Goal: Information Seeking & Learning: Learn about a topic

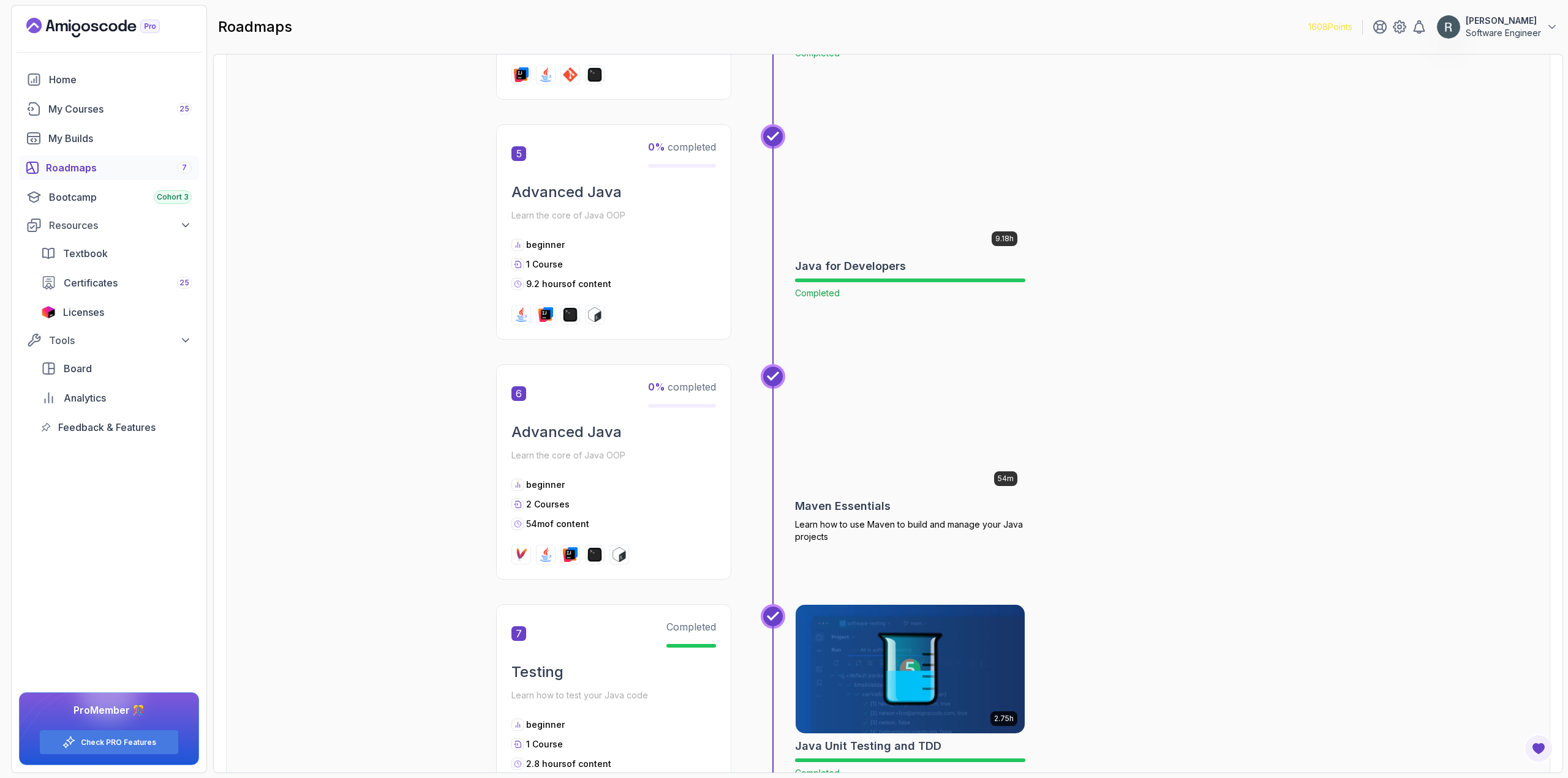
scroll to position [1409, 0]
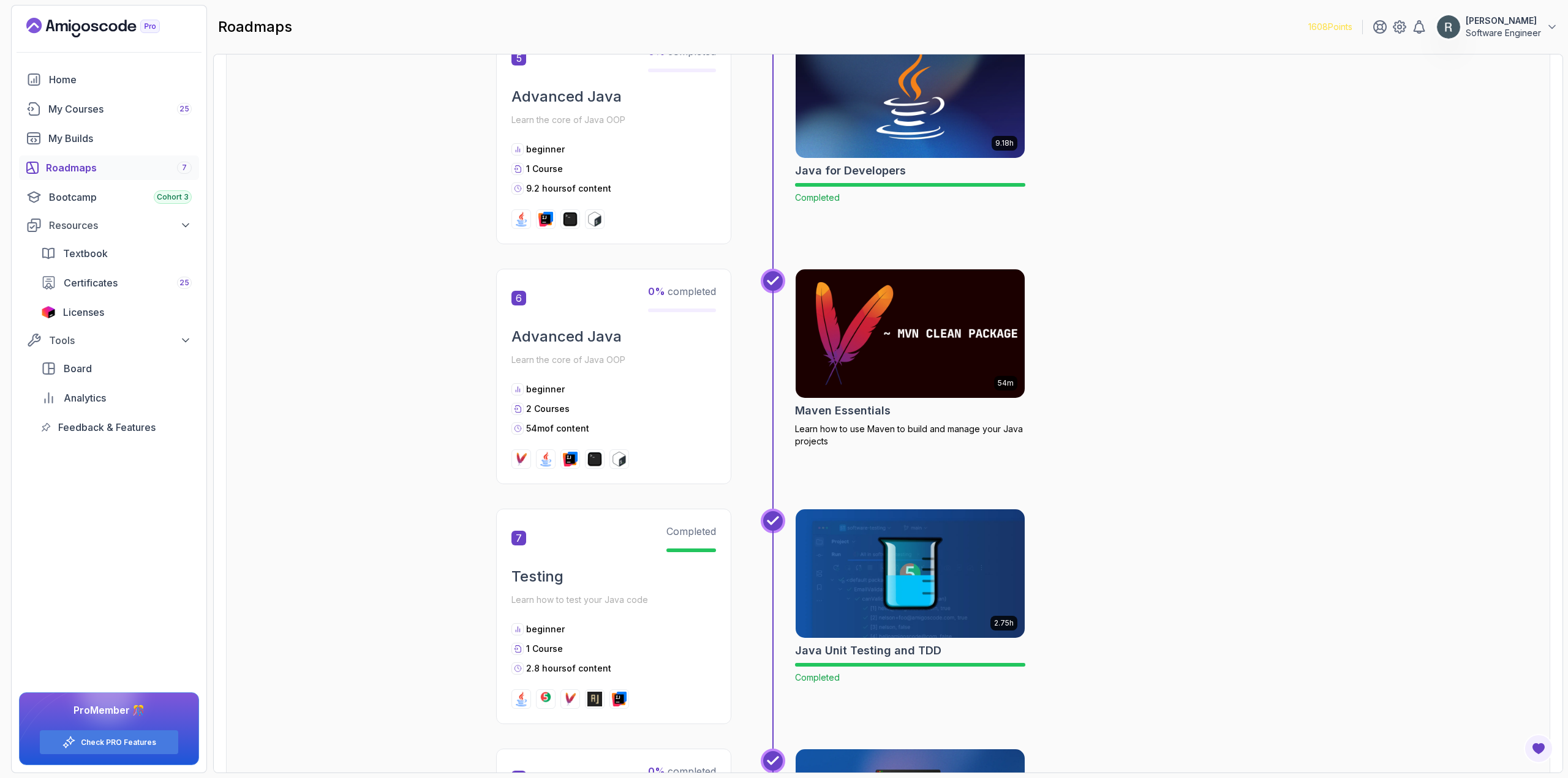
click at [827, 317] on img at bounding box center [910, 333] width 241 height 135
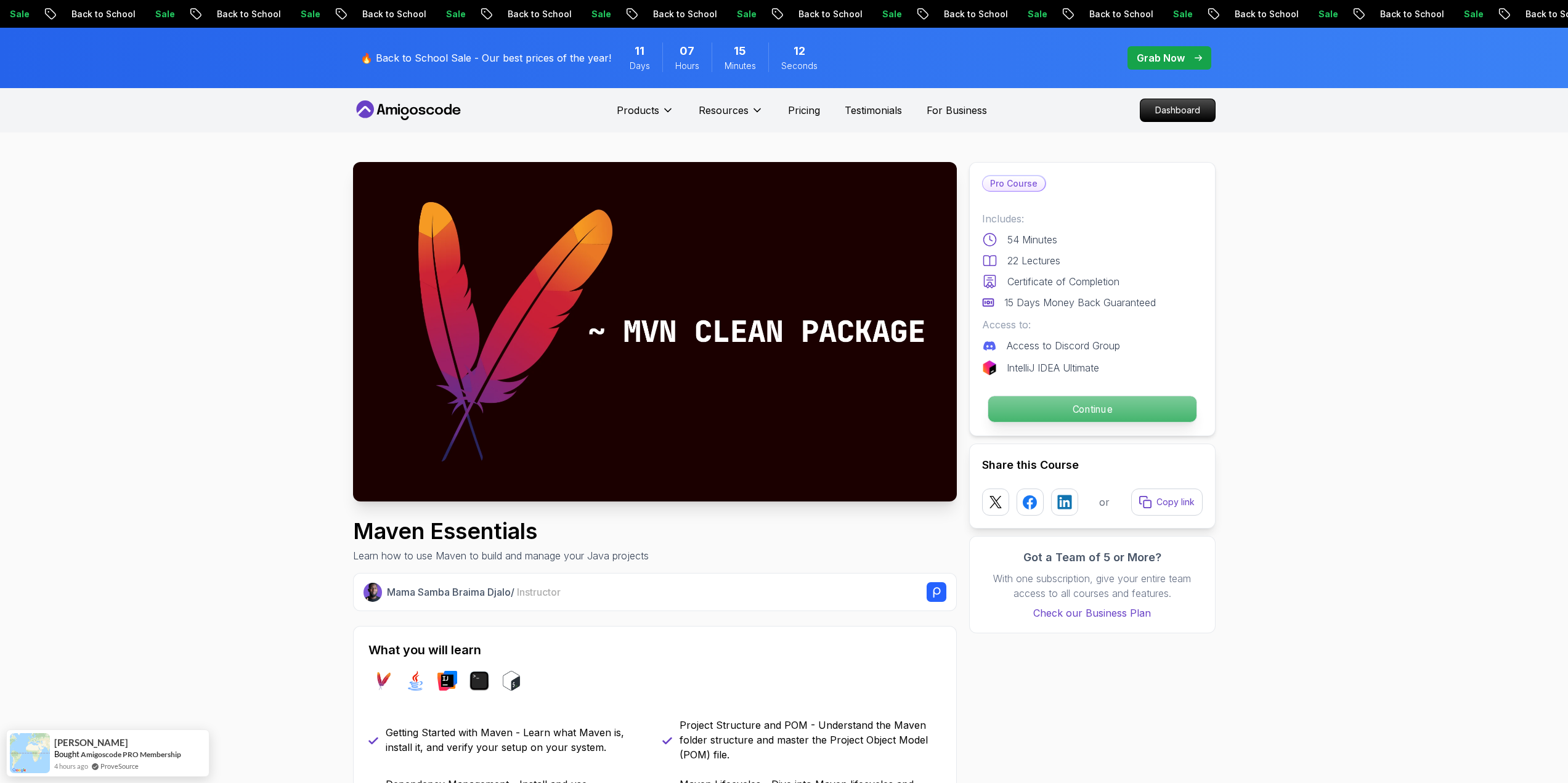
drag, startPoint x: 894, startPoint y: 316, endPoint x: 1104, endPoint y: 417, distance: 233.0
click at [1105, 416] on p "Continue" at bounding box center [1091, 409] width 208 height 25
click at [1067, 396] on button "Continue" at bounding box center [1091, 410] width 209 height 27
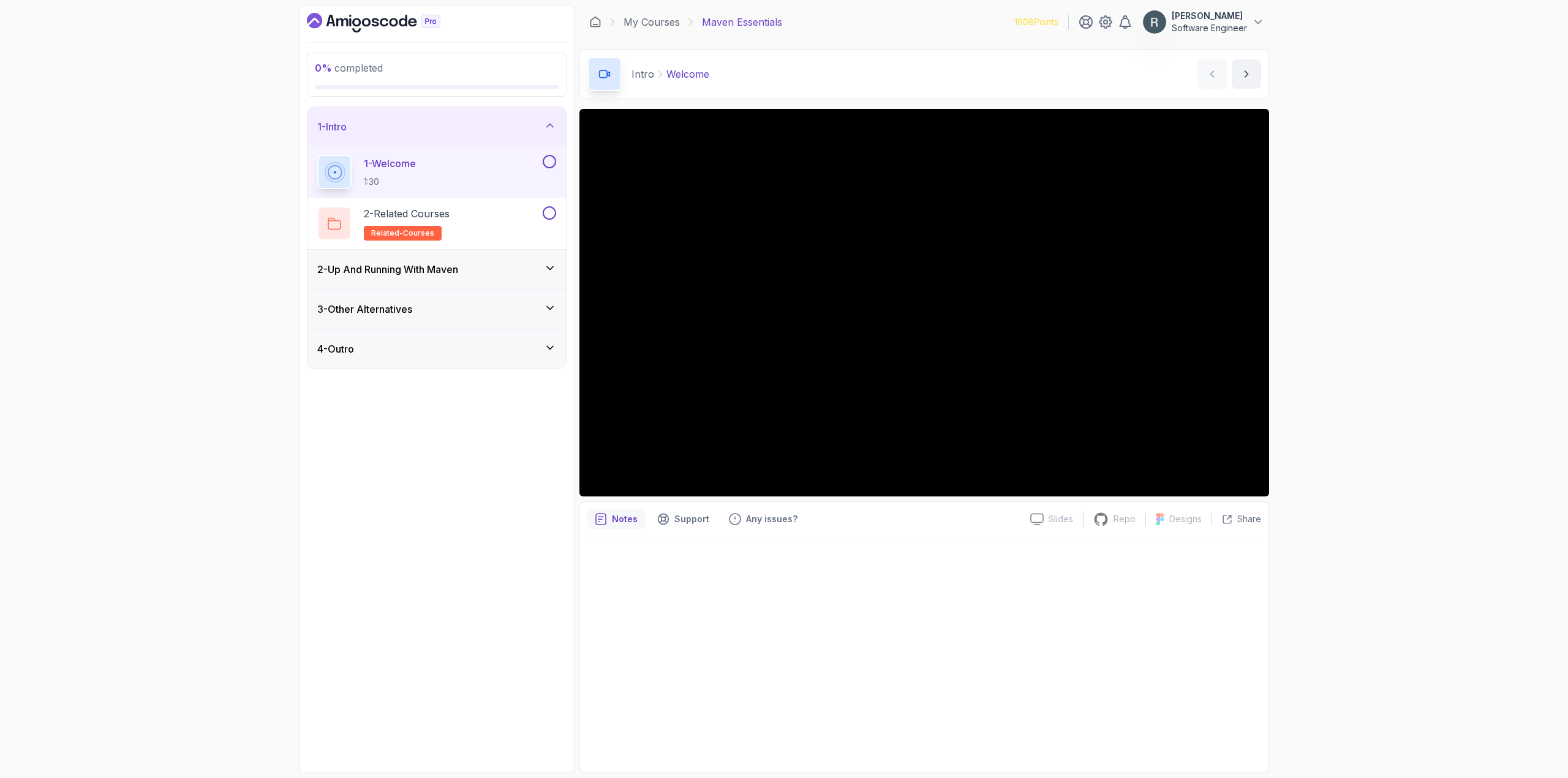
click at [548, 161] on button at bounding box center [549, 161] width 14 height 14
click at [546, 216] on button at bounding box center [549, 213] width 14 height 14
click at [432, 280] on div "2 - Up And Running With [PERSON_NAME]" at bounding box center [437, 269] width 259 height 39
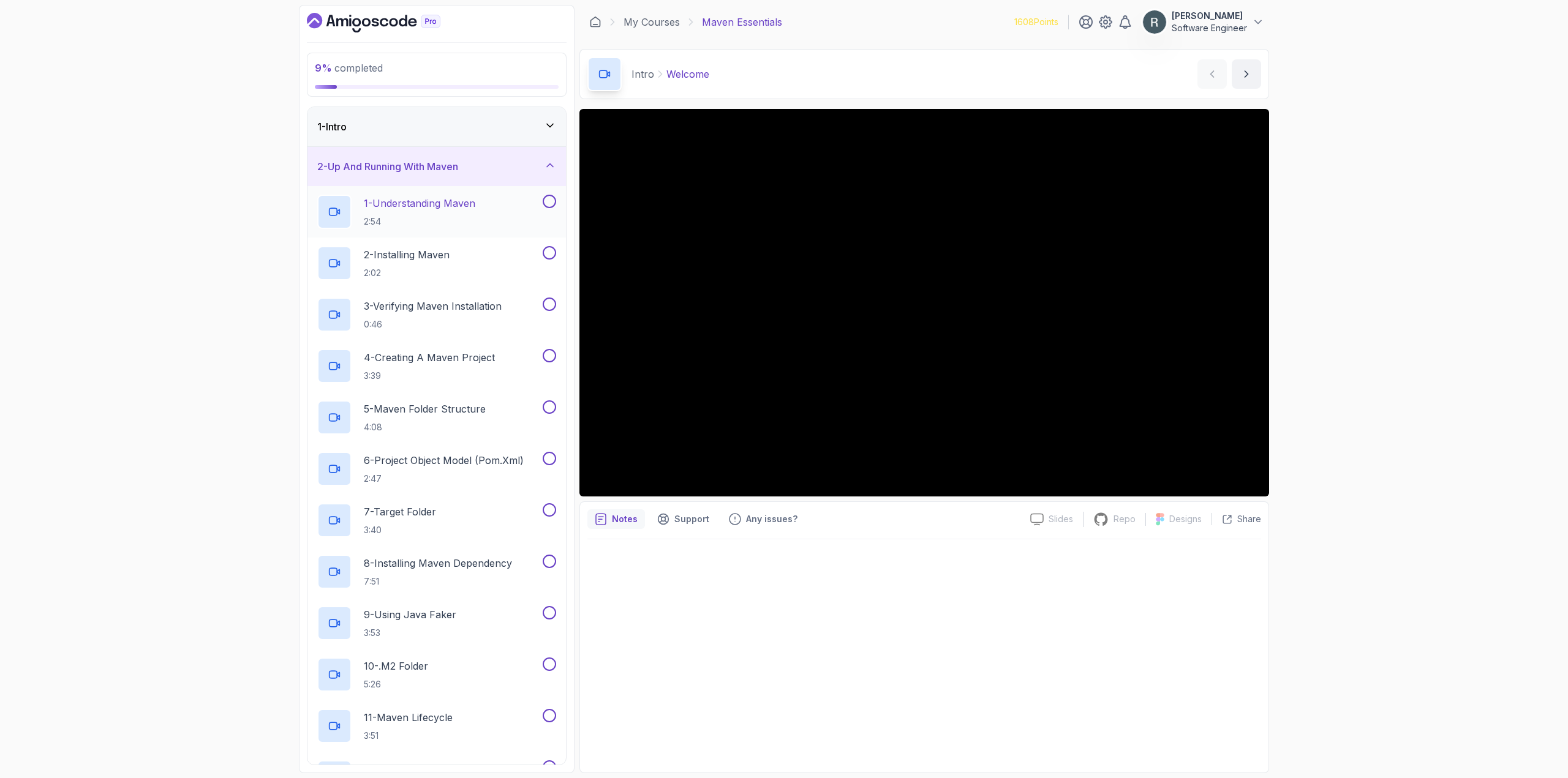
click at [547, 204] on button at bounding box center [549, 201] width 14 height 14
click at [549, 259] on button at bounding box center [549, 252] width 14 height 14
click at [546, 306] on button at bounding box center [549, 304] width 14 height 14
click at [551, 356] on button at bounding box center [549, 356] width 14 height 14
click at [553, 411] on button at bounding box center [549, 407] width 14 height 14
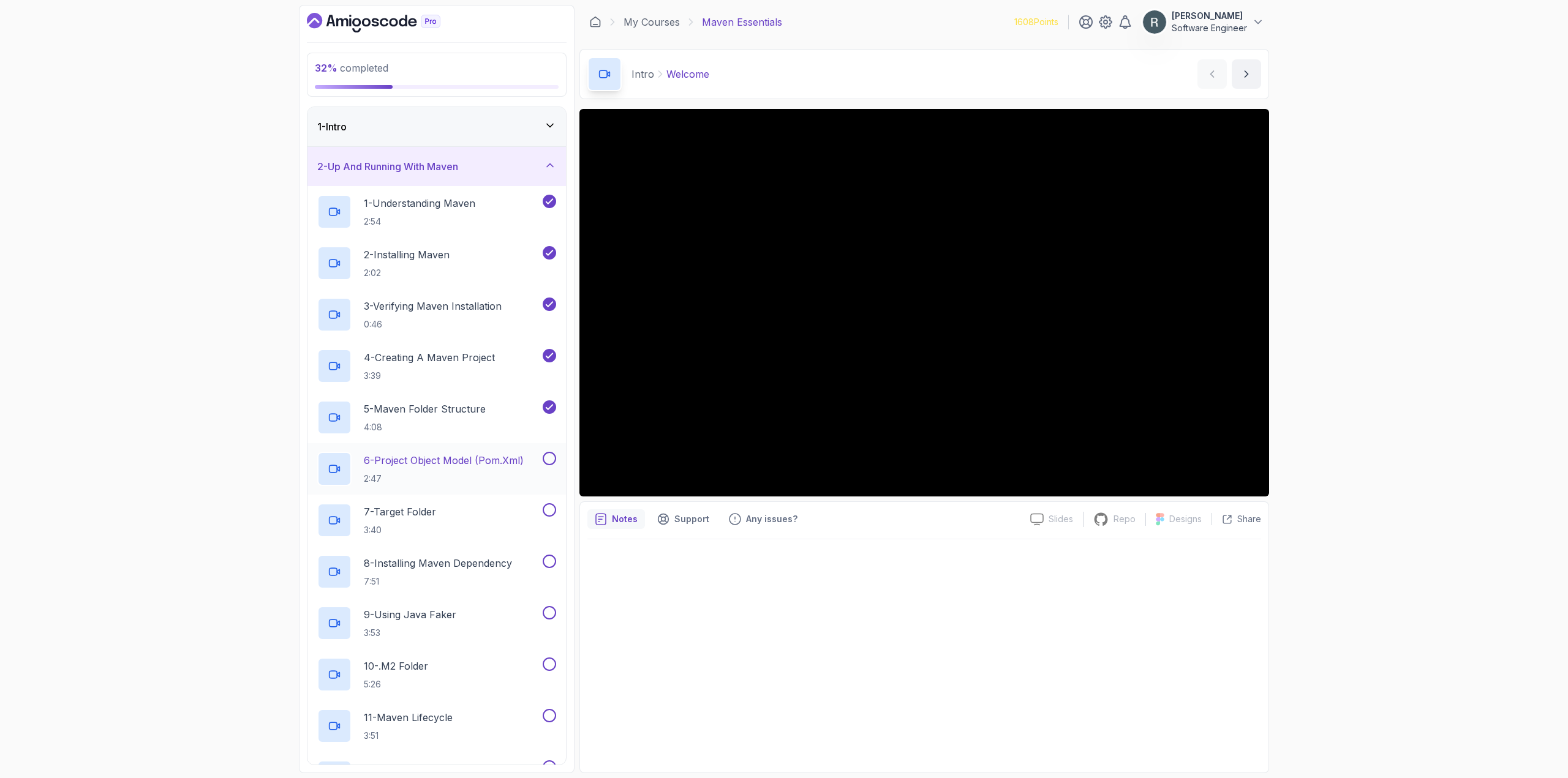
click at [551, 457] on button at bounding box center [549, 459] width 14 height 14
click at [546, 513] on button at bounding box center [549, 509] width 14 height 14
click at [554, 562] on button at bounding box center [549, 561] width 14 height 14
click at [553, 616] on button at bounding box center [549, 612] width 14 height 14
click at [551, 660] on button at bounding box center [549, 664] width 14 height 14
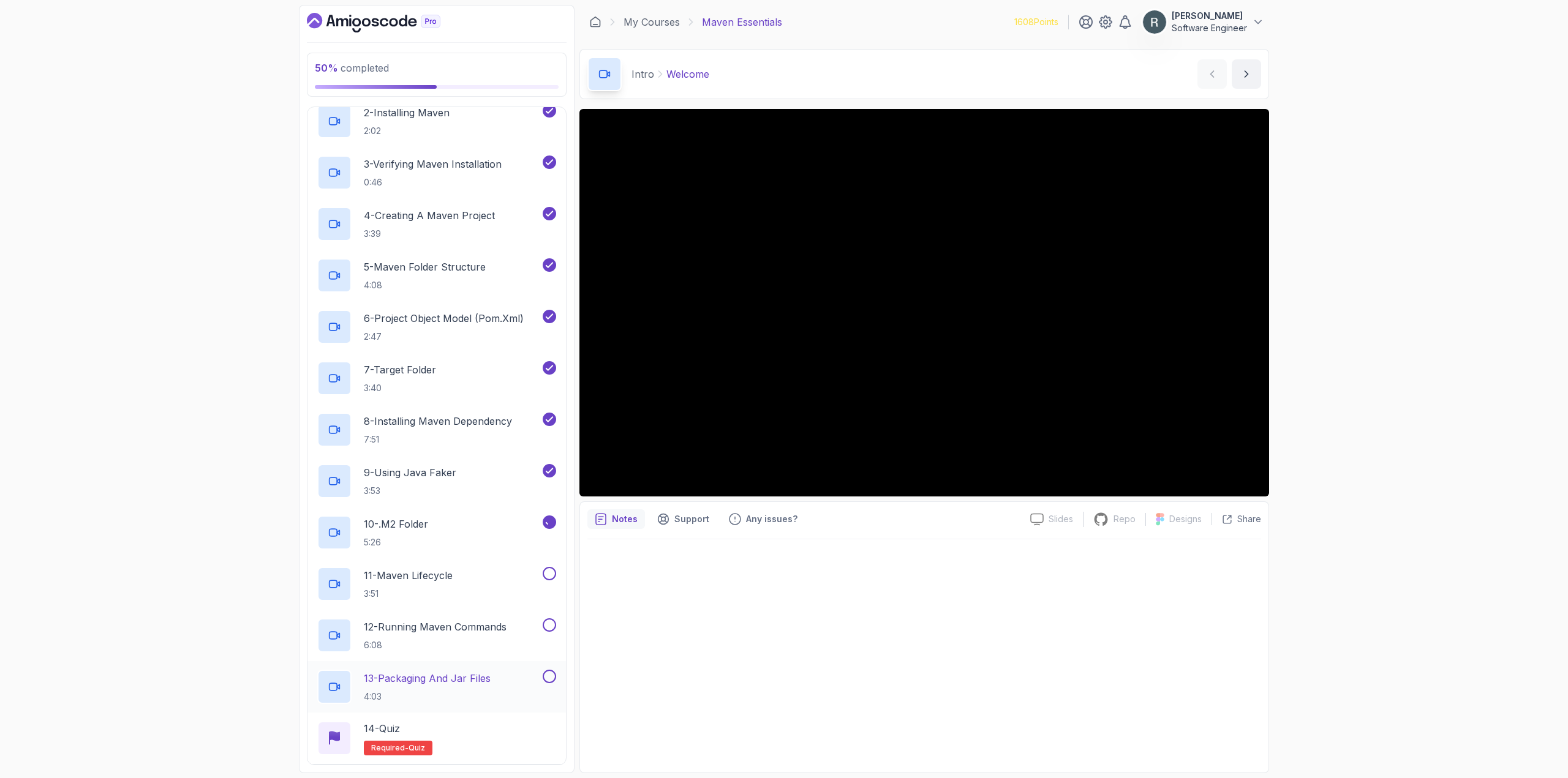
scroll to position [184, 0]
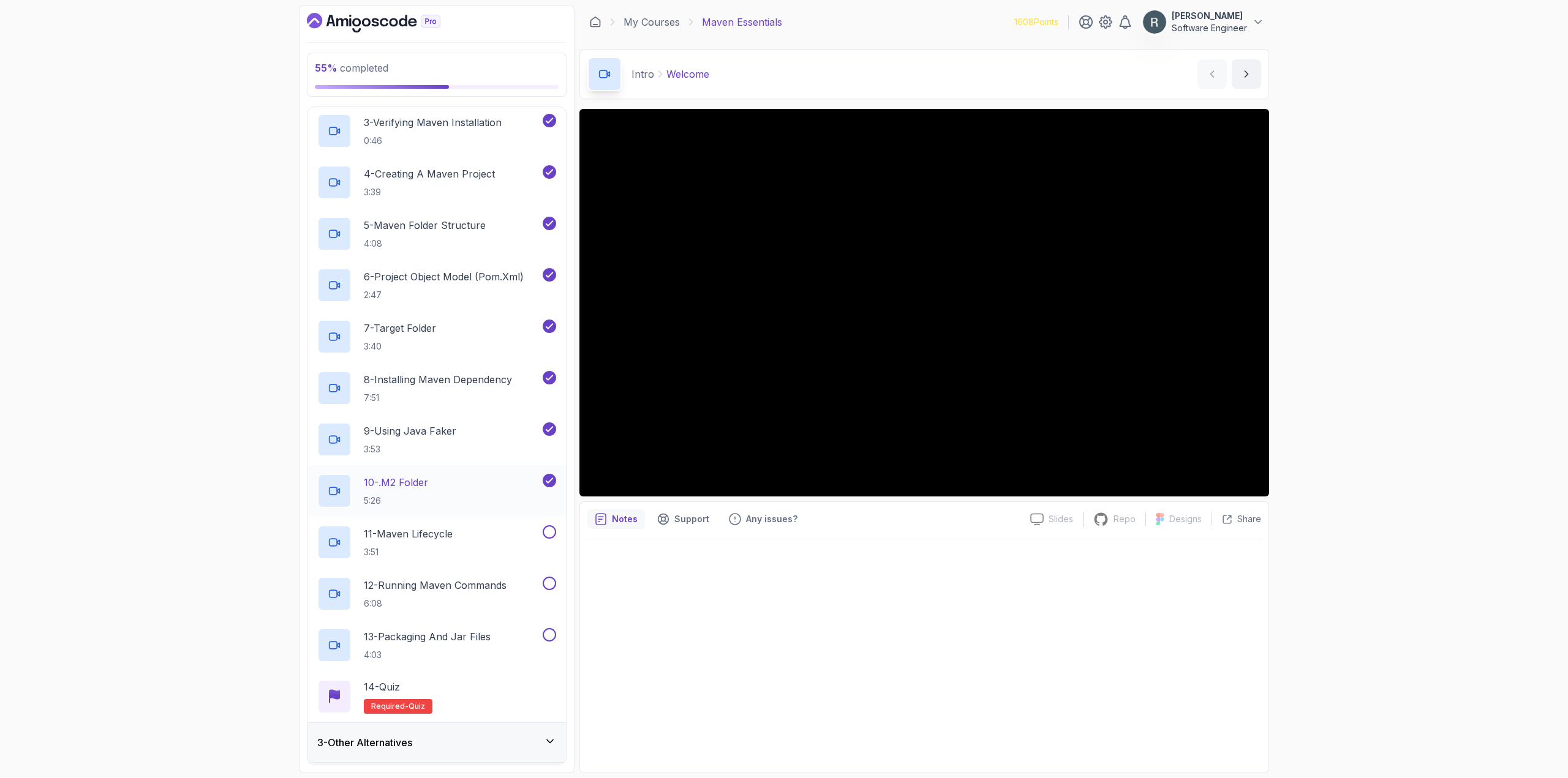
click at [472, 488] on div "10 - .m2 Folder 5:26" at bounding box center [429, 491] width 223 height 34
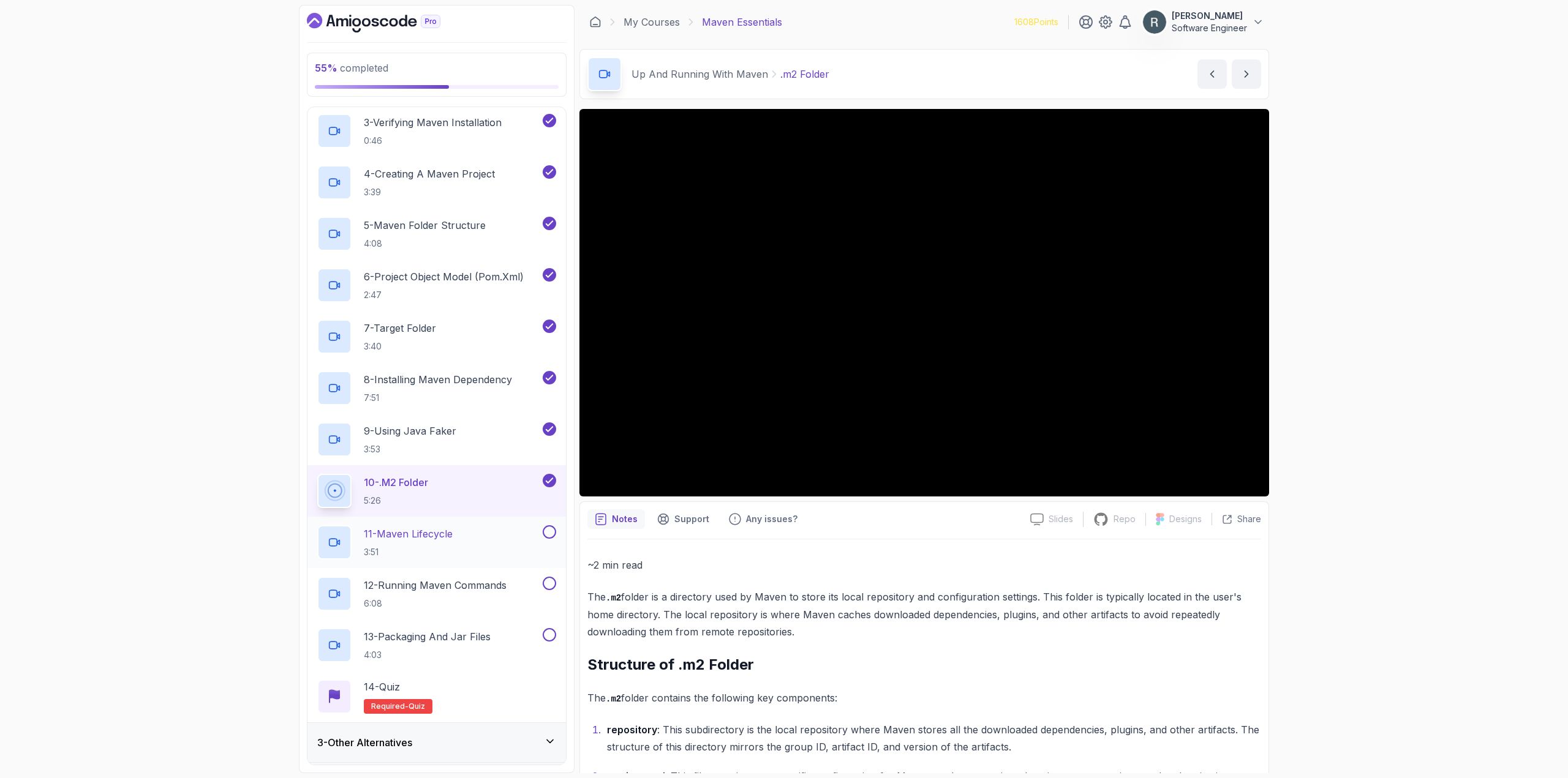
click at [551, 536] on button at bounding box center [549, 532] width 14 height 14
click at [551, 578] on button at bounding box center [549, 584] width 14 height 14
click at [555, 634] on button at bounding box center [549, 635] width 14 height 14
click at [484, 687] on div "14 - Quiz Required- quiz" at bounding box center [437, 697] width 239 height 34
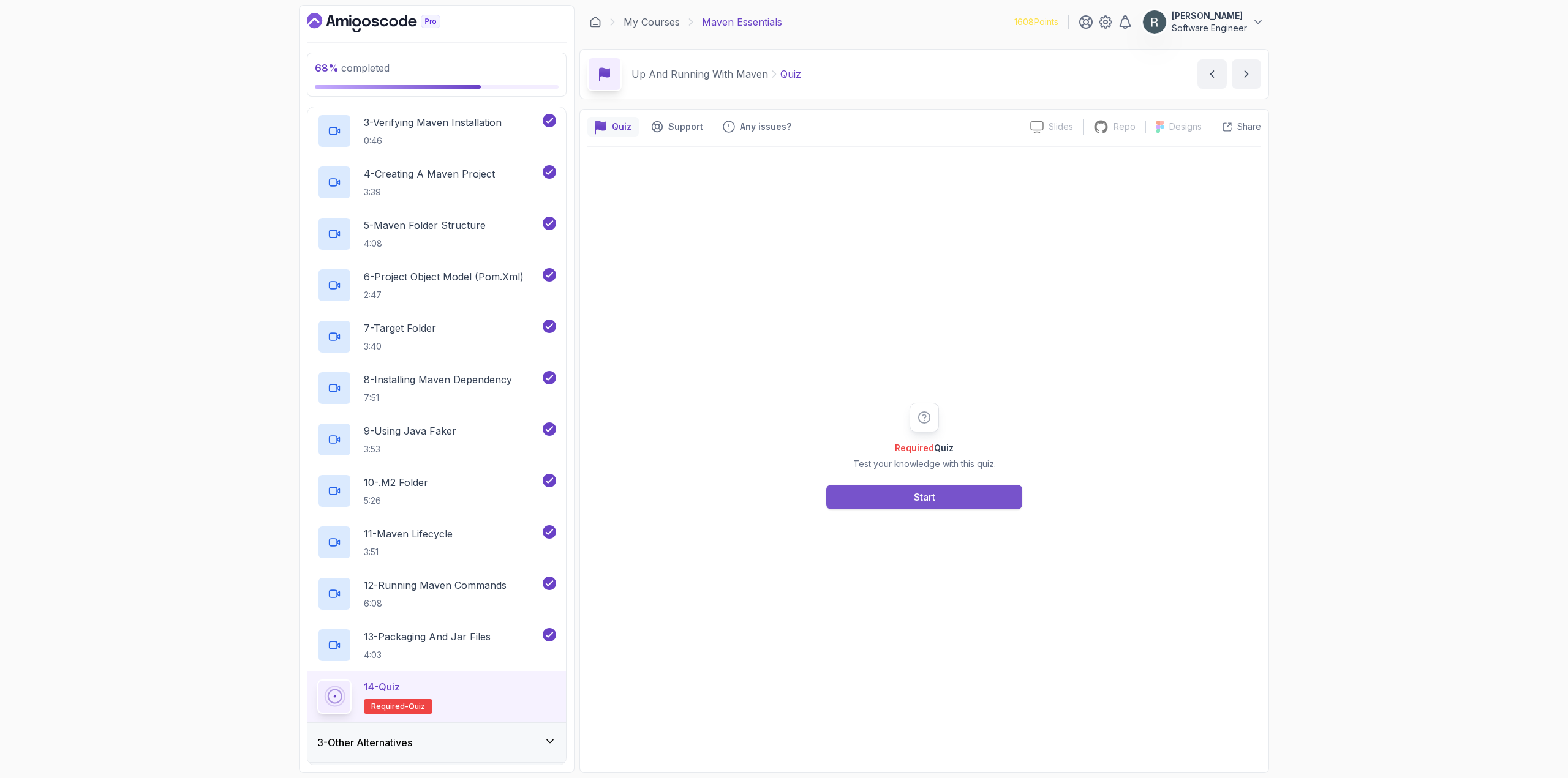
click at [841, 495] on button "Start" at bounding box center [924, 497] width 196 height 24
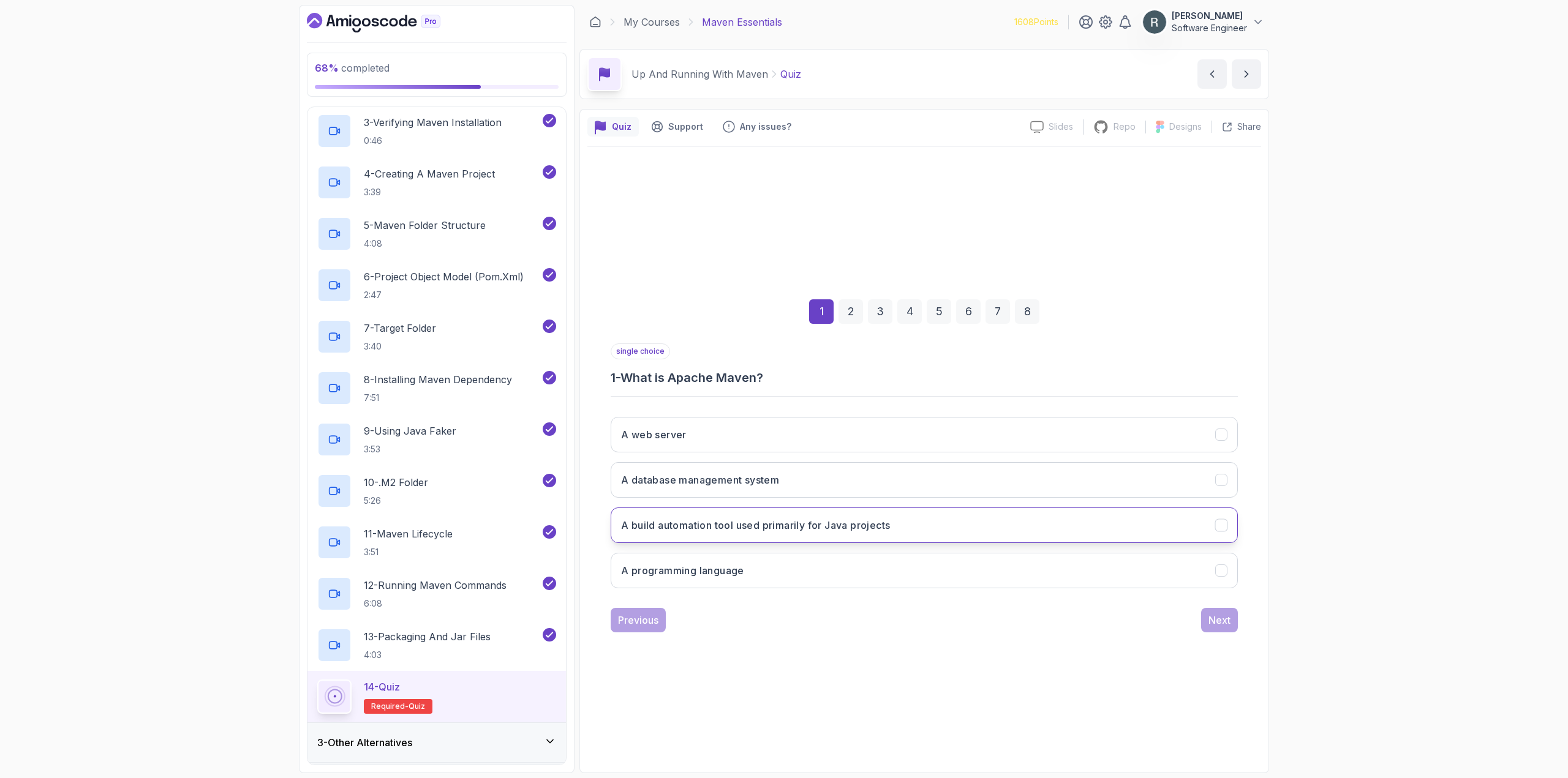
click at [813, 533] on button "A build automation tool used primarily for Java projects" at bounding box center [924, 525] width 627 height 35
click at [1214, 615] on div "Next" at bounding box center [1220, 621] width 22 height 14
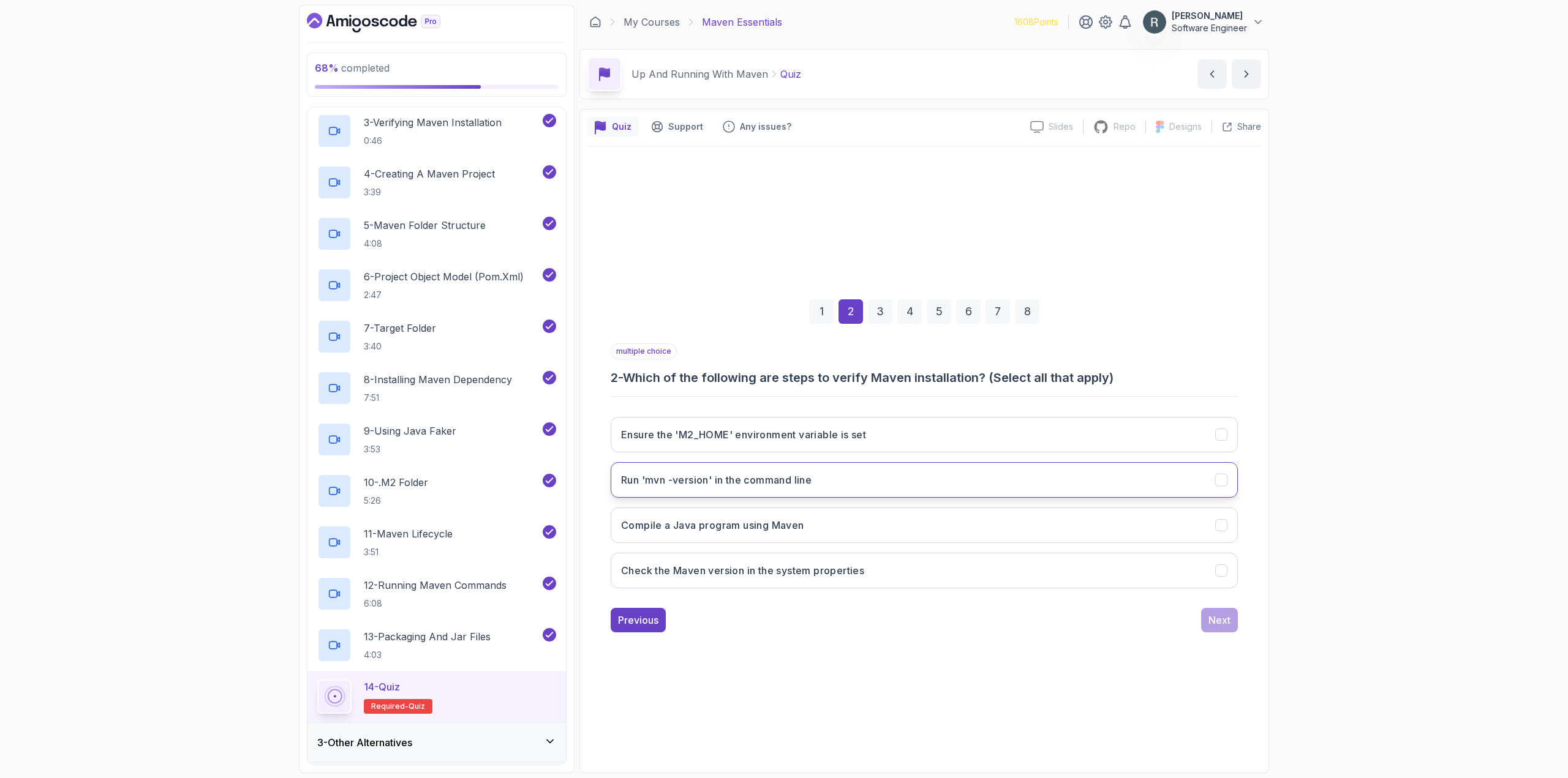
click at [965, 479] on button "Run 'mvn -version' in the command line" at bounding box center [924, 479] width 627 height 35
click at [984, 520] on button "Compile a Java program using Maven" at bounding box center [924, 525] width 627 height 35
click at [1228, 617] on div "Next" at bounding box center [1220, 621] width 22 height 14
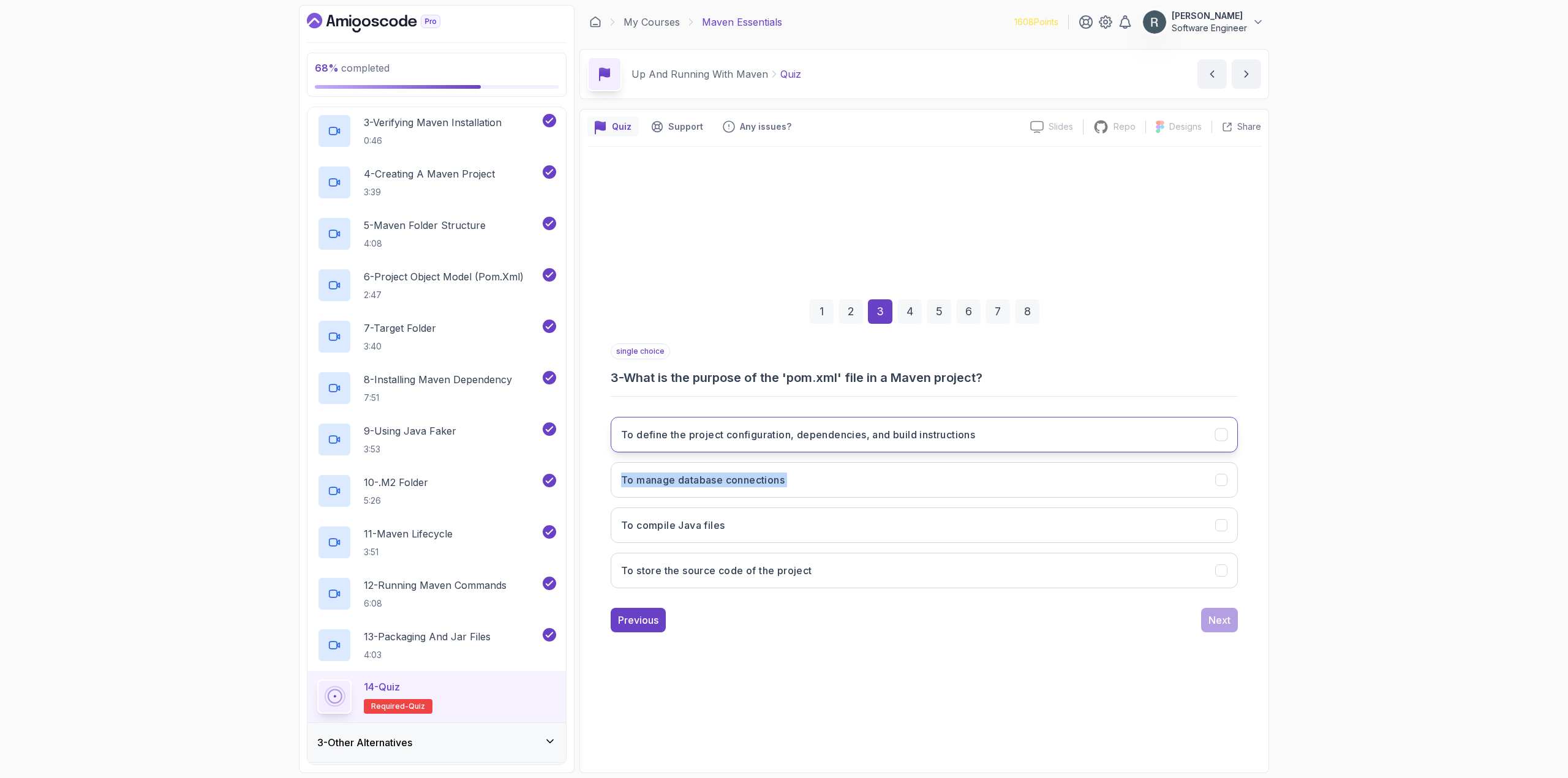
click at [1123, 451] on div "To define the project configuration, dependencies, and build instructions To ma…" at bounding box center [924, 502] width 627 height 191
click at [1116, 441] on button "To define the project configuration, dependencies, and build instructions" at bounding box center [924, 434] width 627 height 35
click at [1222, 607] on div "single choice 3 - What is the purpose of the 'pom.xml' file in a Maven project?…" at bounding box center [924, 489] width 627 height 289
click at [1223, 614] on div "Next" at bounding box center [1220, 621] width 22 height 14
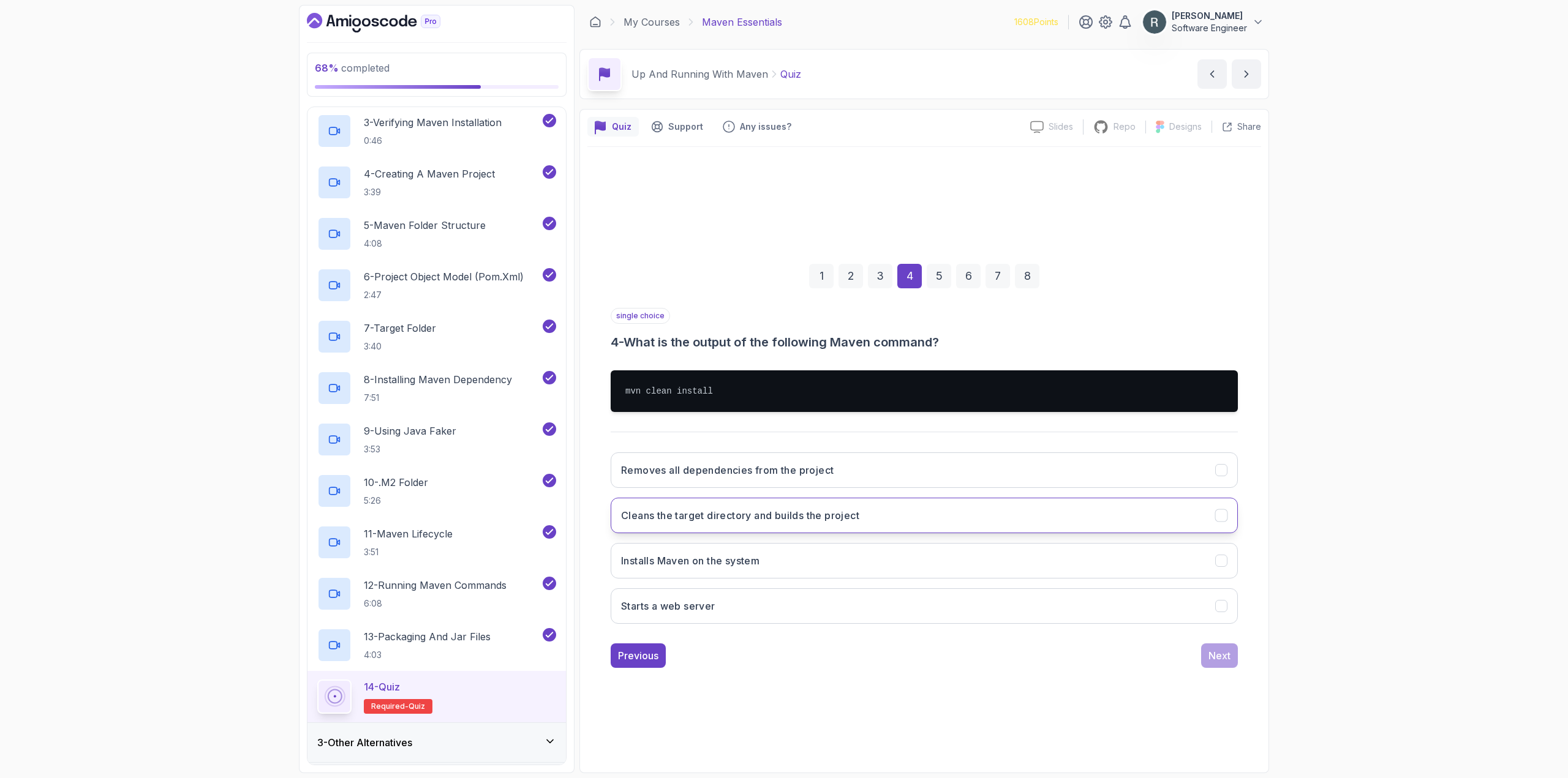
click at [968, 519] on button "Cleans the target directory and builds the project" at bounding box center [924, 515] width 627 height 35
click at [1226, 650] on div "Next" at bounding box center [1220, 656] width 22 height 14
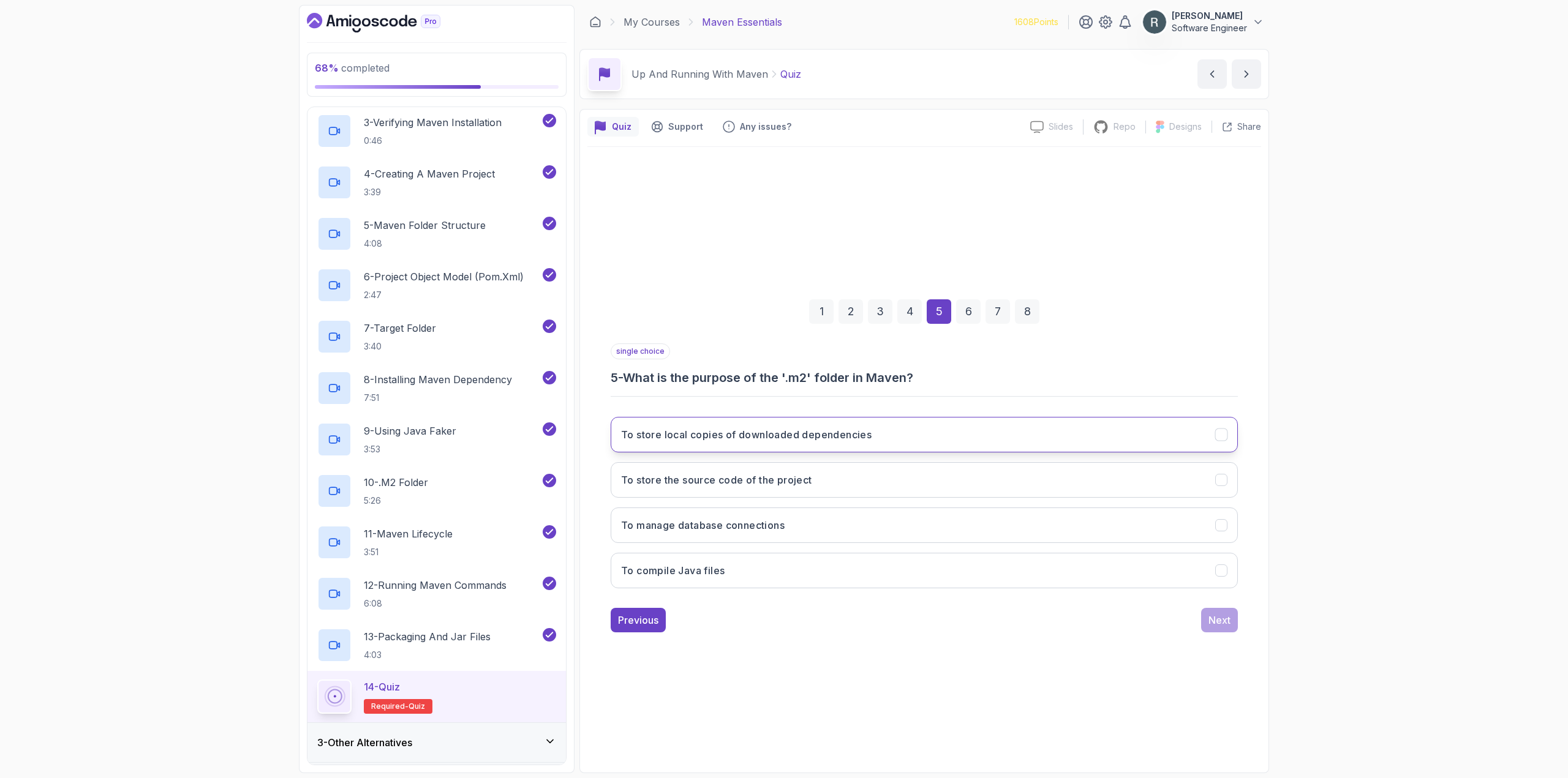
click at [981, 434] on button "To store local copies of downloaded dependencies" at bounding box center [924, 434] width 627 height 35
click at [1216, 617] on div "Next" at bounding box center [1220, 621] width 22 height 14
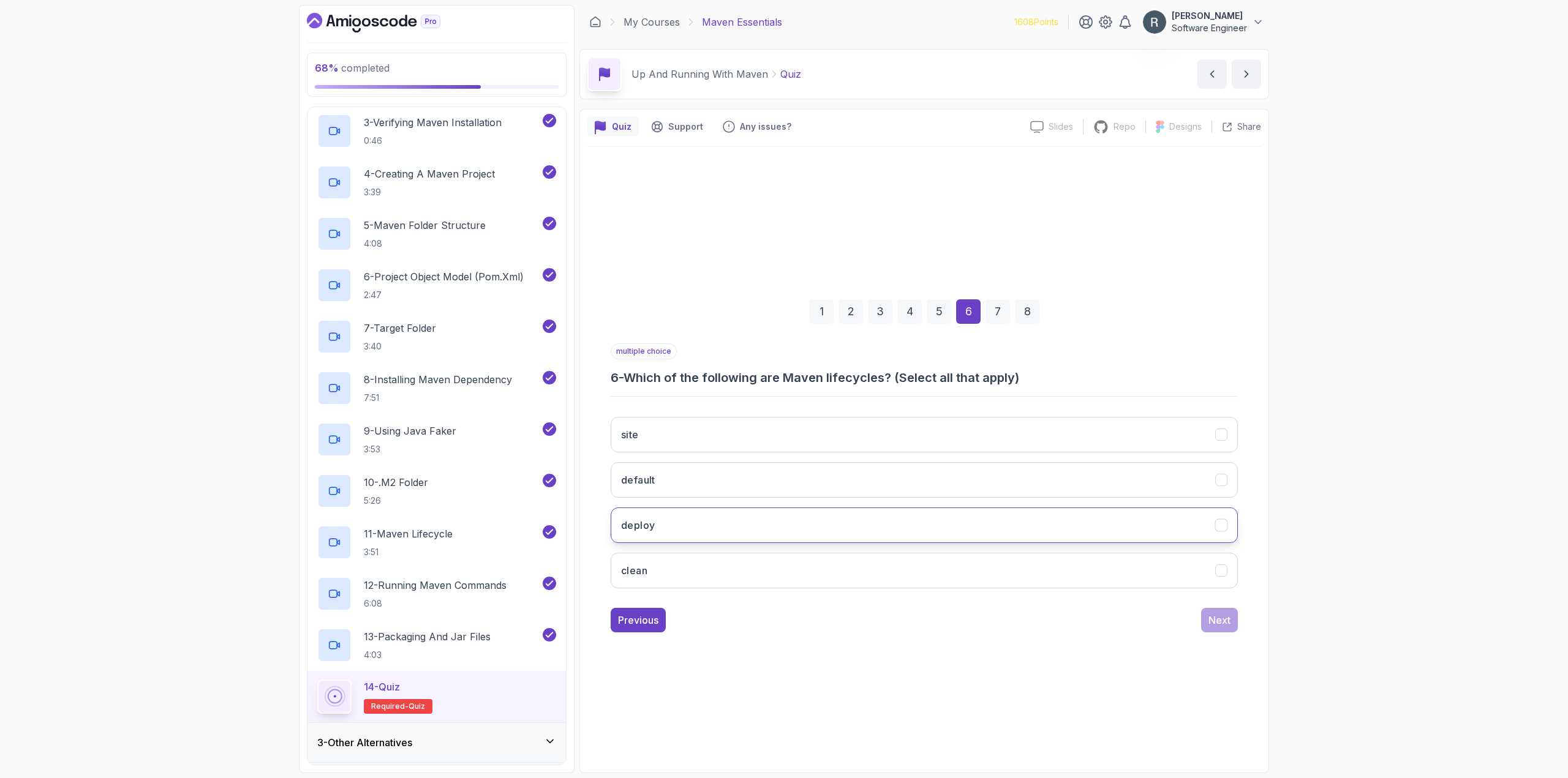
click at [1088, 513] on button "deploy" at bounding box center [924, 525] width 627 height 35
click at [1112, 571] on button "clean" at bounding box center [924, 570] width 627 height 35
click at [1221, 621] on div "Next" at bounding box center [1220, 621] width 22 height 14
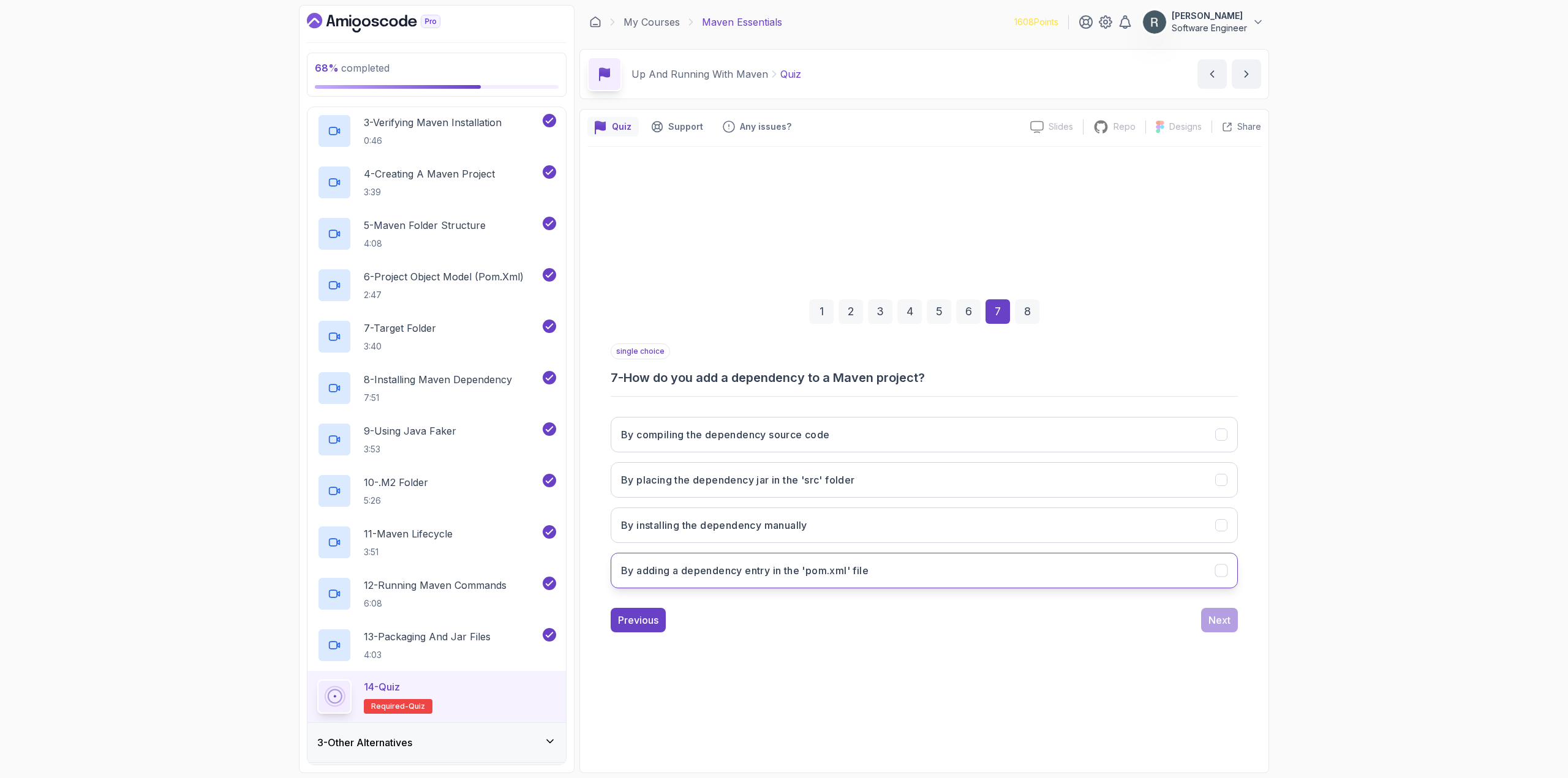
click at [1091, 579] on button "By adding a dependency entry in the 'pom.xml' file" at bounding box center [924, 570] width 627 height 35
click at [1215, 616] on div "Next" at bounding box center [1220, 621] width 22 height 14
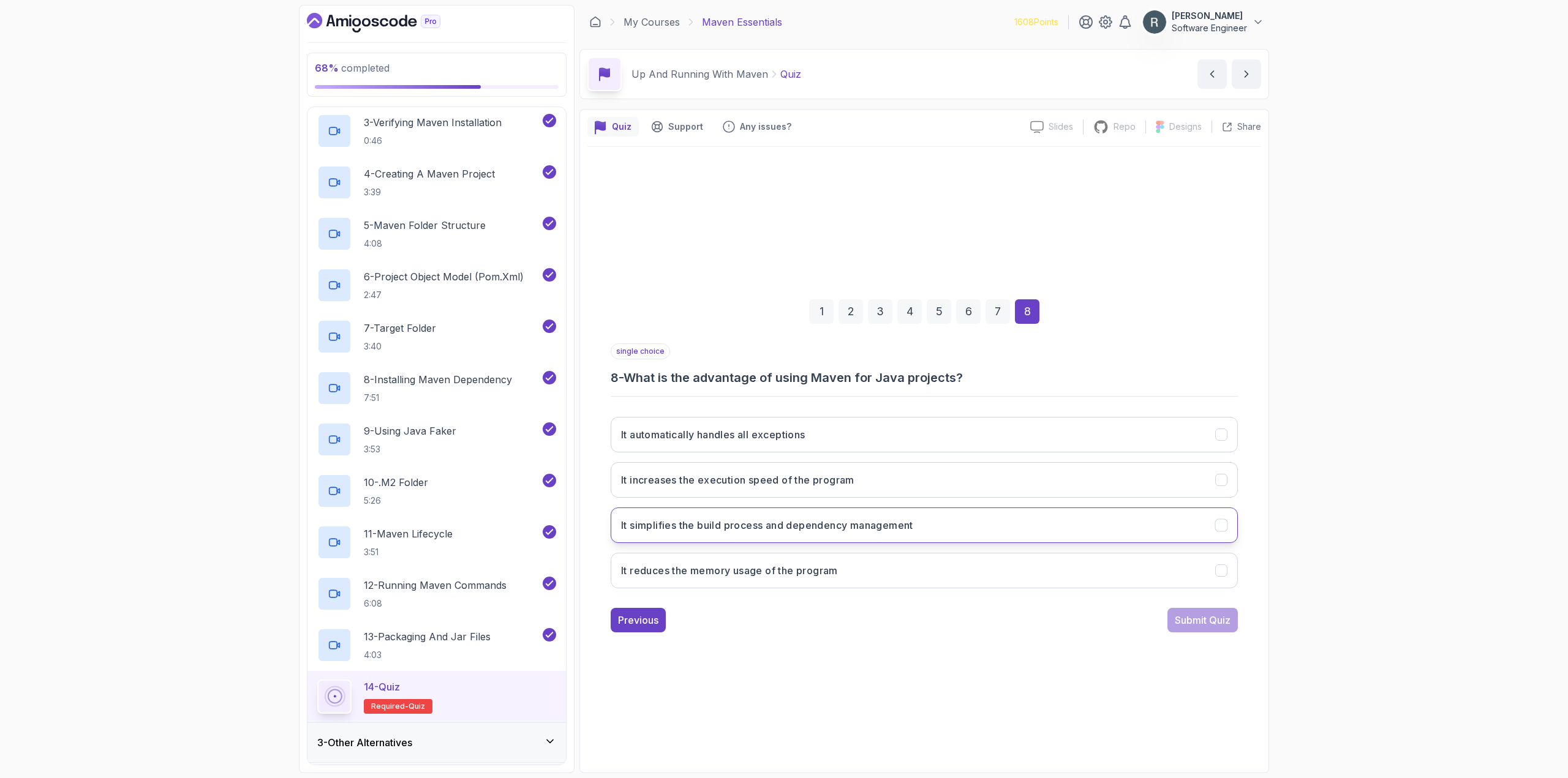
click at [1058, 523] on button "It simplifies the build process and dependency management" at bounding box center [924, 525] width 627 height 35
click at [1174, 616] on div "Submit Quiz" at bounding box center [1202, 621] width 56 height 14
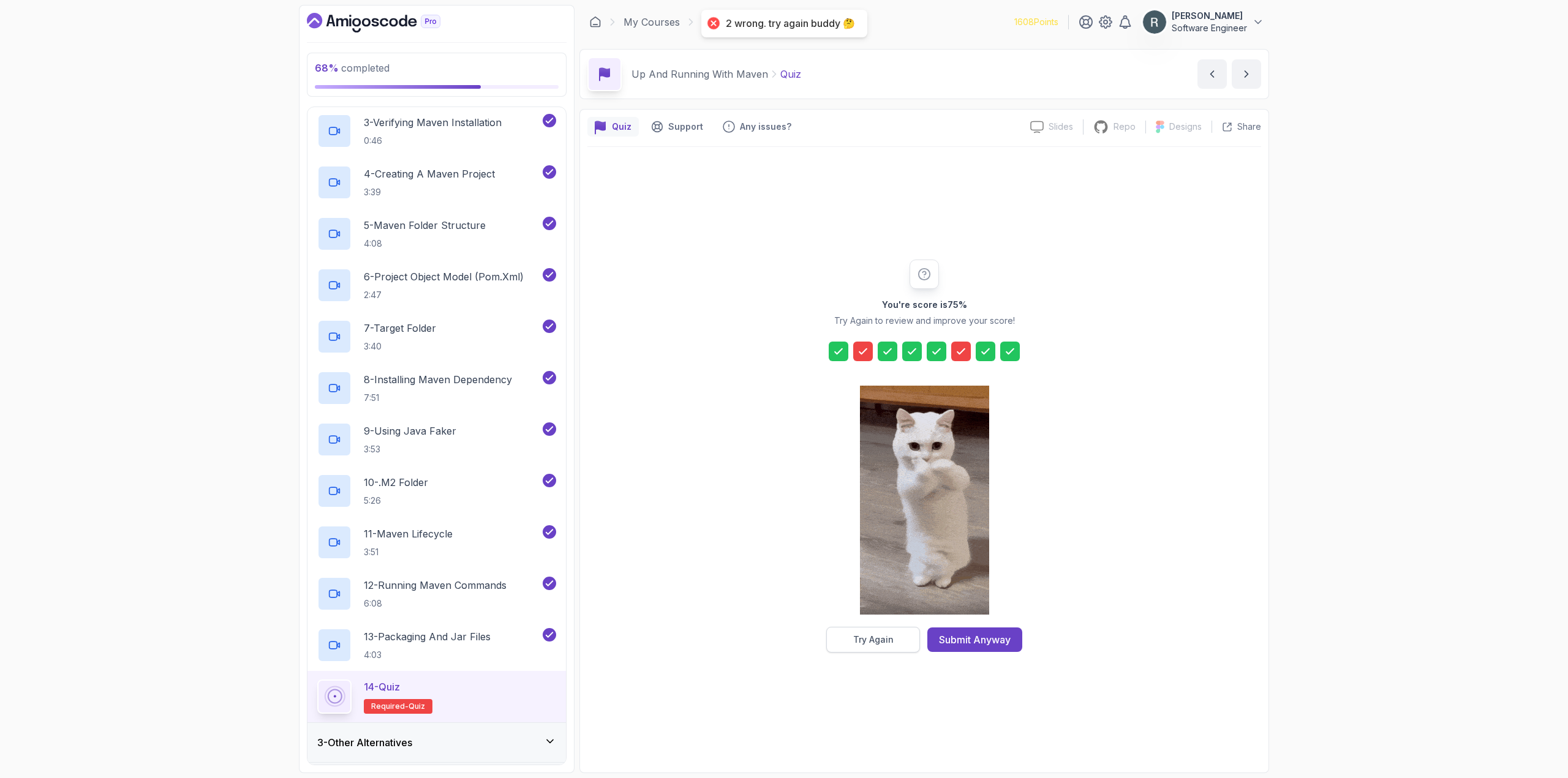
click at [888, 641] on div "Try Again" at bounding box center [873, 640] width 41 height 13
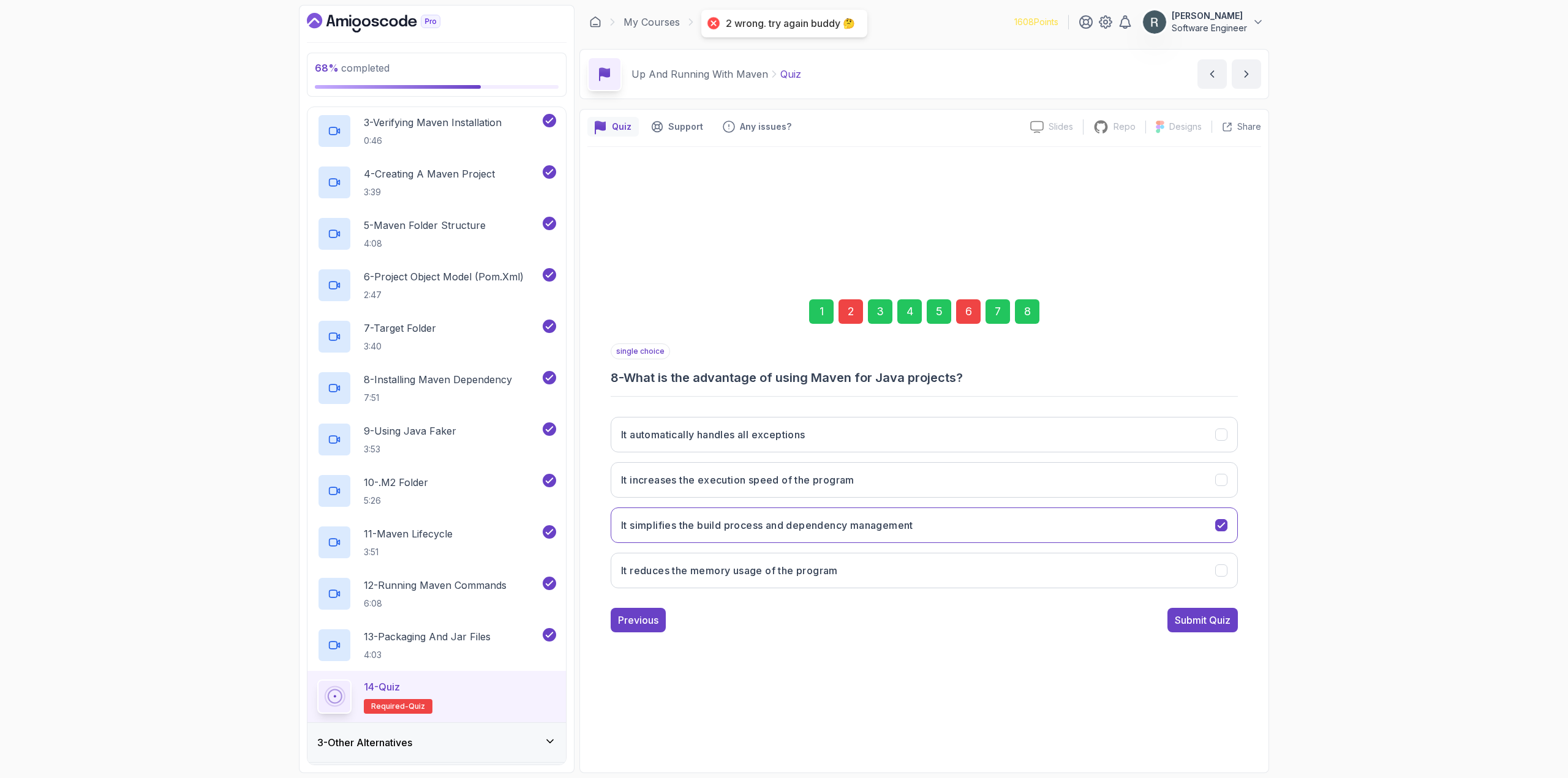
click at [968, 318] on div "6" at bounding box center [968, 311] width 24 height 24
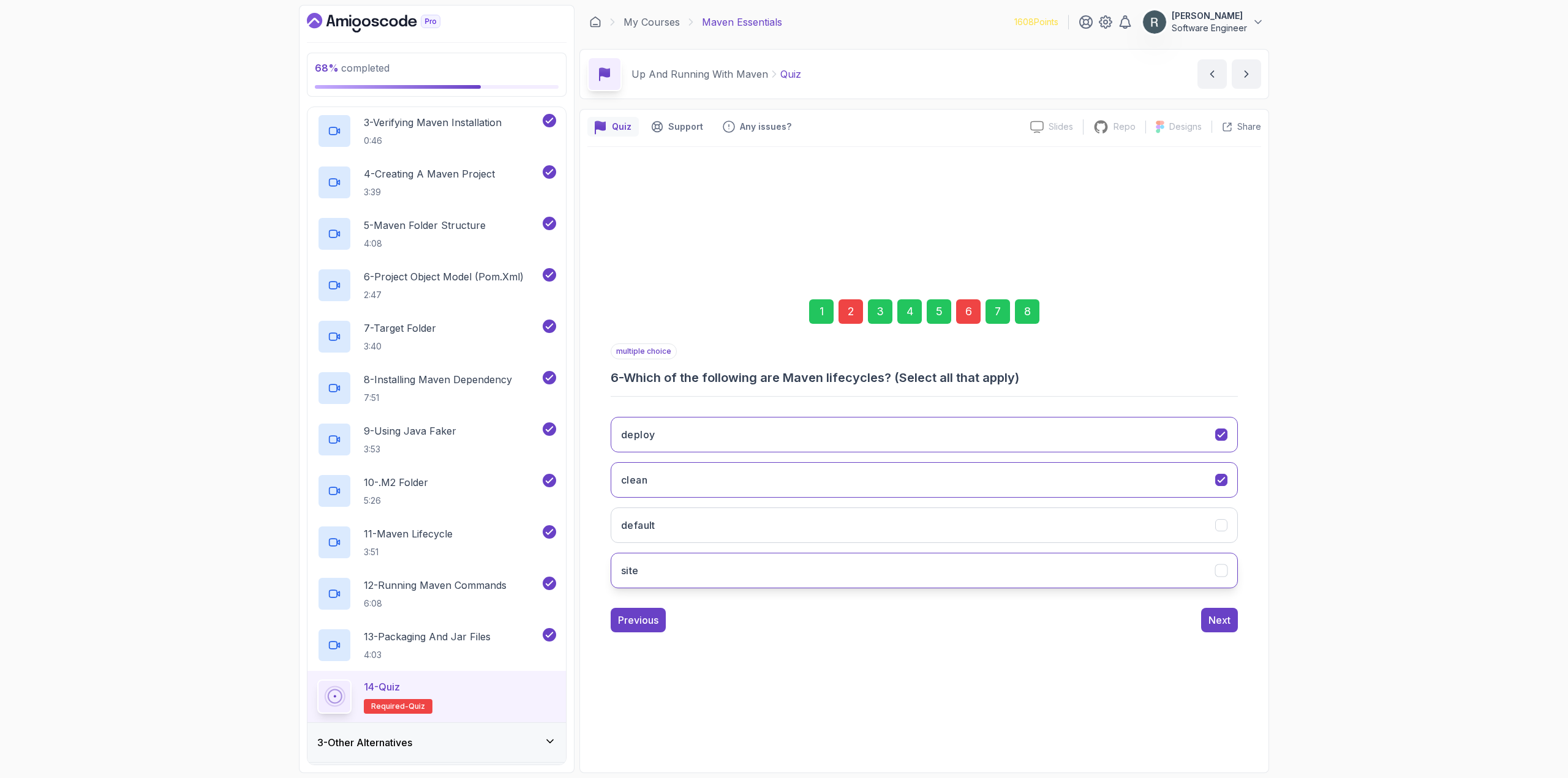
click at [726, 570] on button "site" at bounding box center [924, 570] width 627 height 35
click at [857, 314] on div "2" at bounding box center [851, 311] width 24 height 24
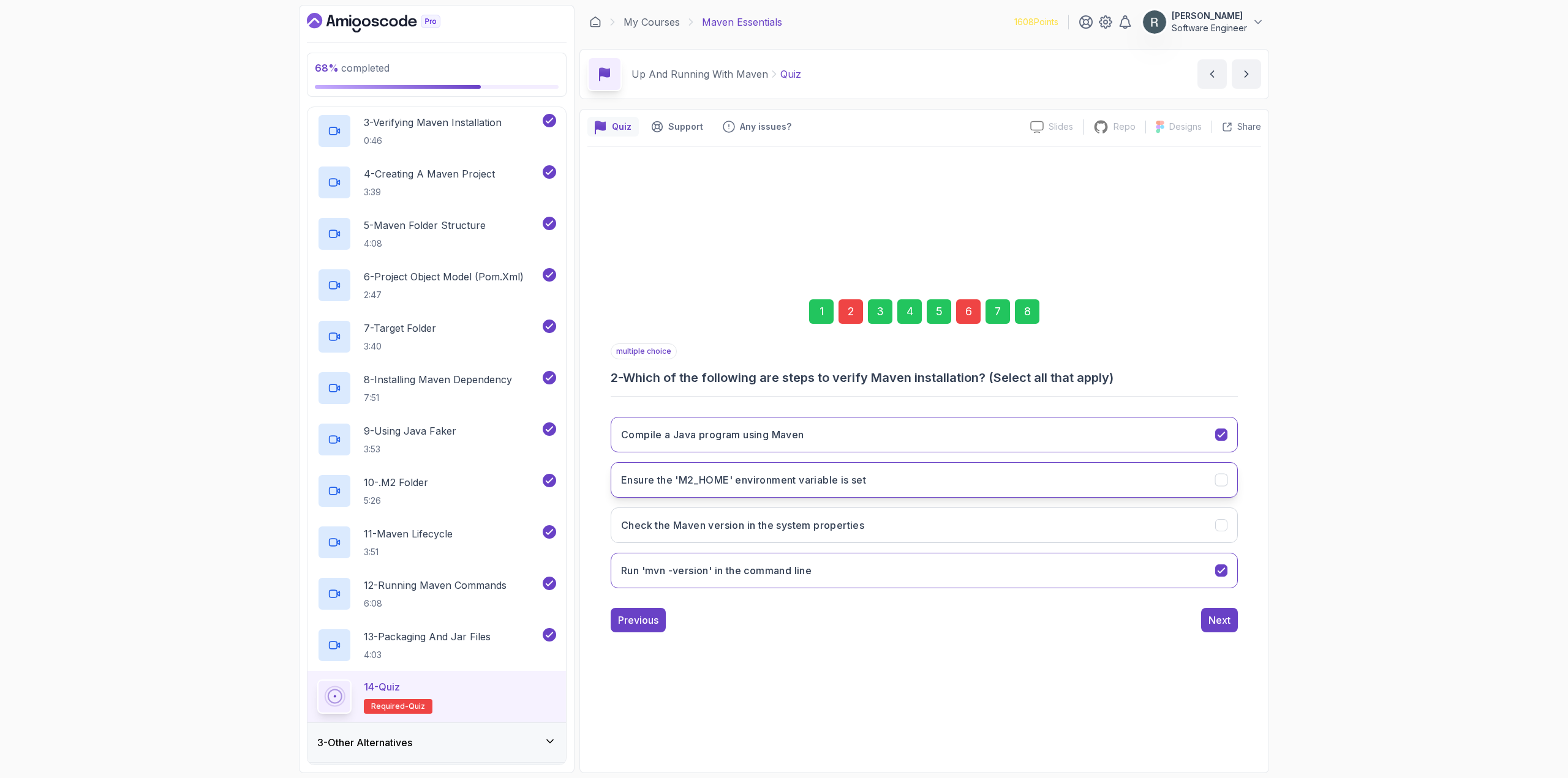
click at [890, 486] on button "Ensure the 'M2_HOME' environment variable is set" at bounding box center [924, 479] width 627 height 35
click at [1023, 318] on div "8" at bounding box center [1027, 311] width 24 height 24
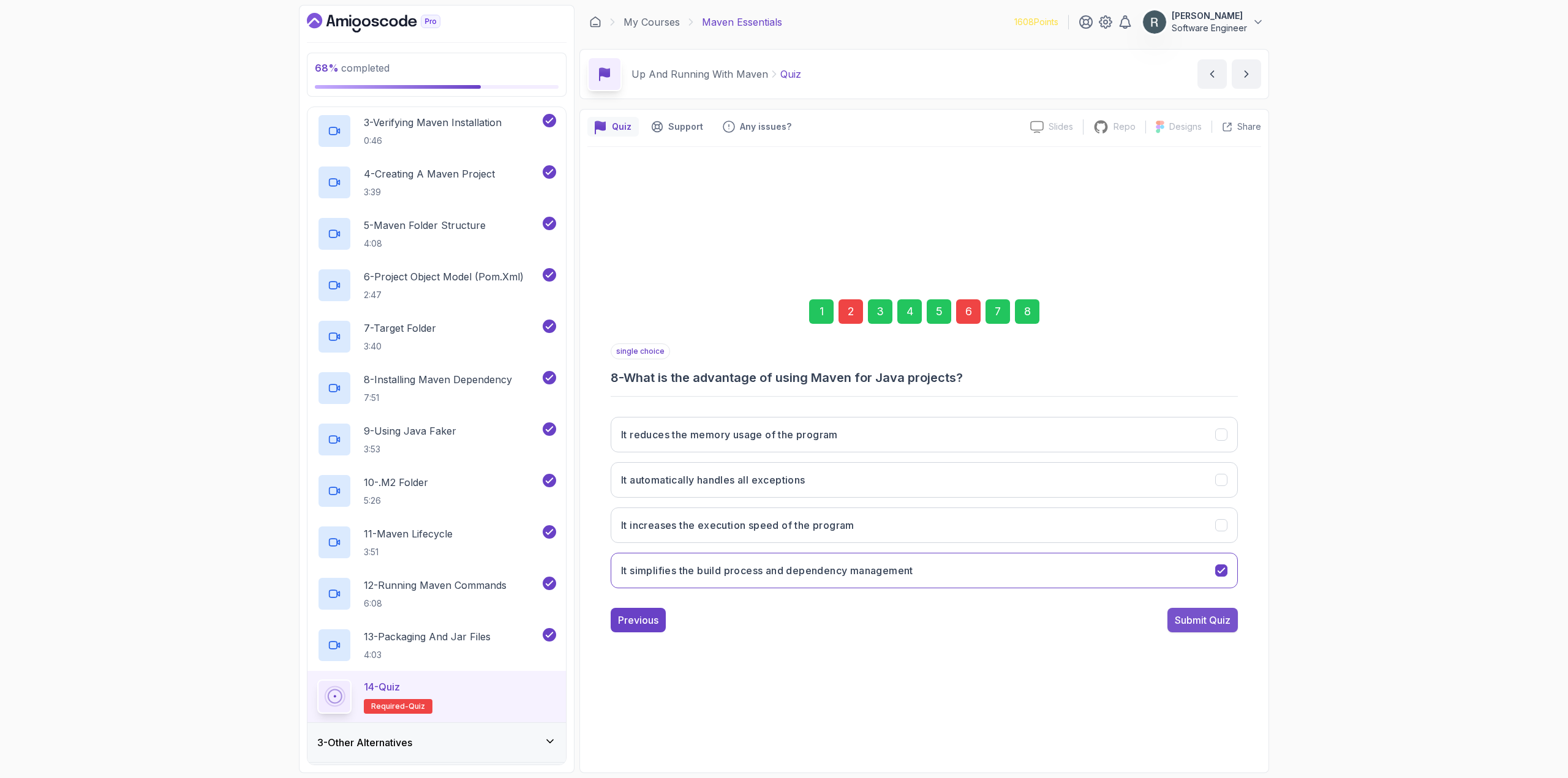
click at [1193, 617] on div "Submit Quiz" at bounding box center [1202, 621] width 56 height 14
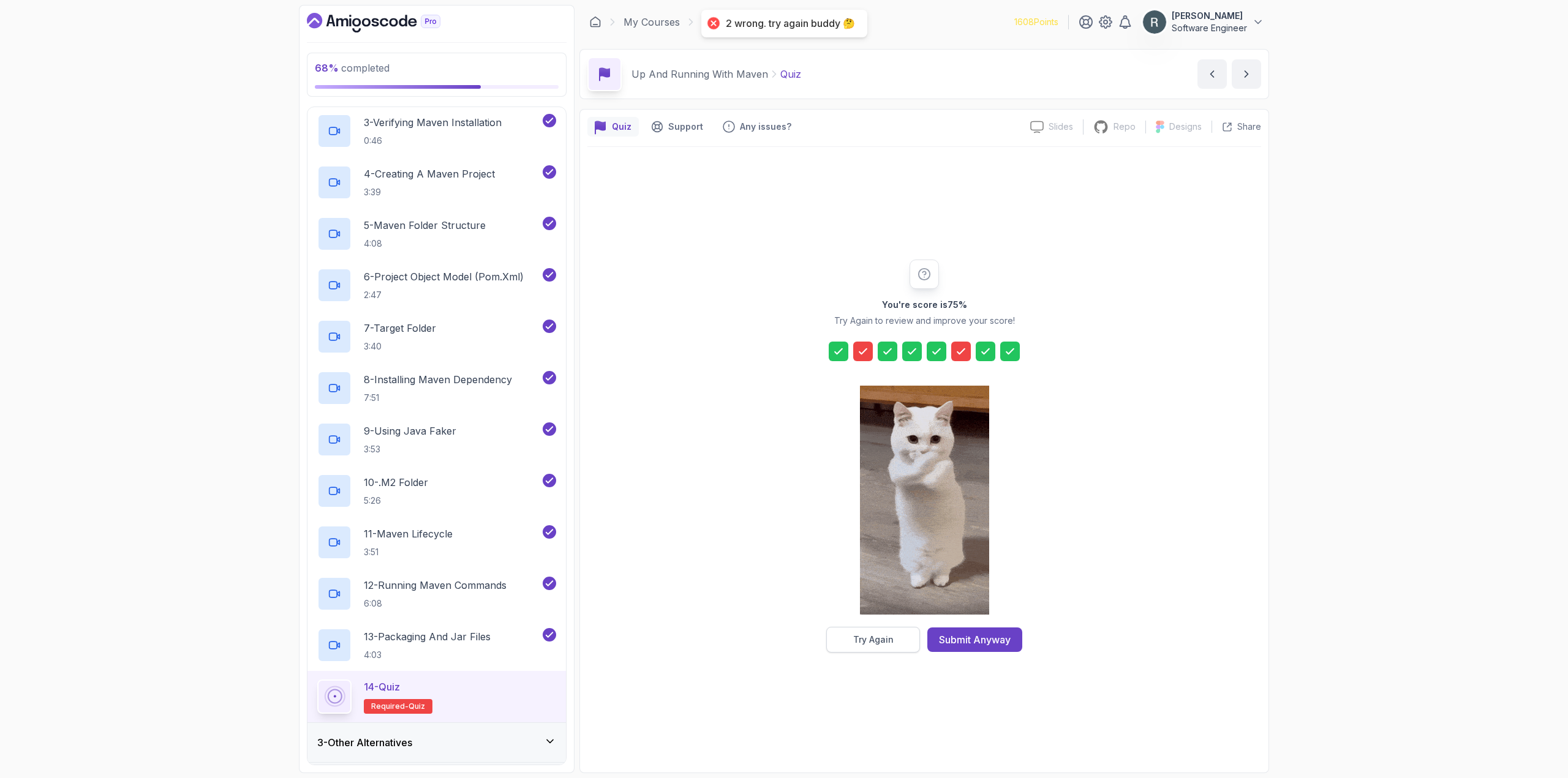
click at [890, 635] on div "Try Again" at bounding box center [873, 640] width 41 height 13
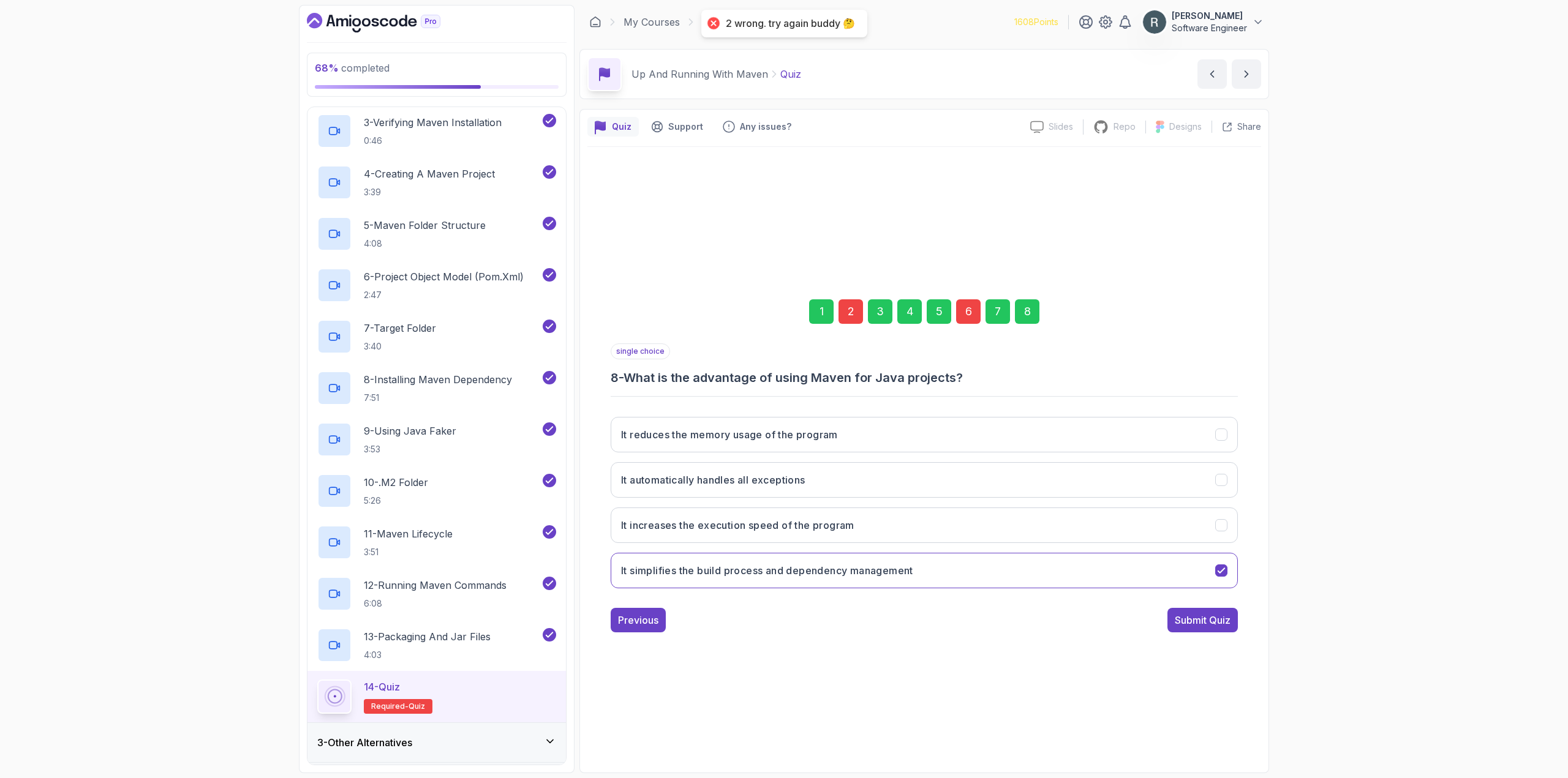
click at [974, 316] on div "6" at bounding box center [968, 311] width 24 height 24
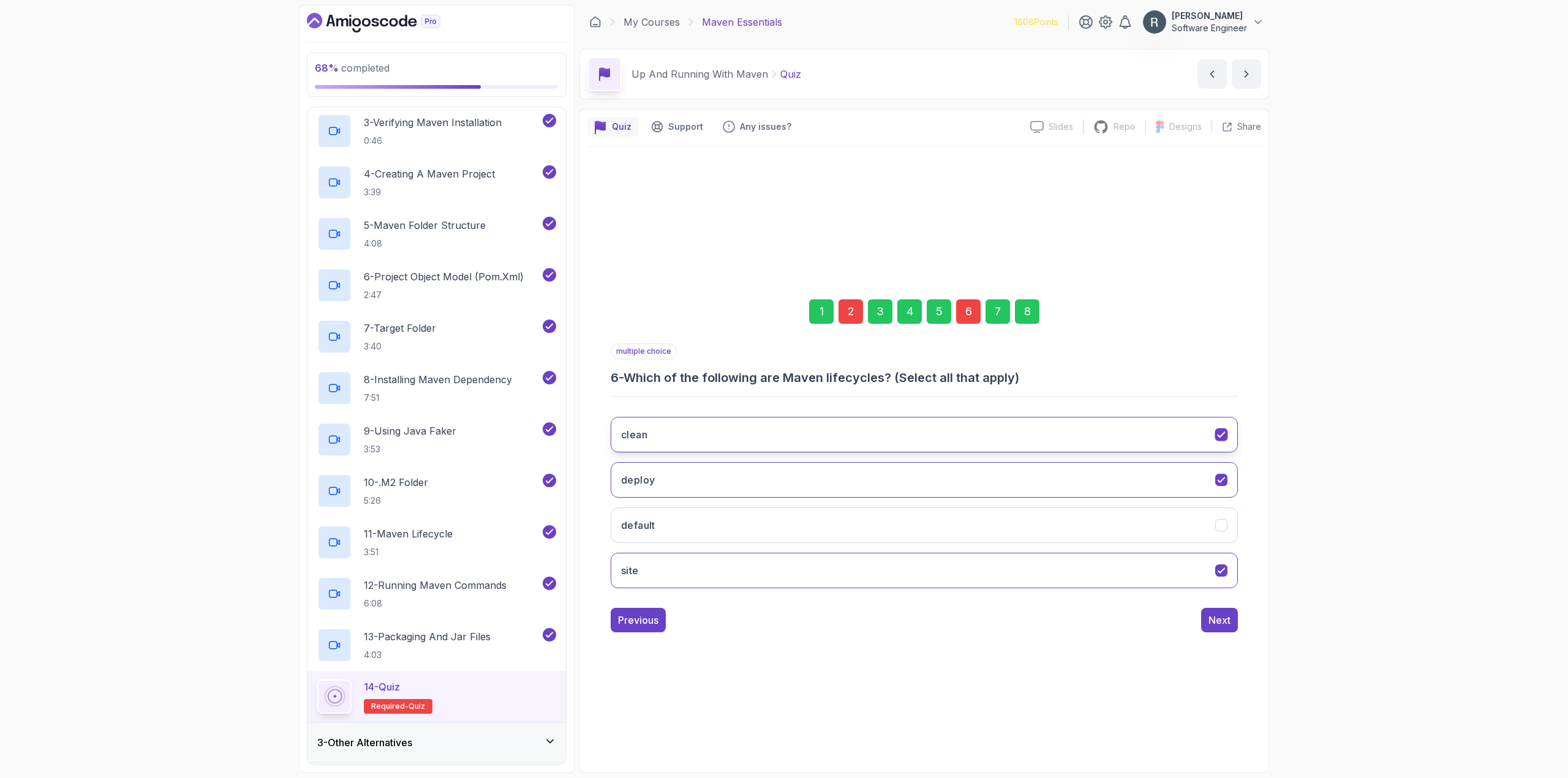
click at [822, 439] on button "clean" at bounding box center [924, 434] width 627 height 35
click at [763, 570] on button "site" at bounding box center [924, 570] width 627 height 35
click at [851, 308] on div "2" at bounding box center [851, 311] width 24 height 24
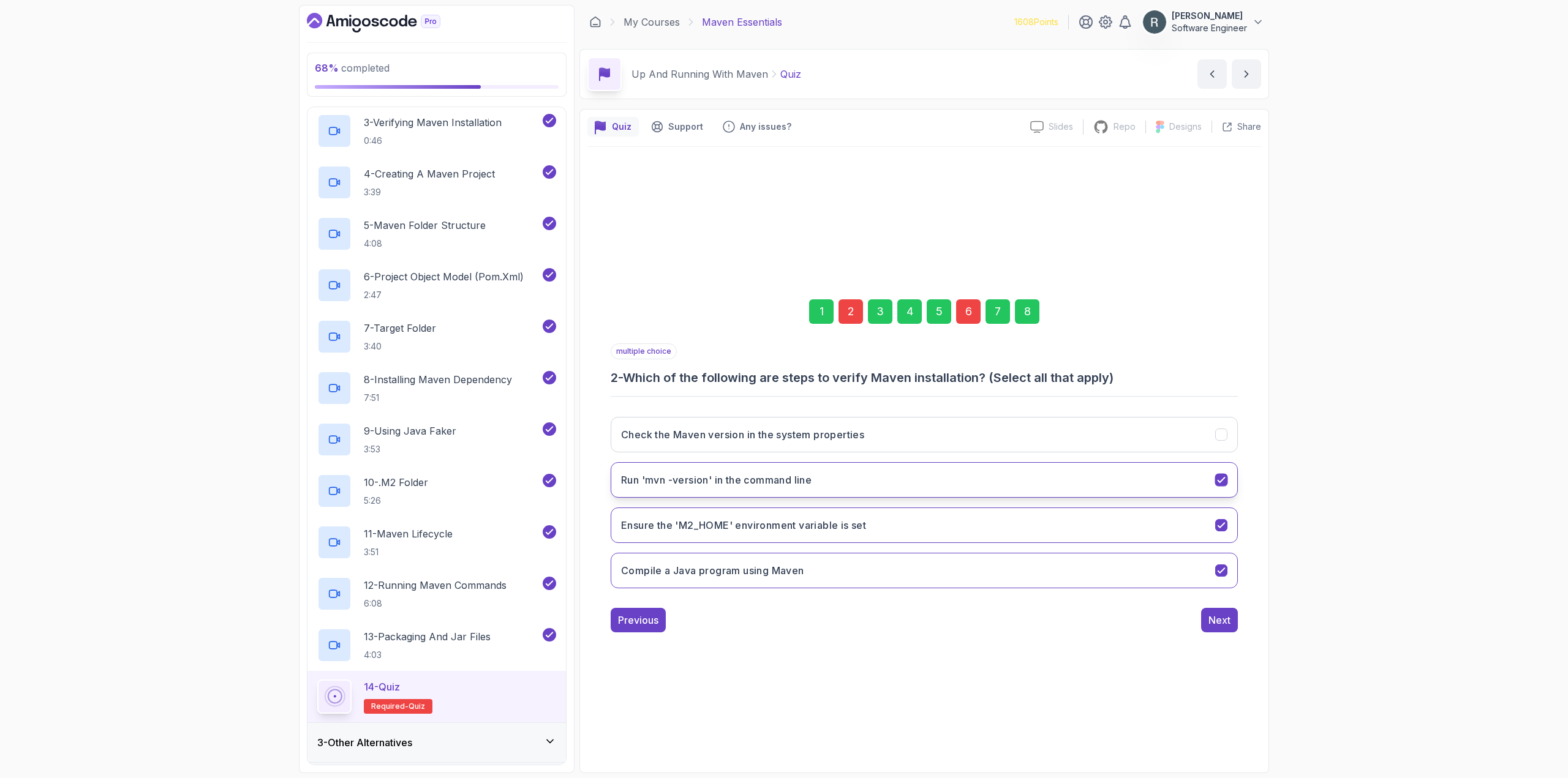
click at [836, 473] on button "Run 'mvn -version' in the command line" at bounding box center [924, 479] width 627 height 35
click at [803, 527] on h3 "Ensure the 'M2_HOME' environment variable is set" at bounding box center [743, 526] width 245 height 14
click at [811, 445] on button "Check the Maven version in the system properties" at bounding box center [924, 434] width 627 height 35
click at [1019, 316] on div "8" at bounding box center [1027, 311] width 24 height 24
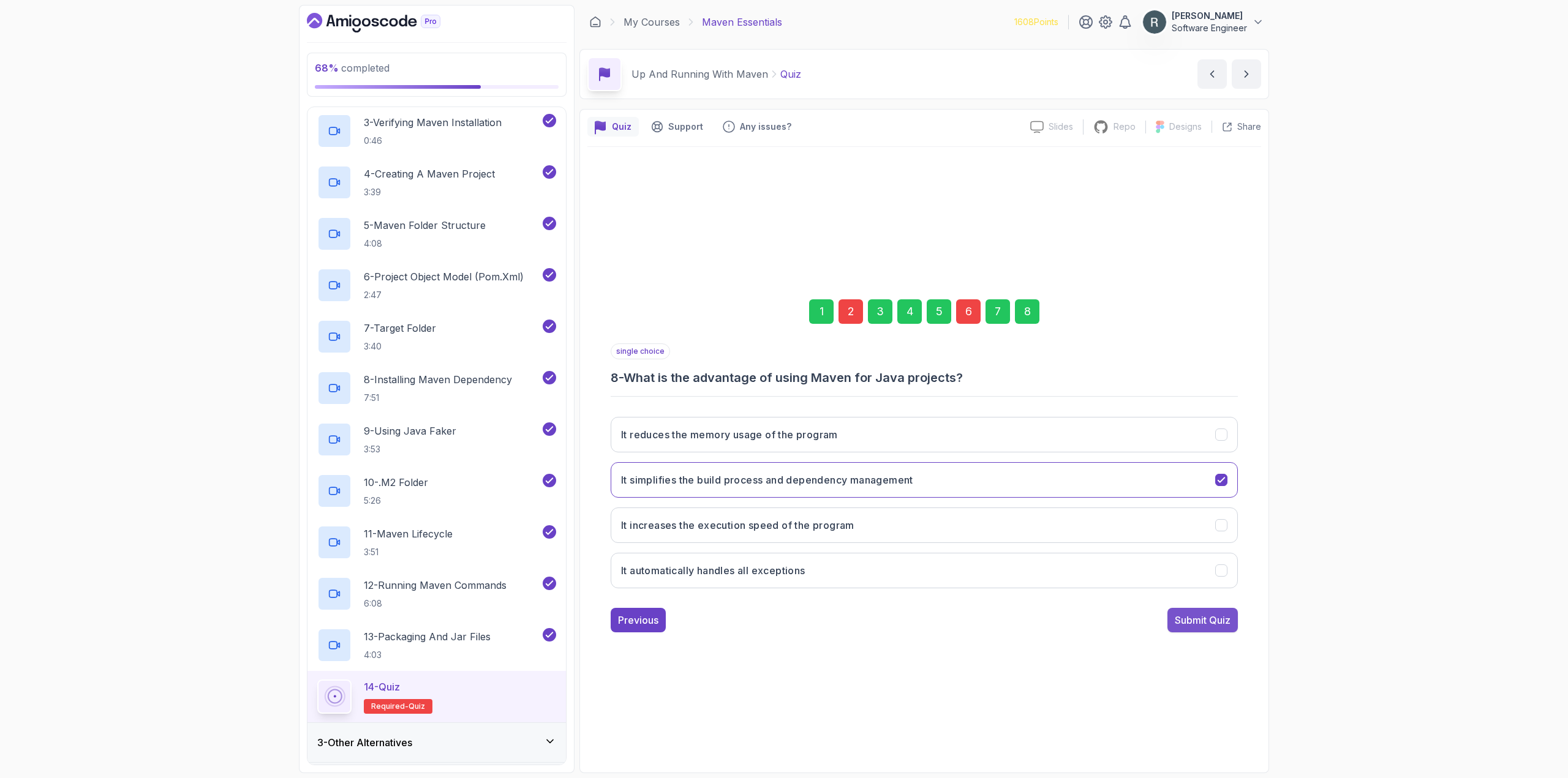
click at [1199, 623] on div "Submit Quiz" at bounding box center [1202, 621] width 56 height 14
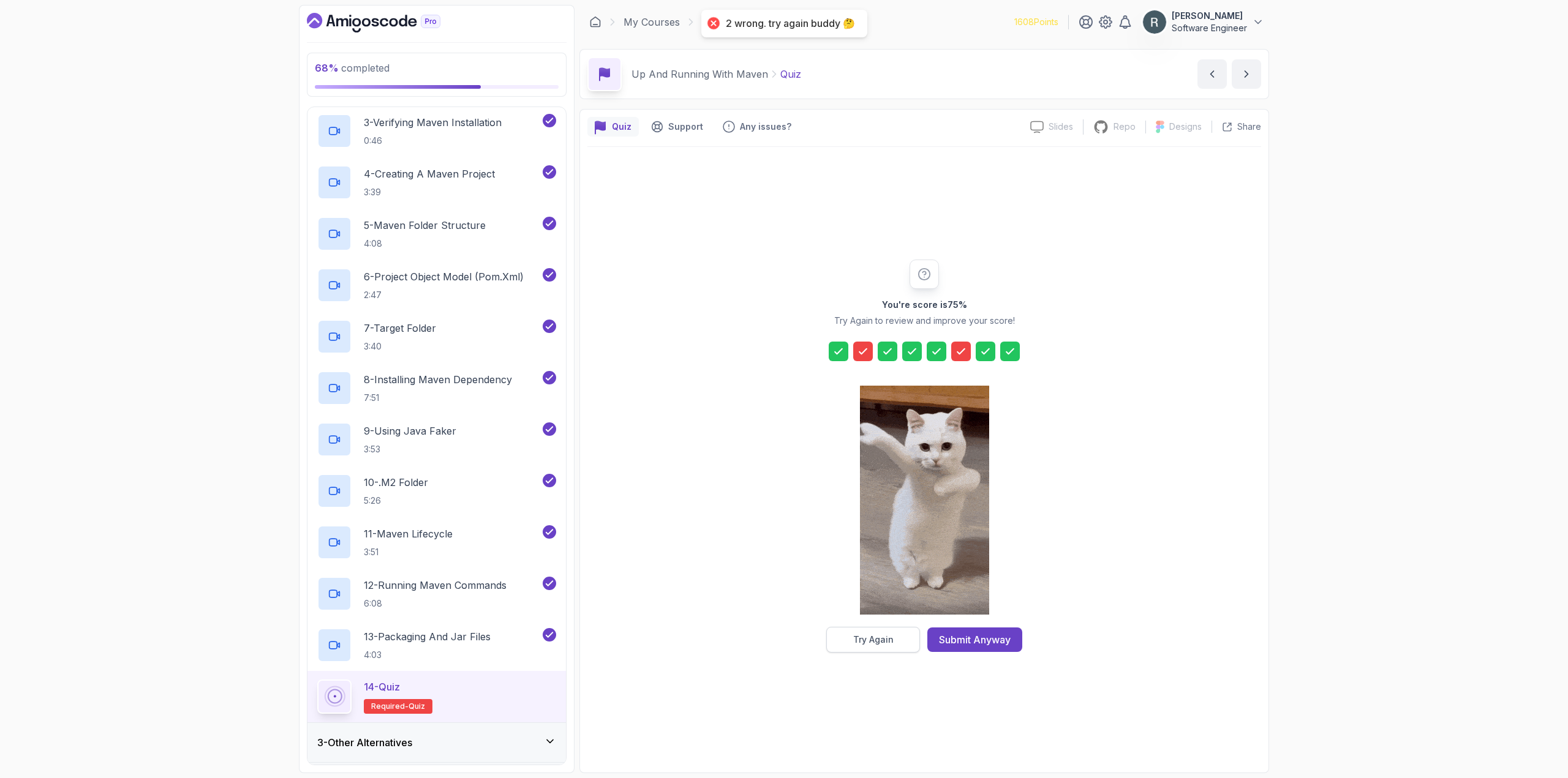
click at [879, 650] on button "Try Again" at bounding box center [873, 640] width 94 height 25
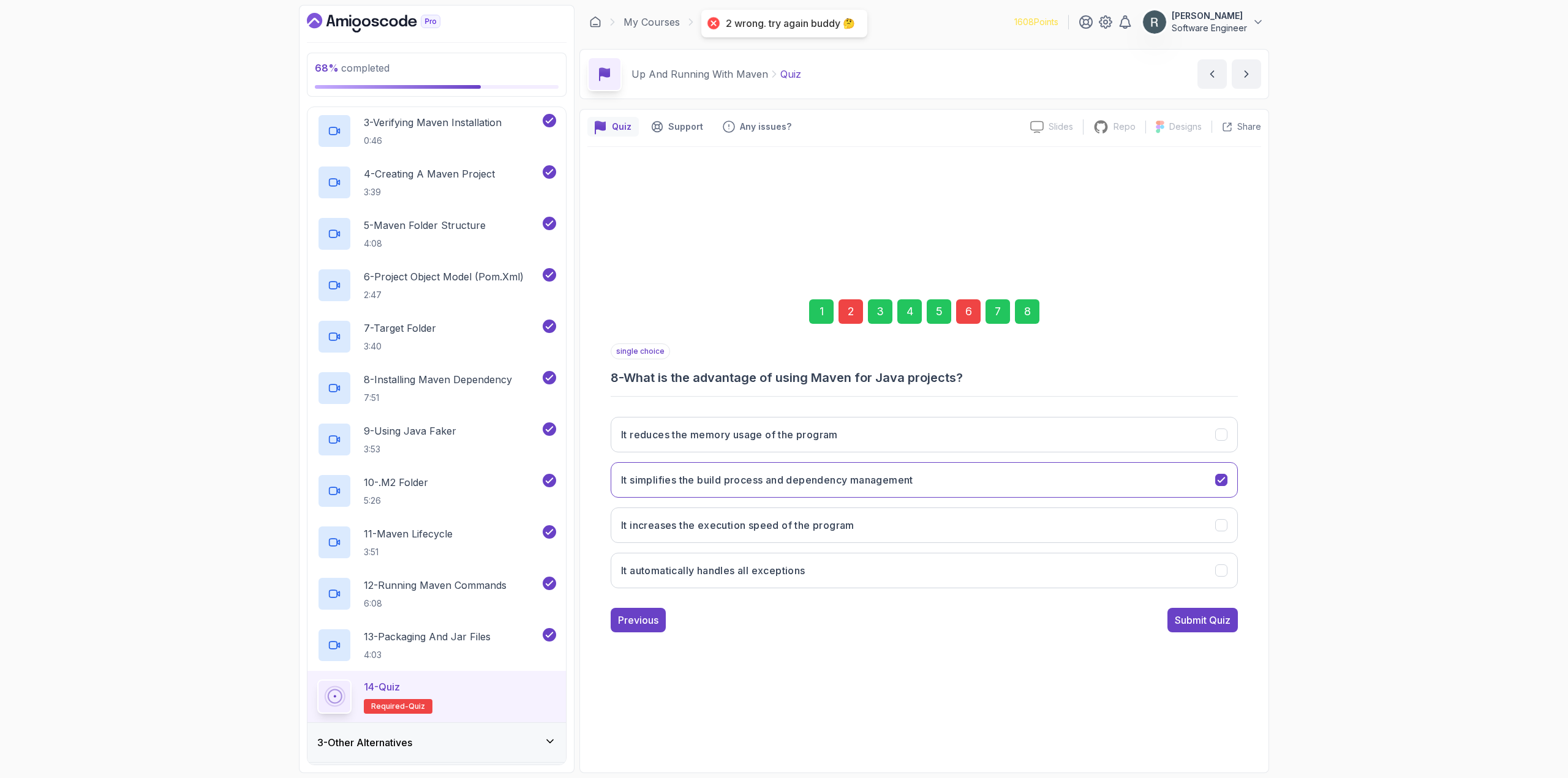
click at [962, 323] on div "6" at bounding box center [968, 311] width 24 height 24
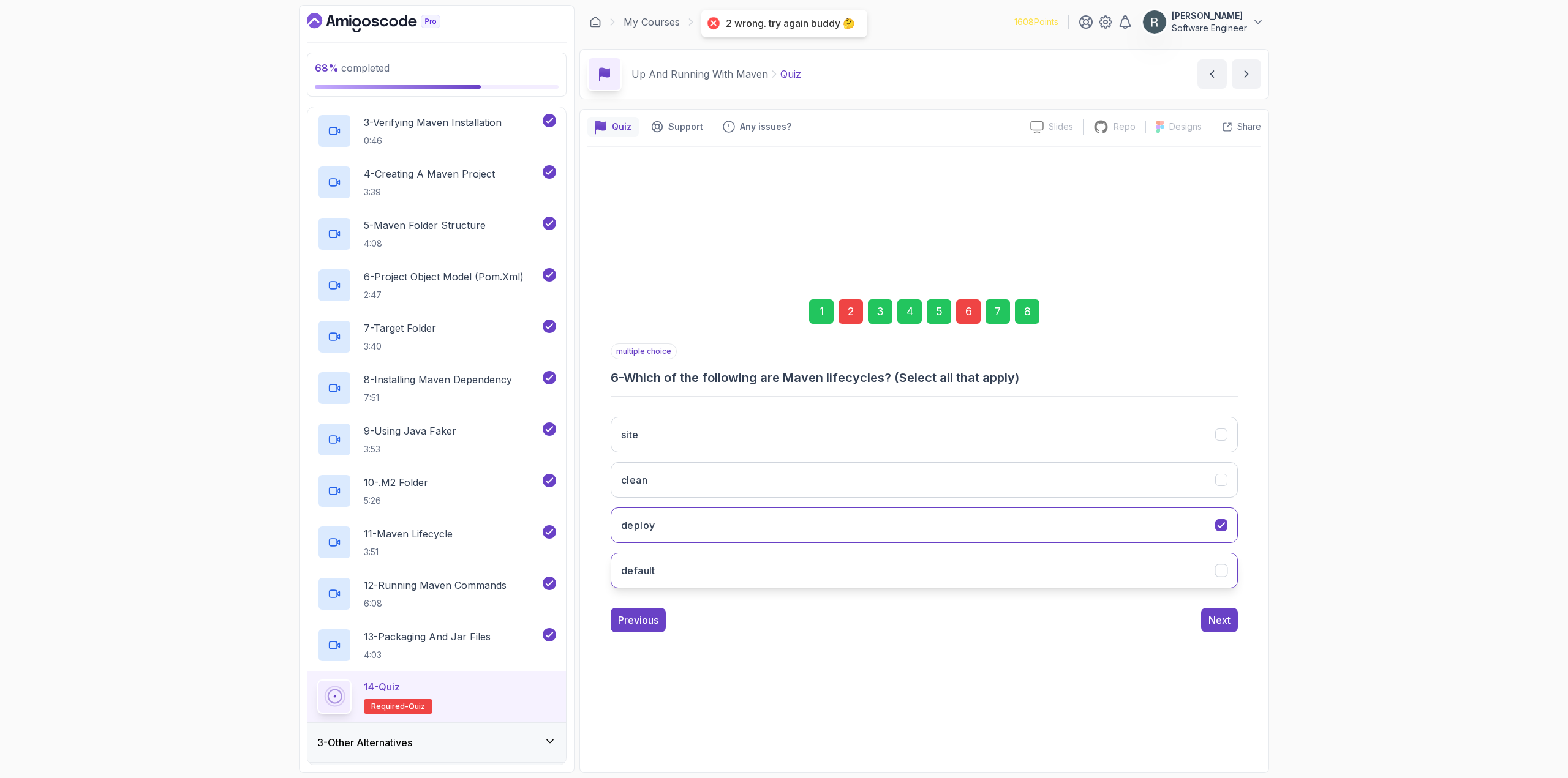
click at [788, 570] on button "default" at bounding box center [924, 570] width 627 height 35
click at [901, 482] on button "clean" at bounding box center [924, 479] width 627 height 35
click at [860, 306] on div "2" at bounding box center [851, 311] width 24 height 24
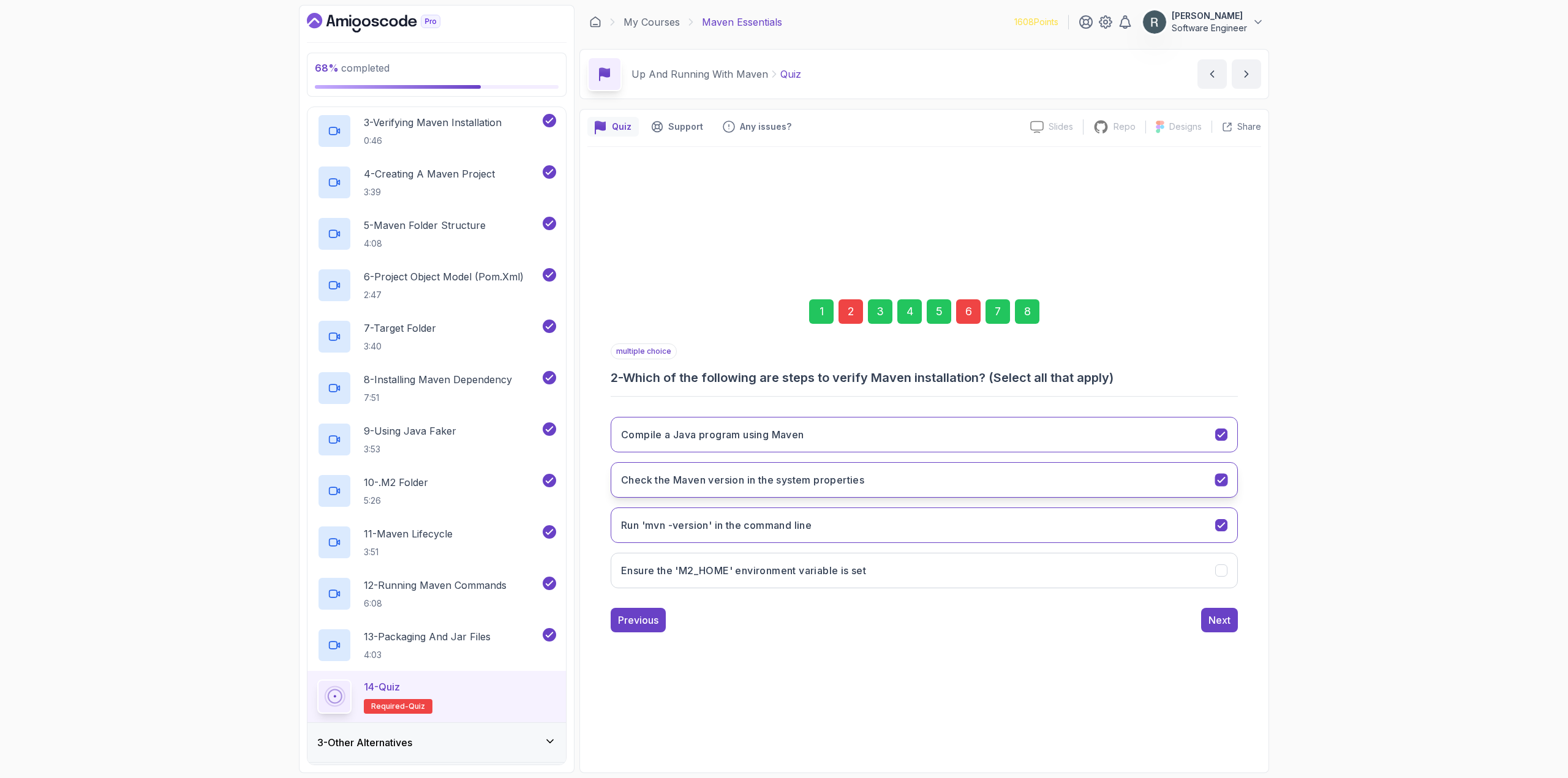
click at [794, 476] on h3 "Check the Maven version in the system properties" at bounding box center [742, 480] width 243 height 14
click at [826, 443] on button "Compile a Java program using Maven" at bounding box center [924, 434] width 627 height 35
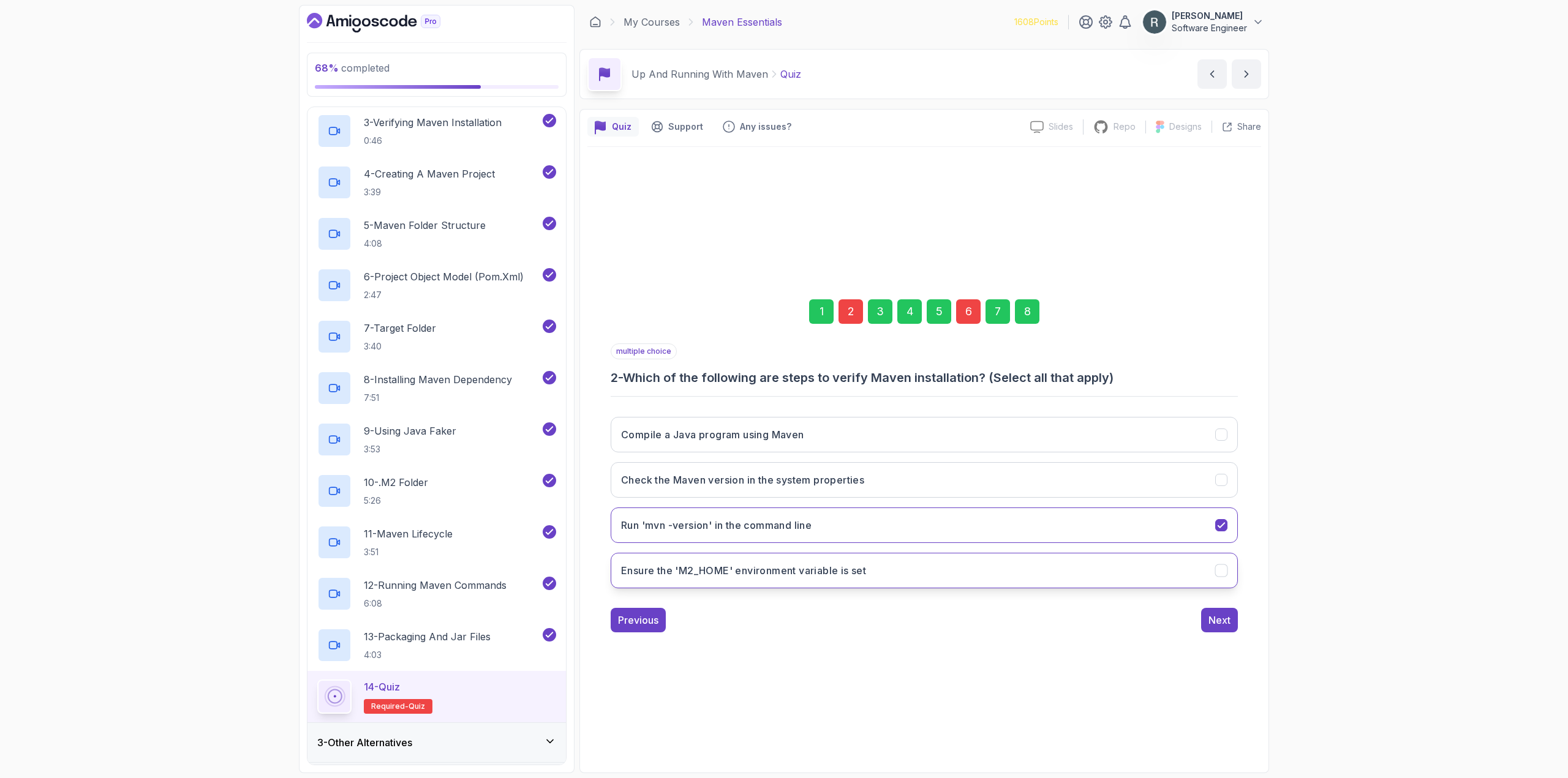
click at [903, 566] on button "Ensure the 'M2_HOME' environment variable is set" at bounding box center [924, 570] width 627 height 35
click at [1029, 306] on div "8" at bounding box center [1027, 311] width 24 height 24
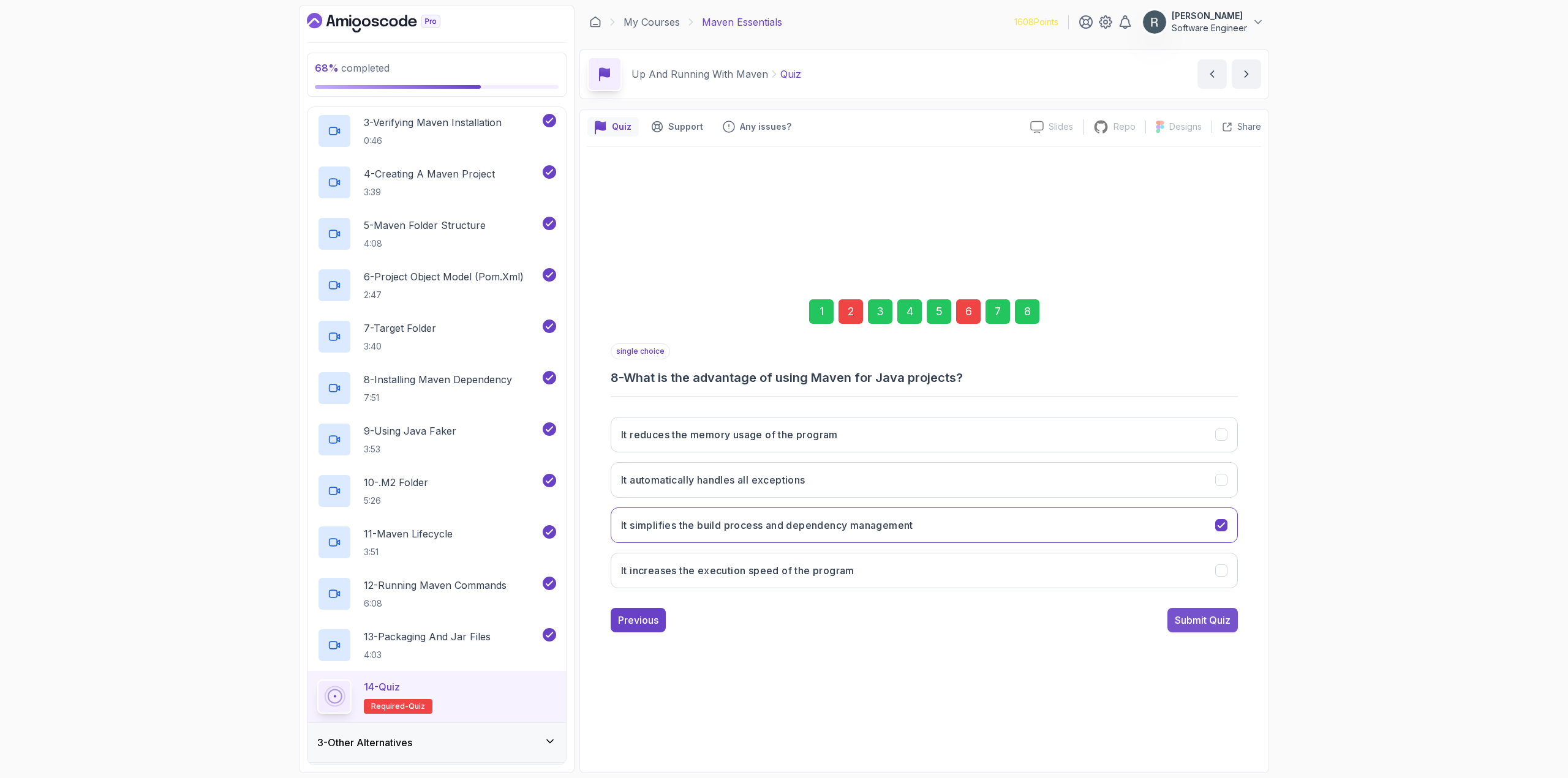
click at [1196, 622] on div "Submit Quiz" at bounding box center [1202, 621] width 56 height 14
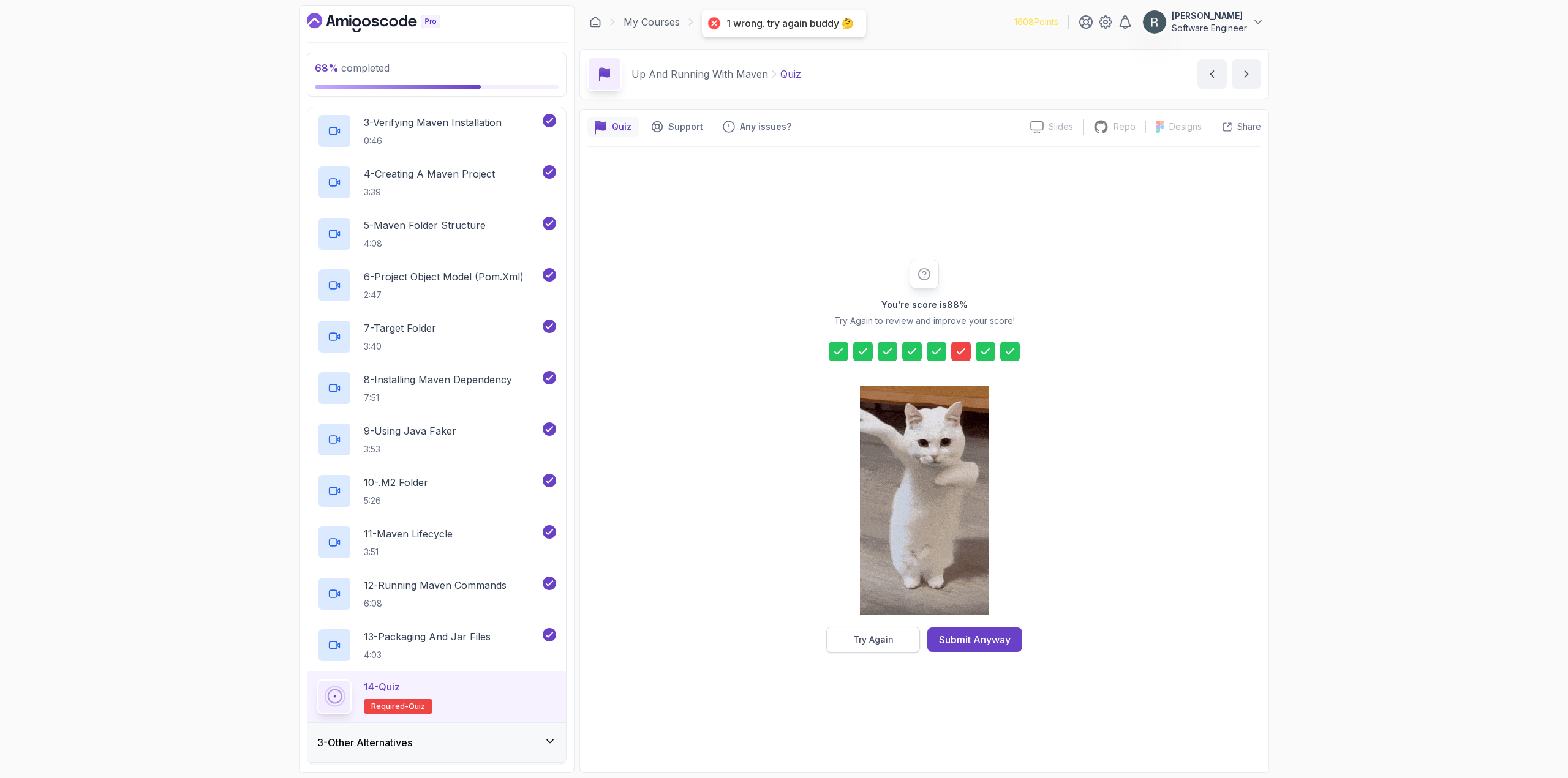
click at [880, 638] on div "Try Again" at bounding box center [873, 640] width 41 height 13
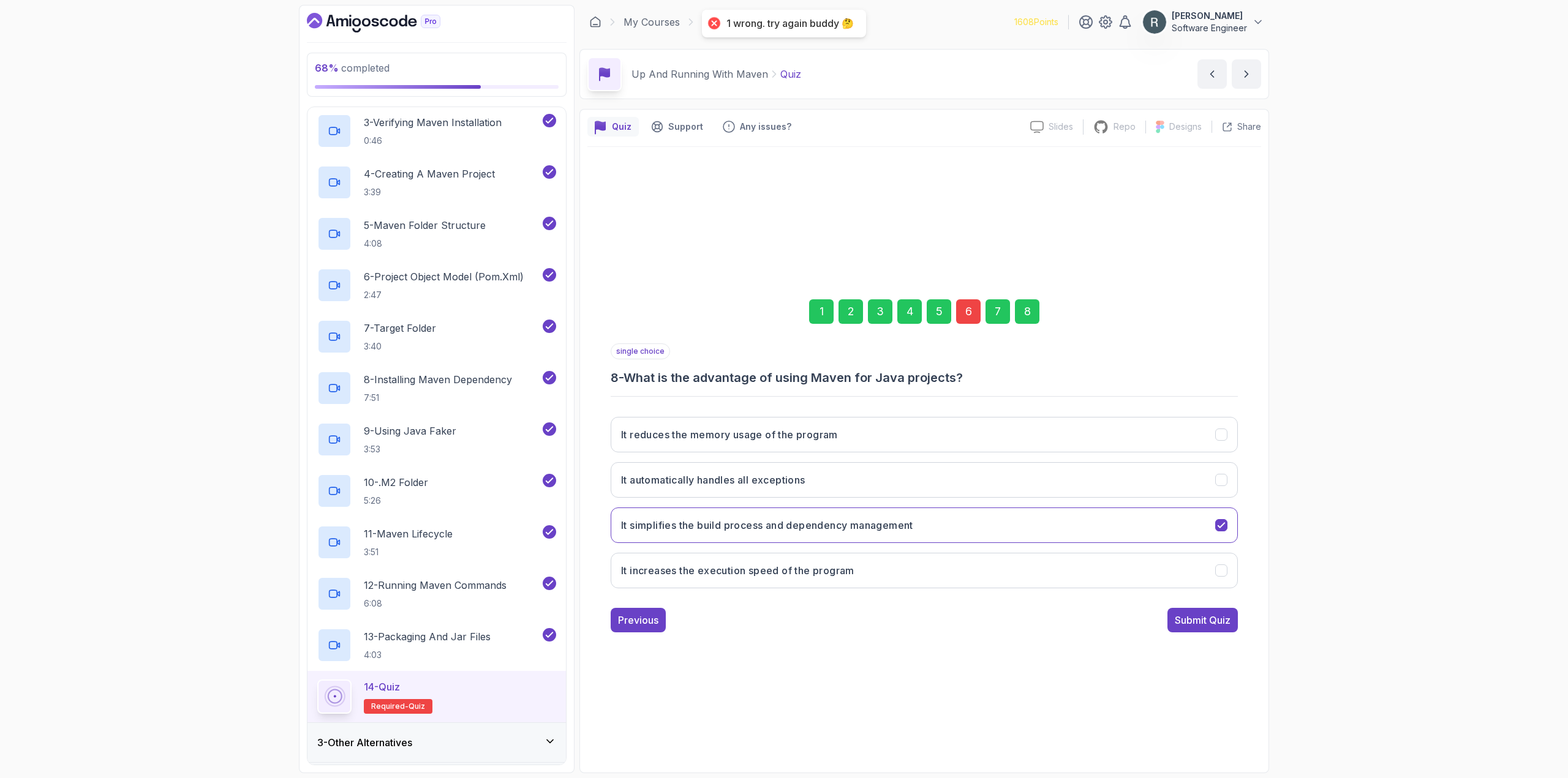
click at [973, 311] on div "6" at bounding box center [968, 311] width 24 height 24
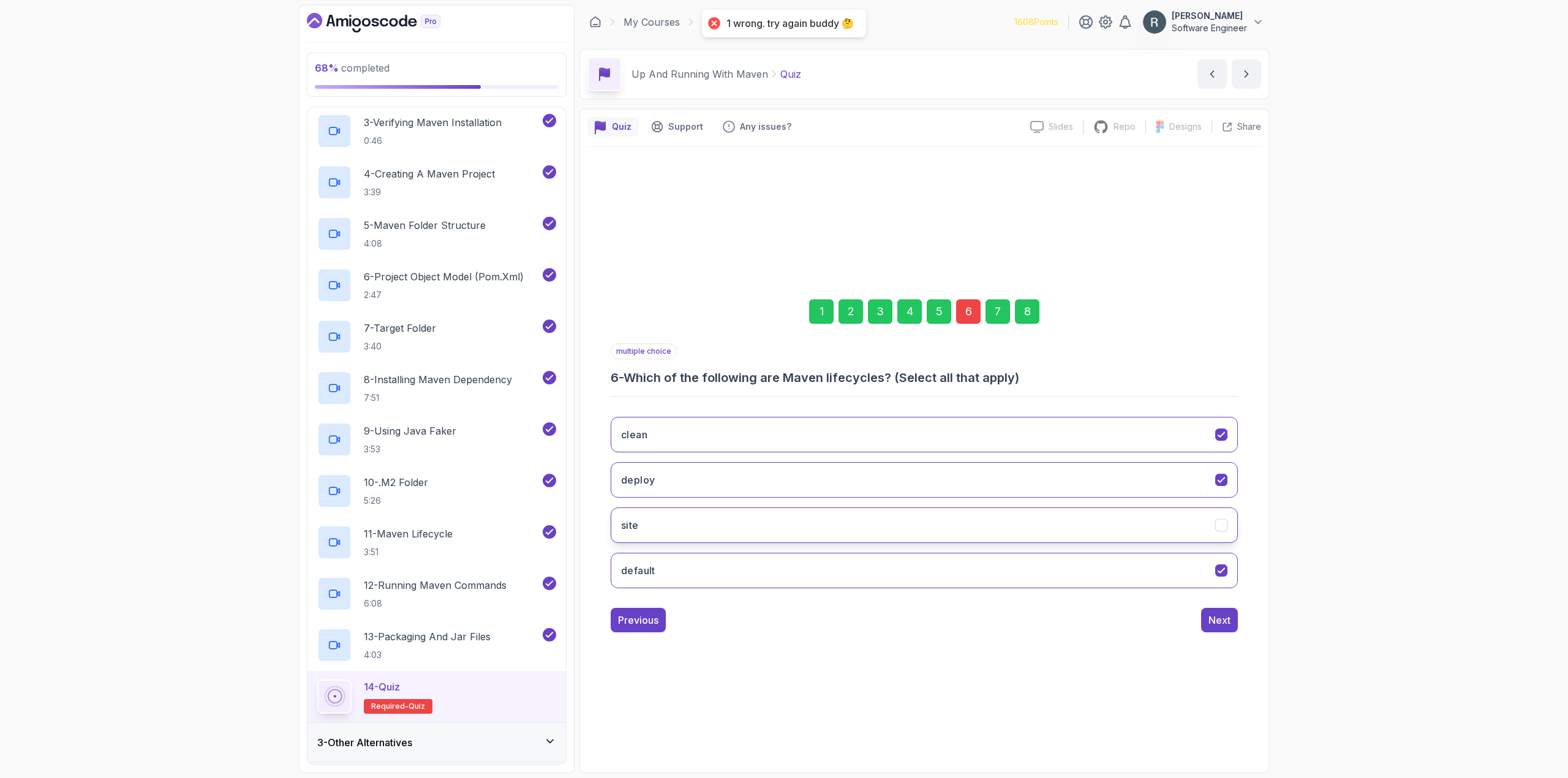
click at [830, 527] on button "site" at bounding box center [924, 525] width 627 height 35
click at [1043, 300] on div "1 2 3 4 5 6 7 8" at bounding box center [924, 311] width 627 height 63
click at [1029, 308] on div "8" at bounding box center [1027, 311] width 24 height 24
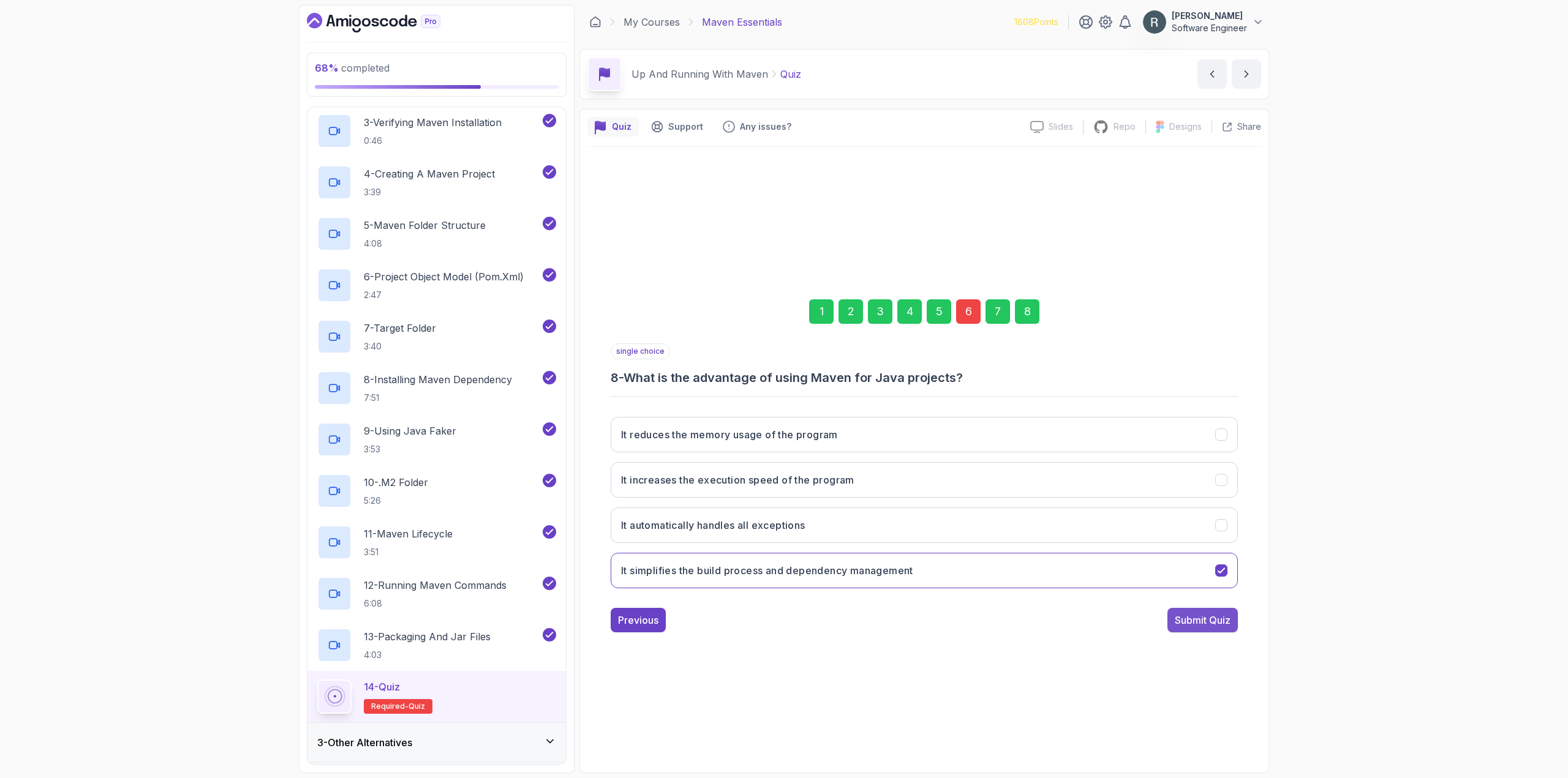
click at [1192, 627] on div "Submit Quiz" at bounding box center [1202, 621] width 56 height 14
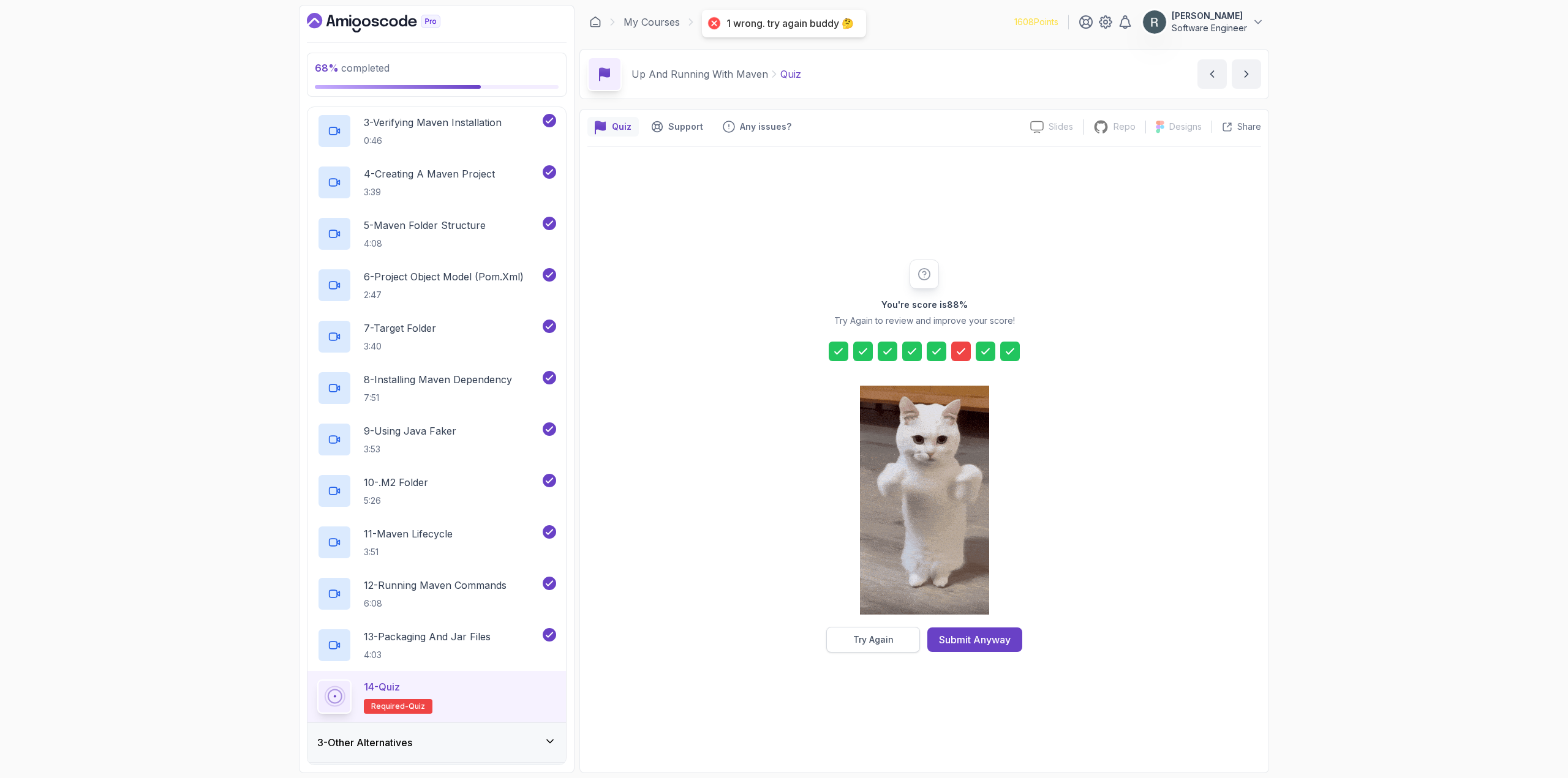
click at [873, 638] on div "Try Again" at bounding box center [873, 640] width 41 height 13
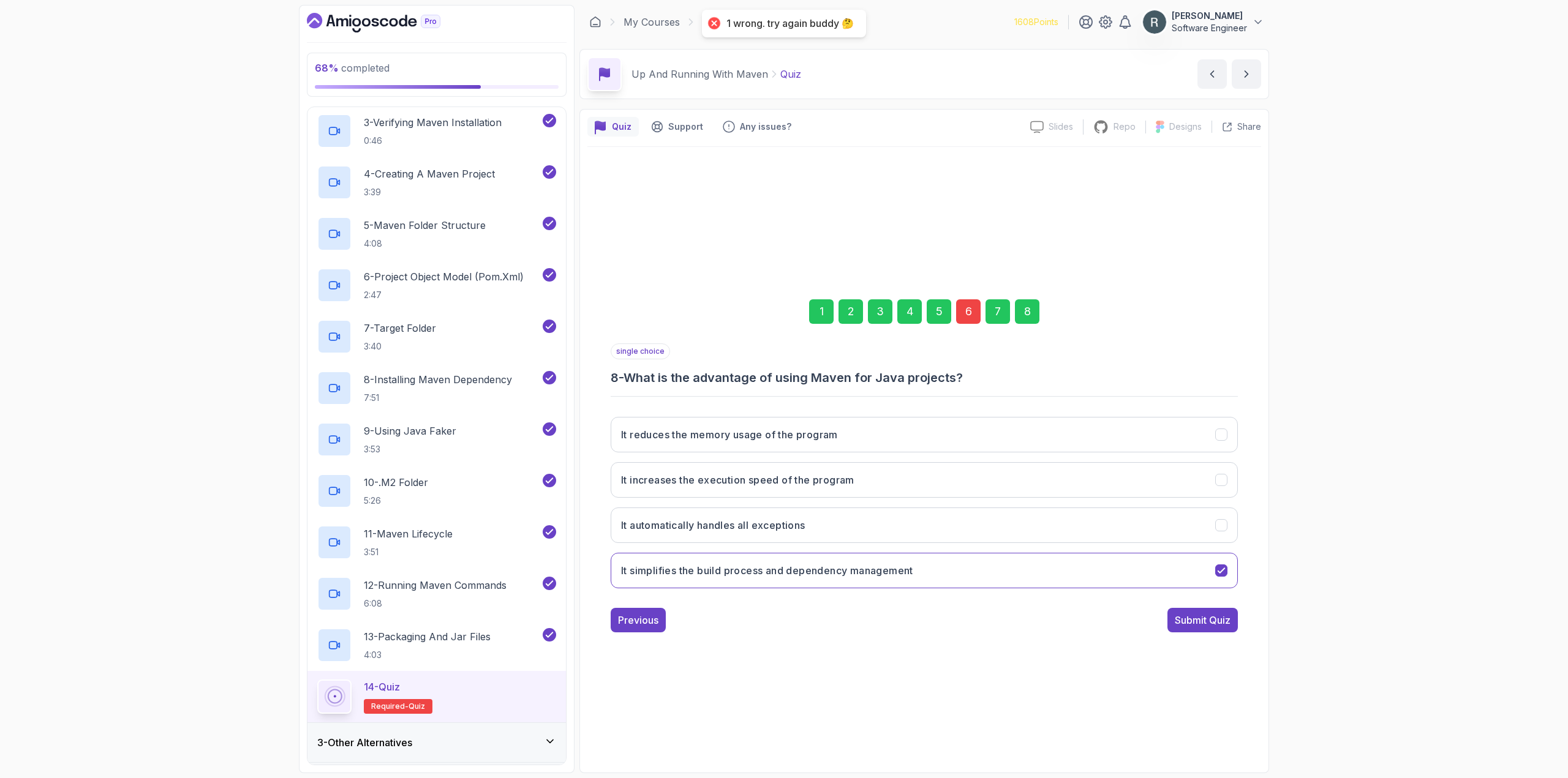
click at [969, 306] on div "6" at bounding box center [968, 311] width 24 height 24
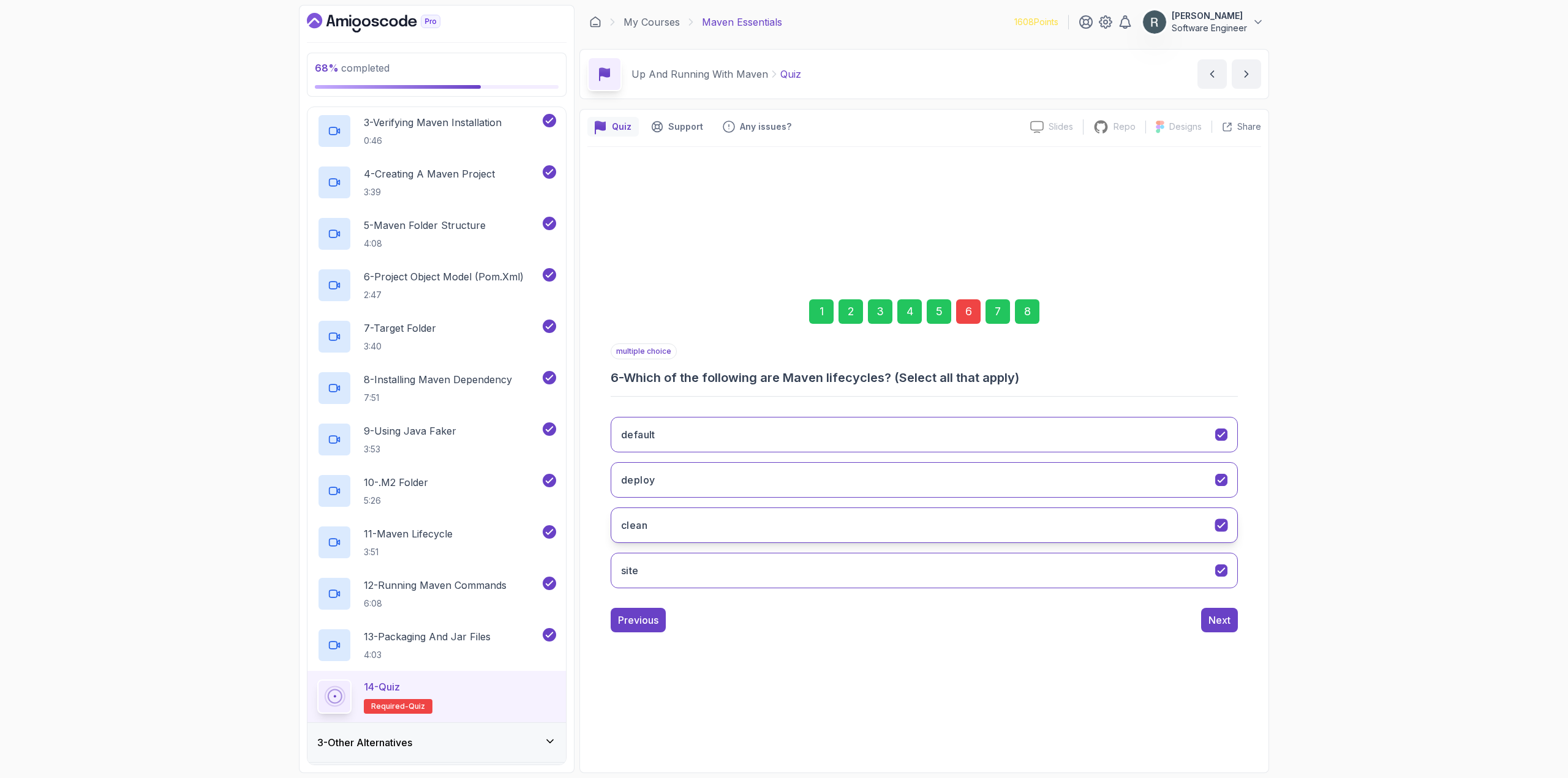
click at [722, 520] on button "clean" at bounding box center [924, 525] width 627 height 35
click at [890, 577] on button "site" at bounding box center [924, 570] width 627 height 35
click at [1027, 316] on div "8" at bounding box center [1027, 311] width 24 height 24
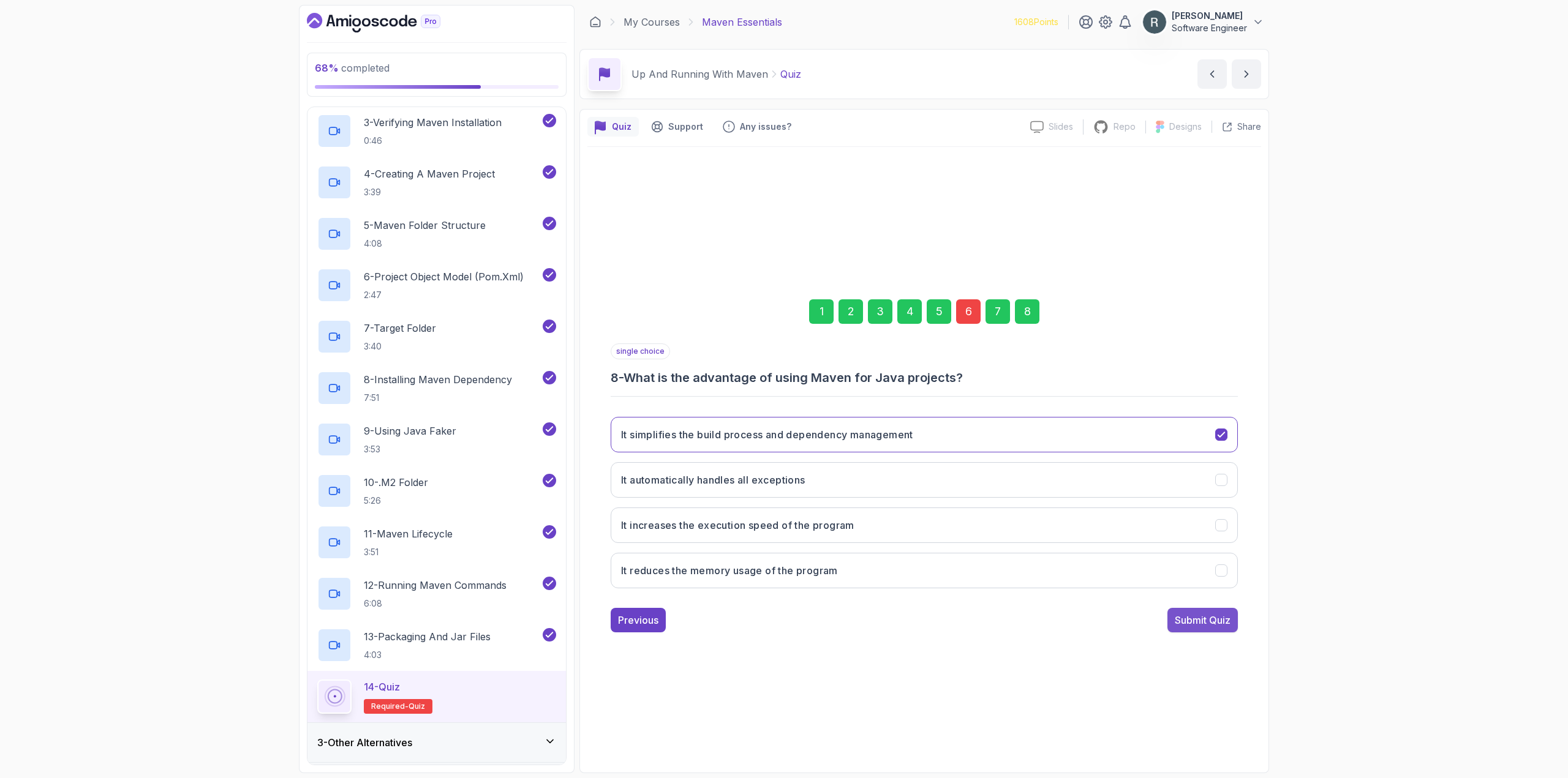
click at [1209, 619] on div "Submit Quiz" at bounding box center [1202, 621] width 56 height 14
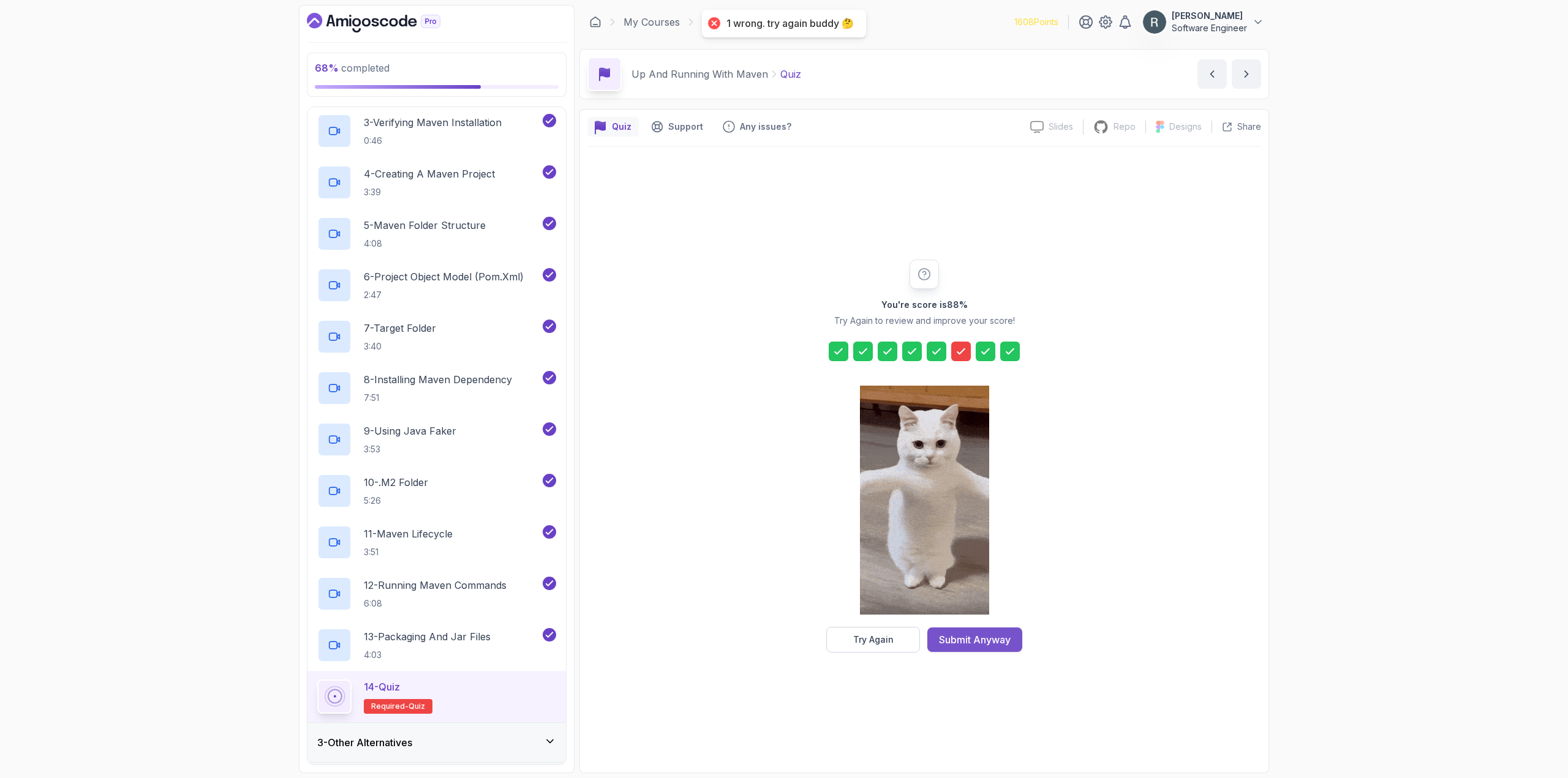
click at [990, 644] on div "Submit Anyway" at bounding box center [974, 640] width 71 height 14
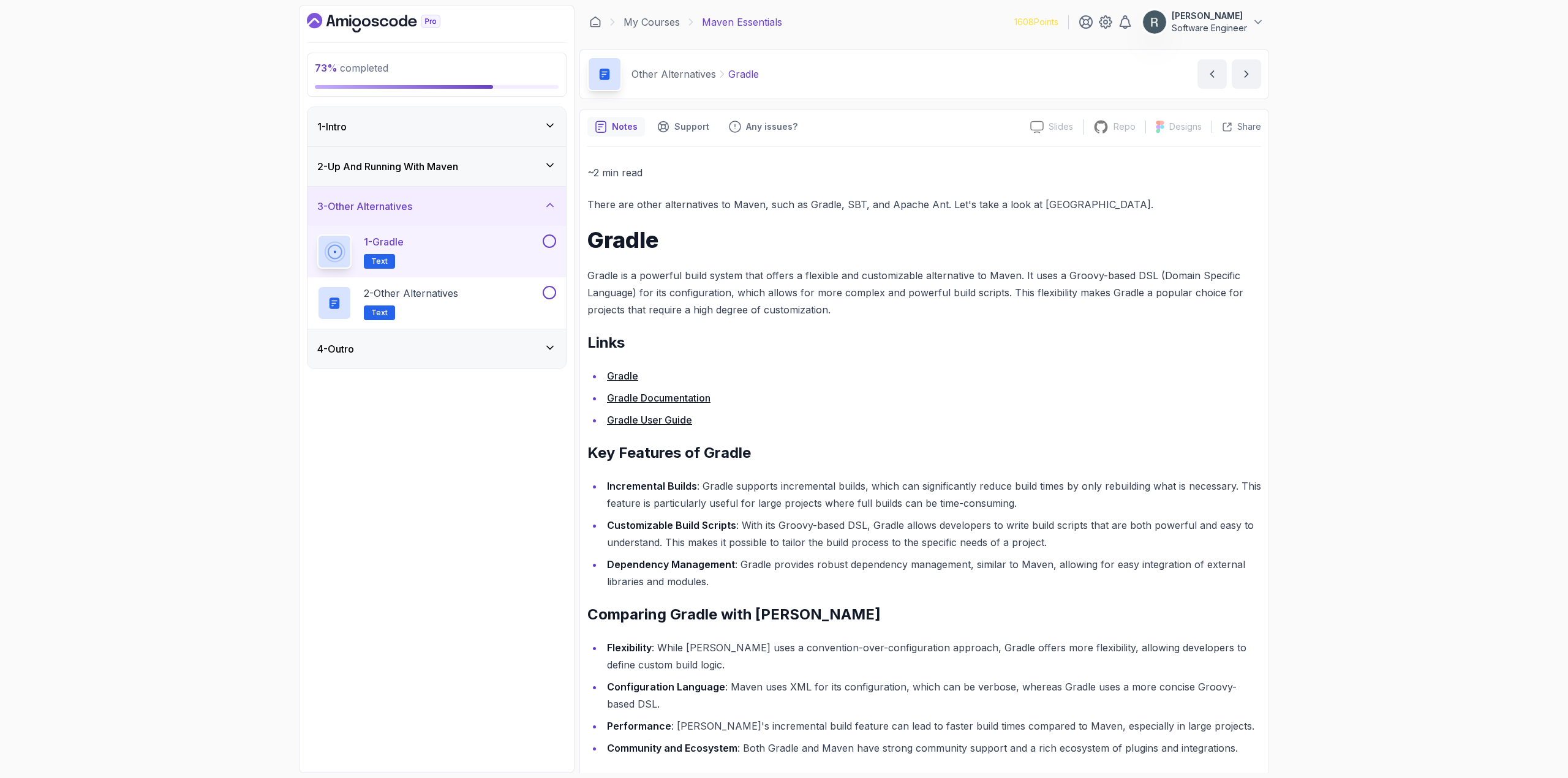
click at [555, 247] on div at bounding box center [548, 241] width 16 height 14
click at [550, 242] on button at bounding box center [549, 241] width 14 height 14
click at [515, 295] on div "2 - Other Alternatives Text" at bounding box center [429, 303] width 223 height 34
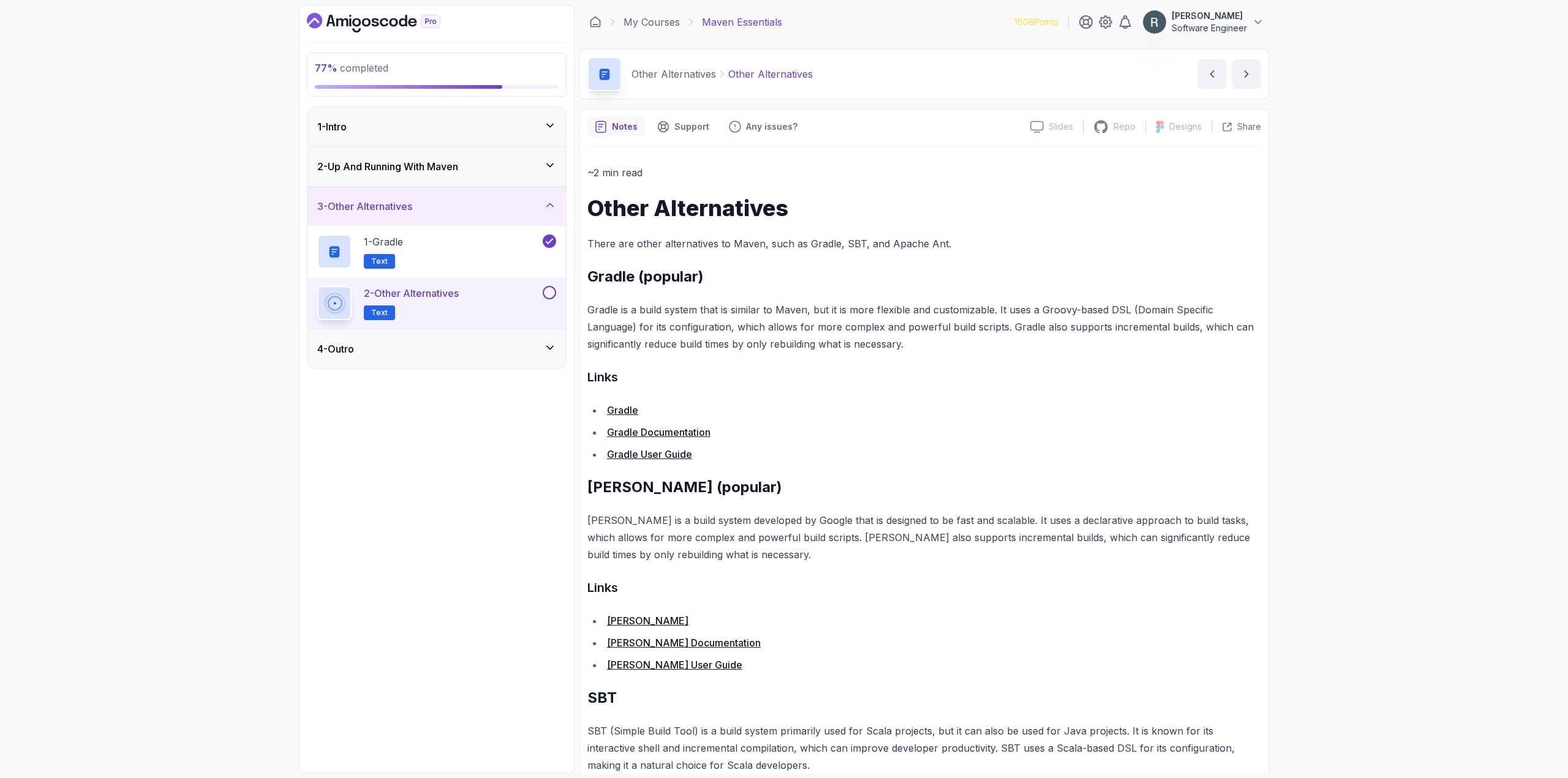
click at [547, 297] on button at bounding box center [549, 292] width 14 height 14
click at [519, 343] on div "4 - Outro" at bounding box center [437, 349] width 239 height 14
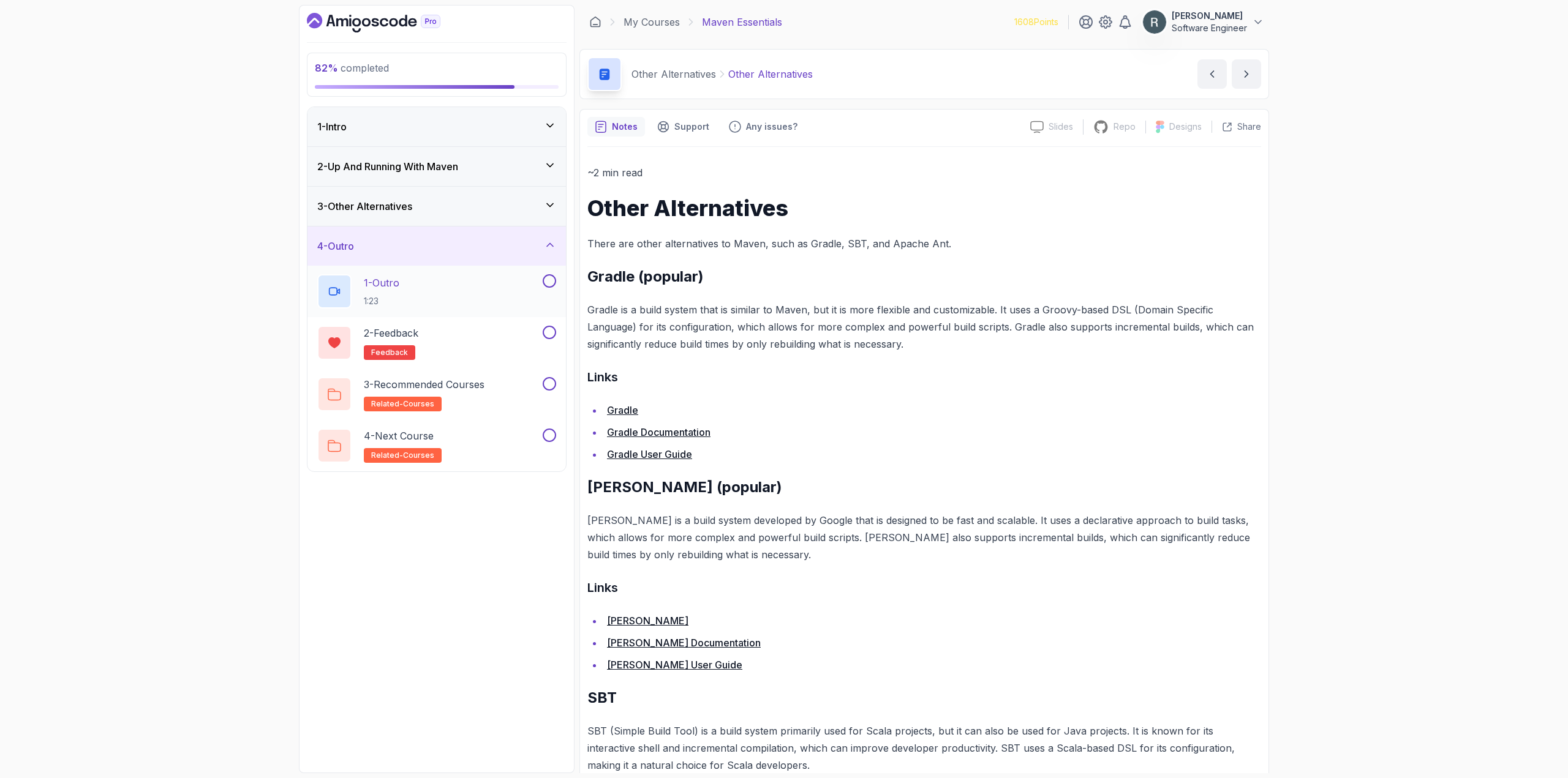
click at [553, 281] on button at bounding box center [549, 280] width 14 height 14
click at [553, 285] on icon at bounding box center [549, 281] width 11 height 13
click at [548, 280] on button at bounding box center [549, 280] width 14 height 14
click at [521, 323] on div "2 - Feedback feedback" at bounding box center [437, 343] width 259 height 52
click at [501, 330] on div "2 - Feedback feedback" at bounding box center [429, 343] width 223 height 34
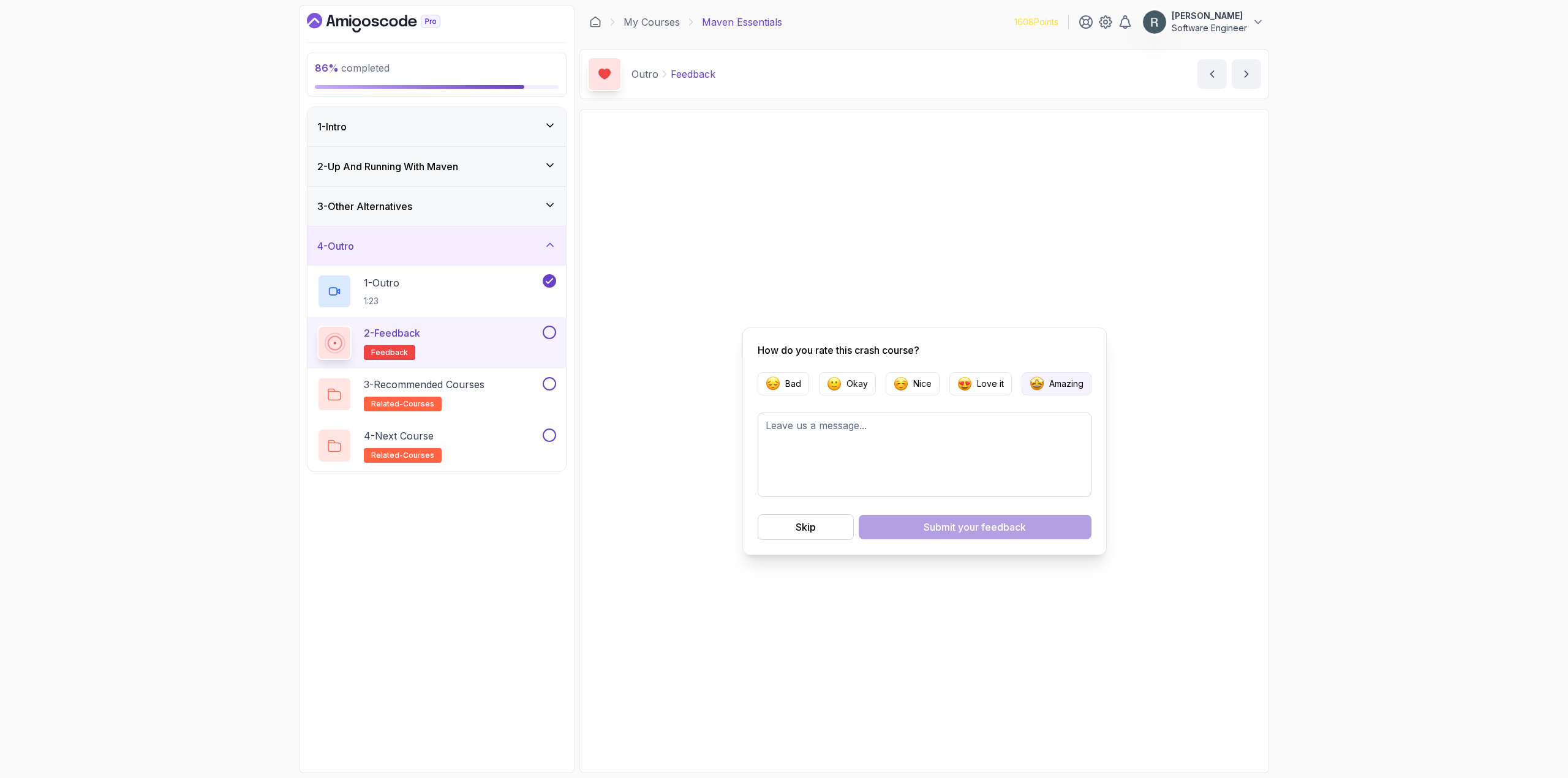
click at [1027, 385] on button "Amazing" at bounding box center [1056, 384] width 70 height 24
click at [980, 530] on span "your feedback" at bounding box center [992, 527] width 68 height 14
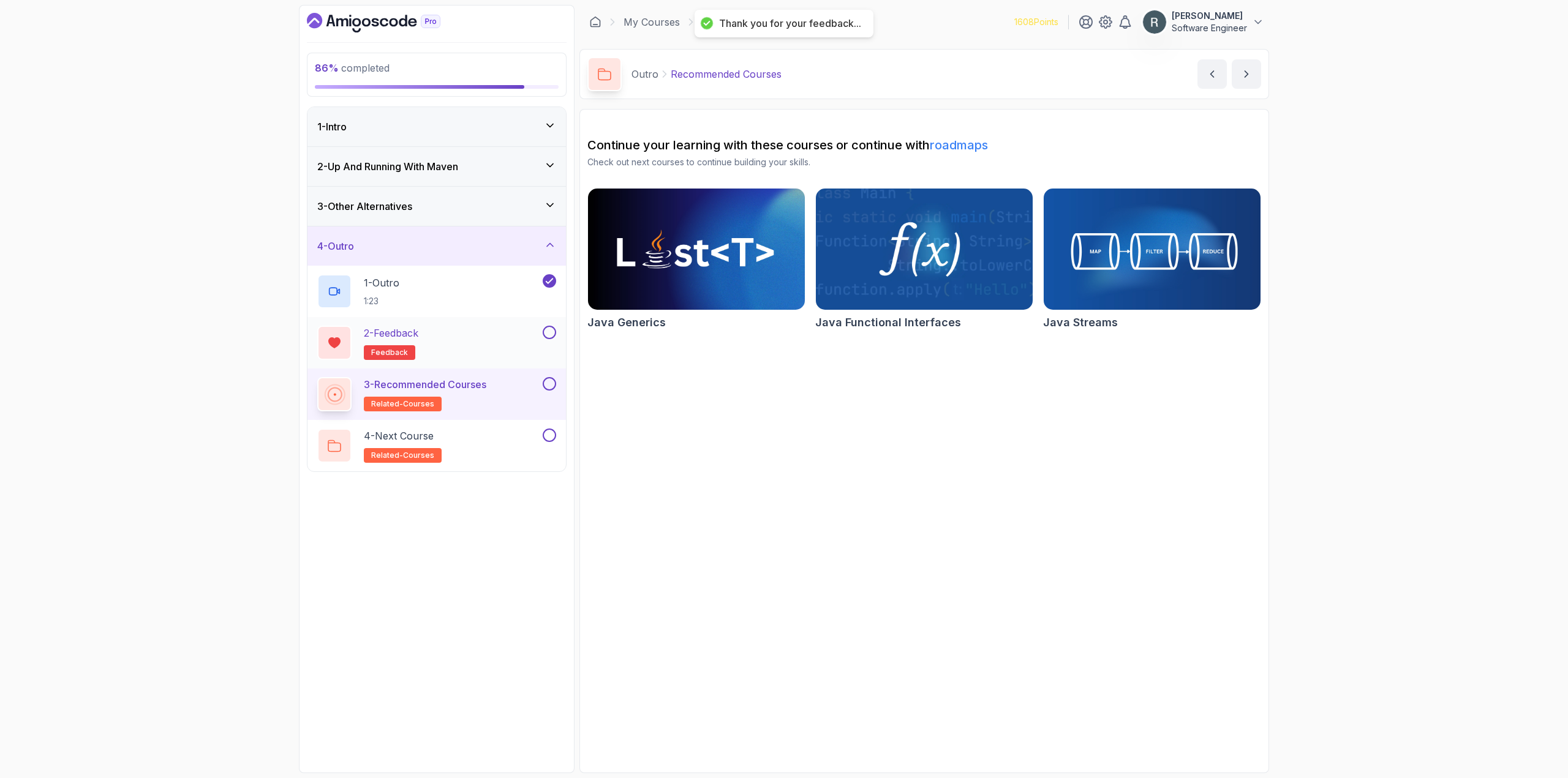
click at [553, 333] on button at bounding box center [549, 332] width 14 height 14
click at [549, 380] on button at bounding box center [549, 384] width 14 height 14
click at [515, 435] on div "4 - Next Course related-courses" at bounding box center [429, 446] width 223 height 34
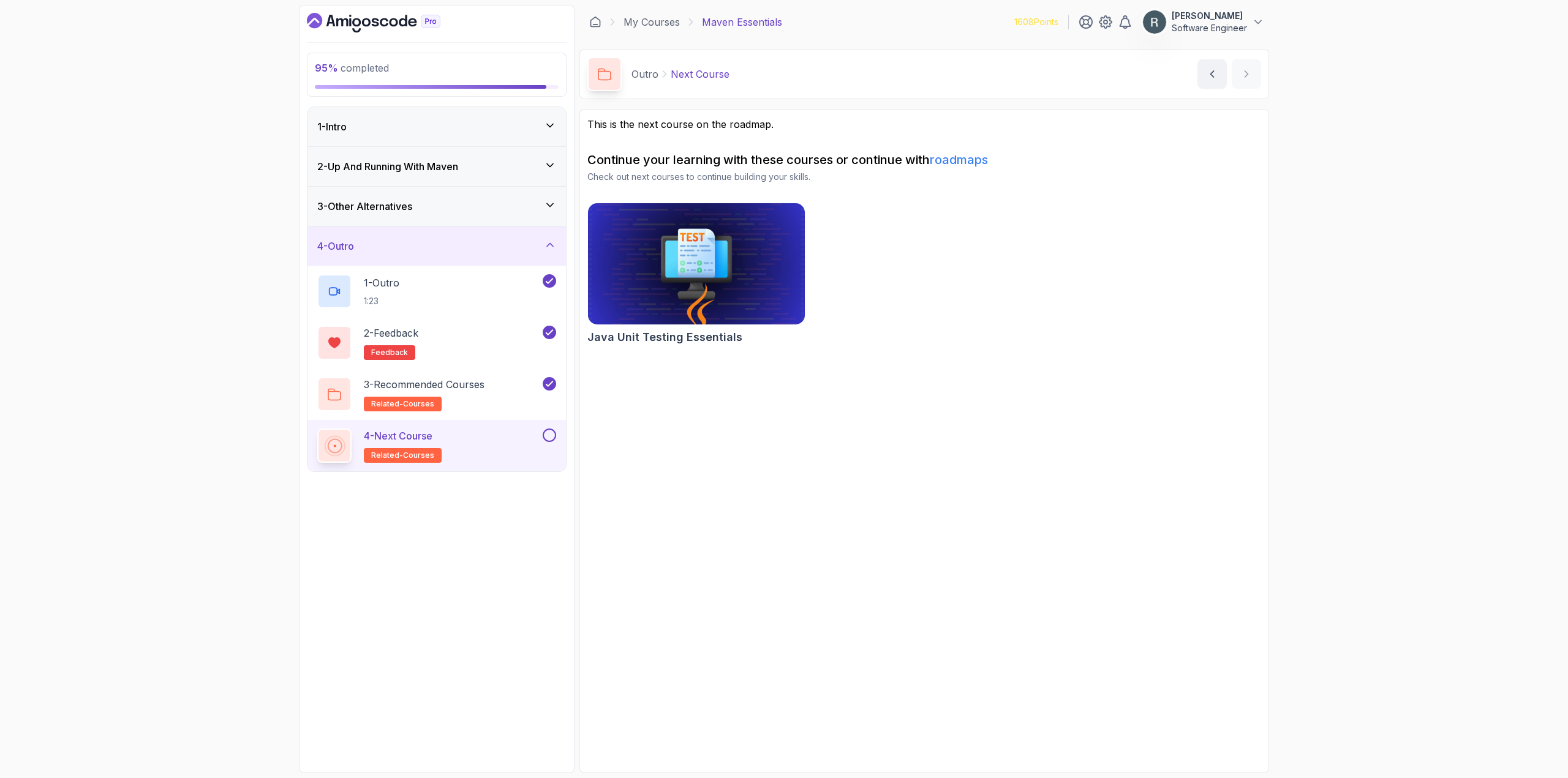
click at [547, 435] on button at bounding box center [549, 435] width 14 height 14
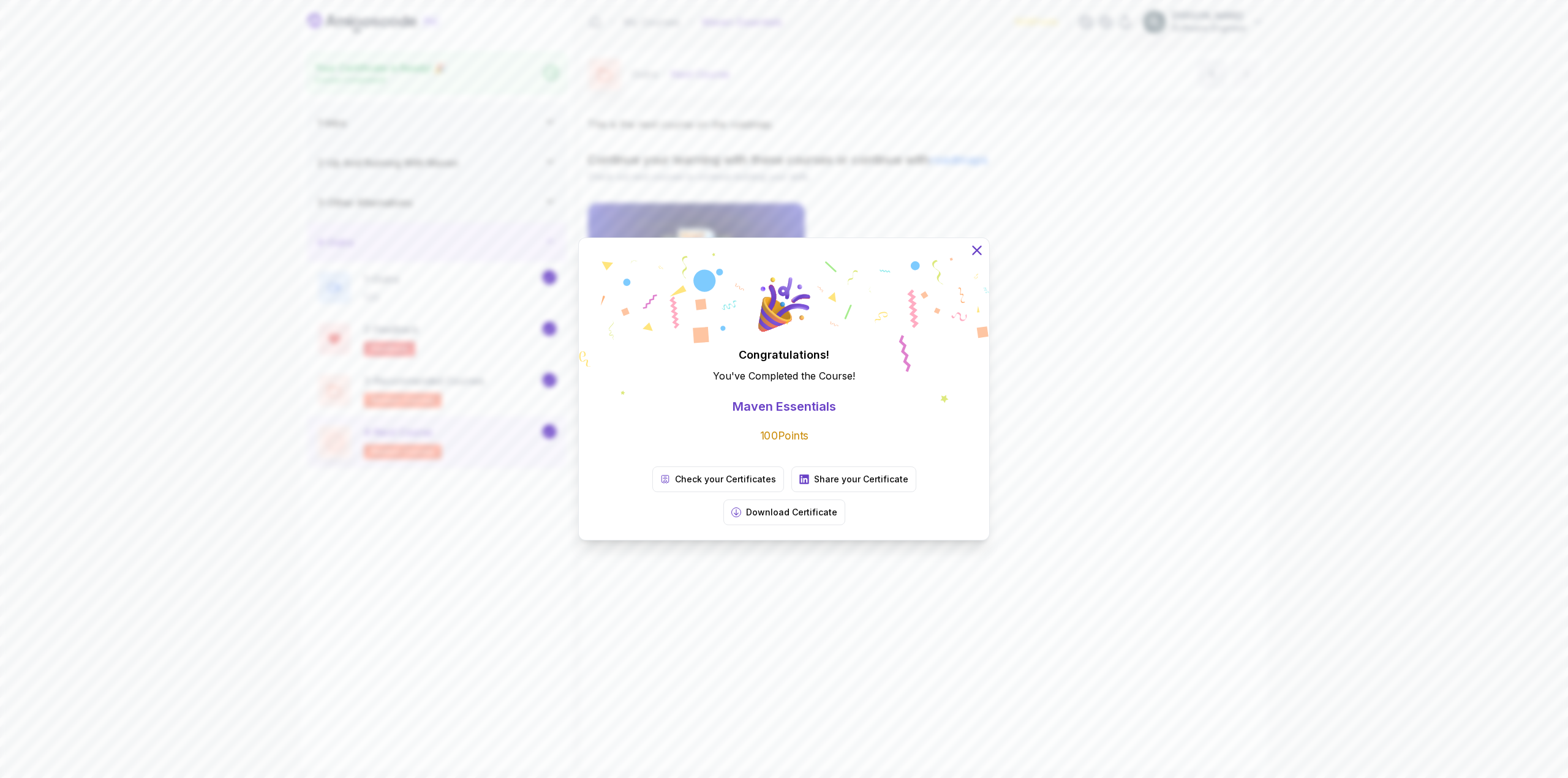
click at [978, 254] on icon at bounding box center [976, 250] width 8 height 8
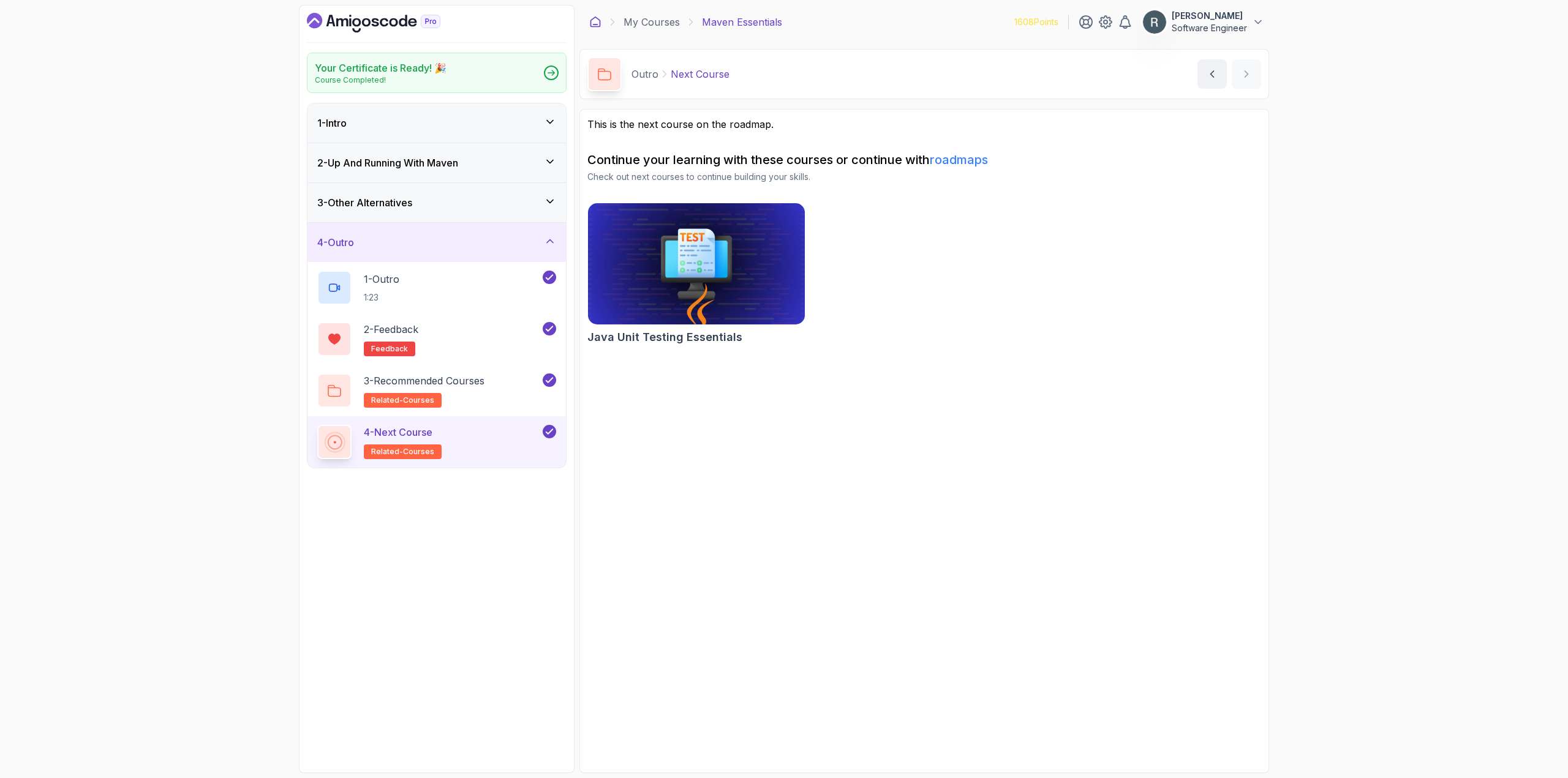
click at [594, 26] on icon at bounding box center [595, 22] width 9 height 10
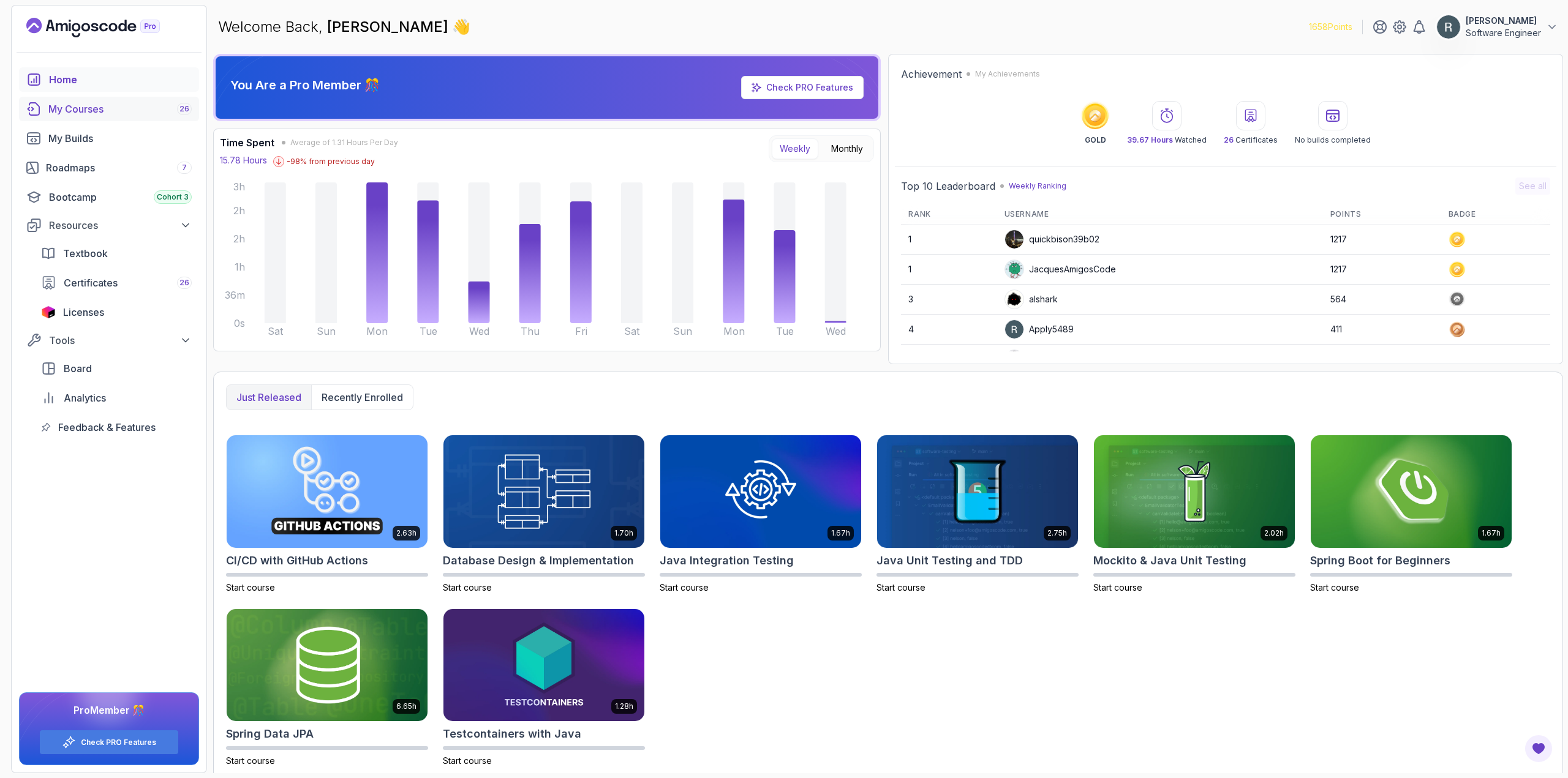
click at [92, 115] on div "My Courses 26" at bounding box center [119, 109] width 143 height 14
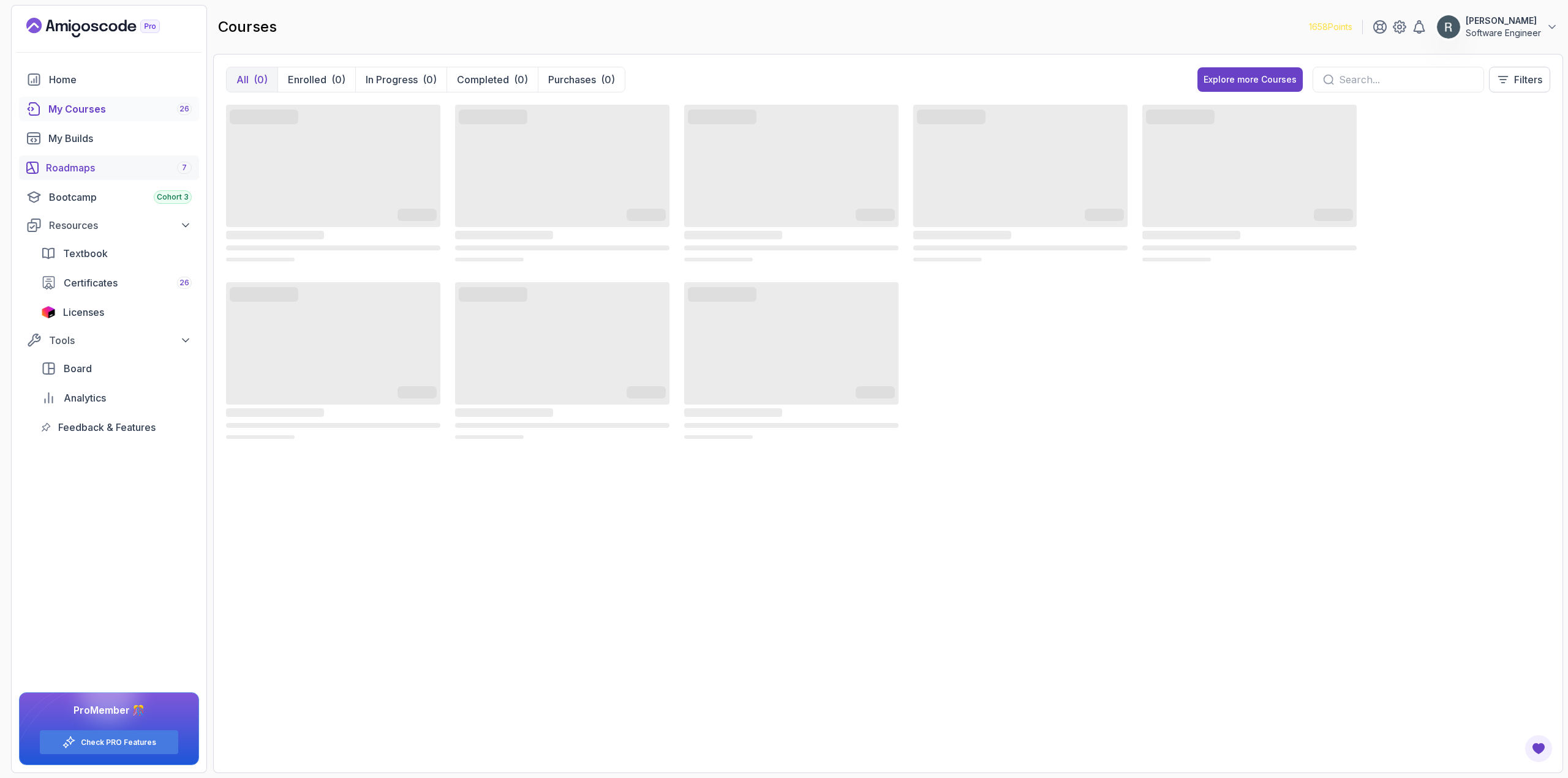
click at [77, 168] on div "Roadmaps 7" at bounding box center [119, 167] width 146 height 14
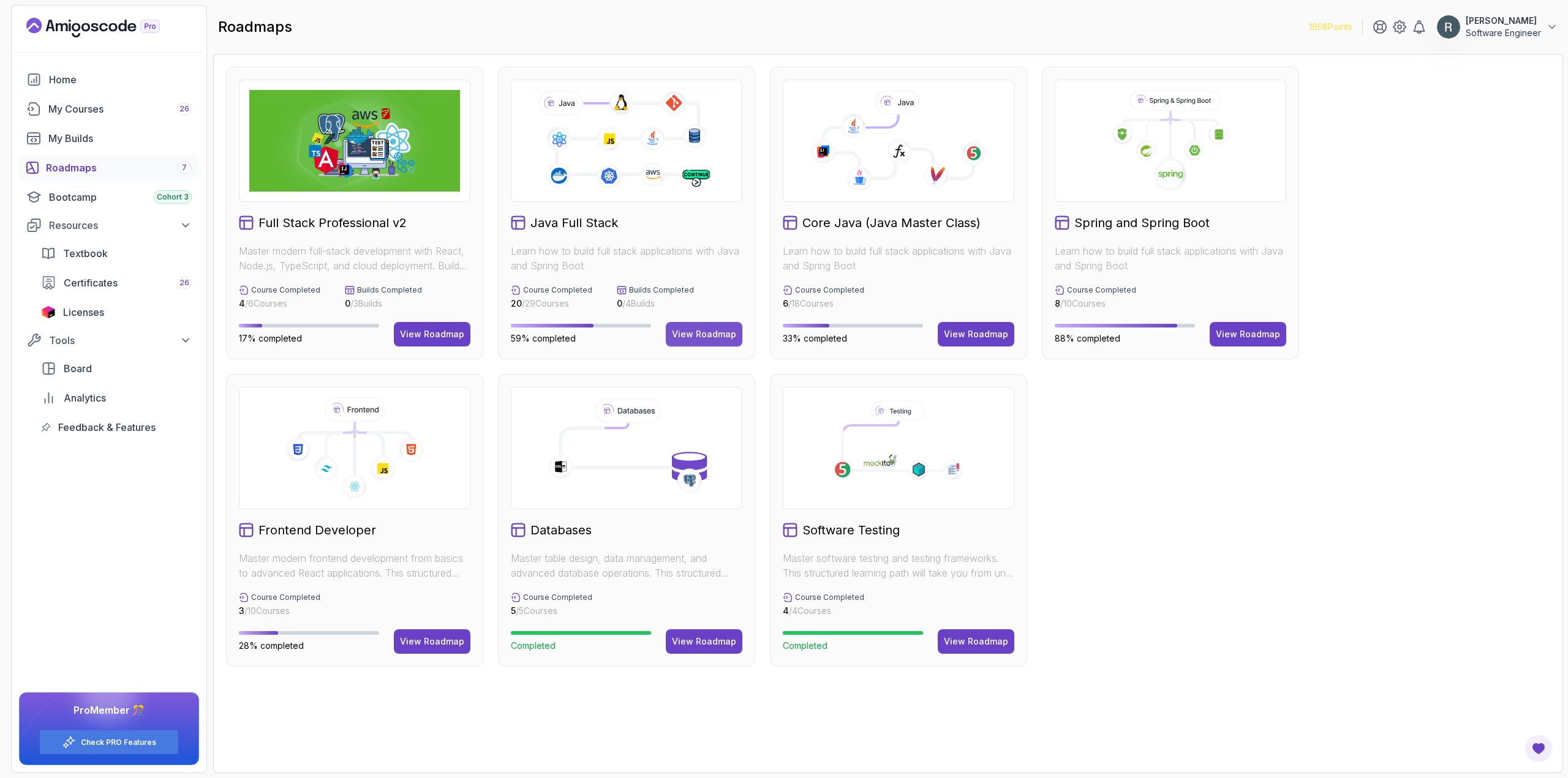
click at [727, 336] on div "View Roadmap" at bounding box center [704, 335] width 64 height 13
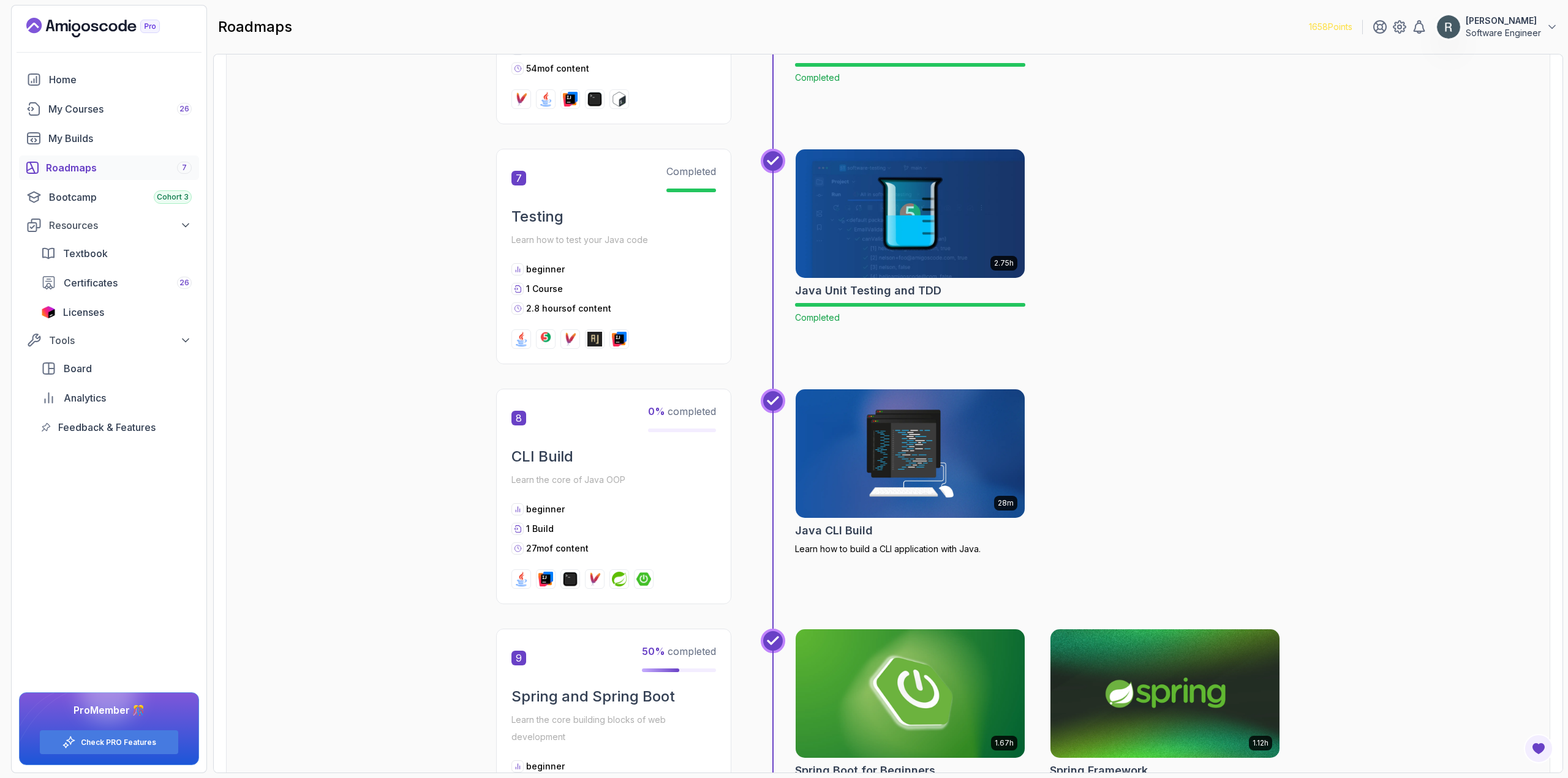
scroll to position [1776, 0]
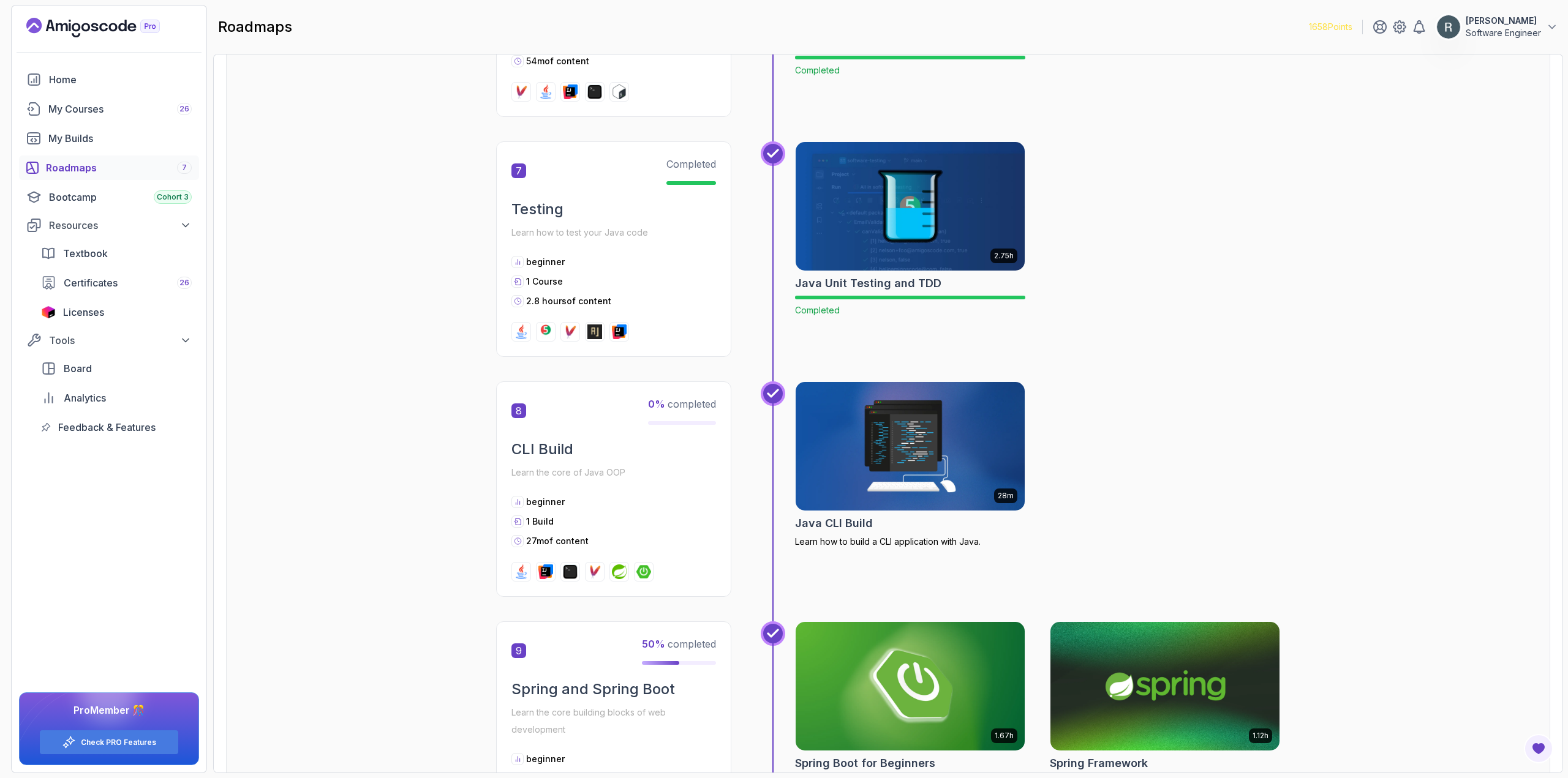
click at [930, 415] on img at bounding box center [910, 446] width 241 height 135
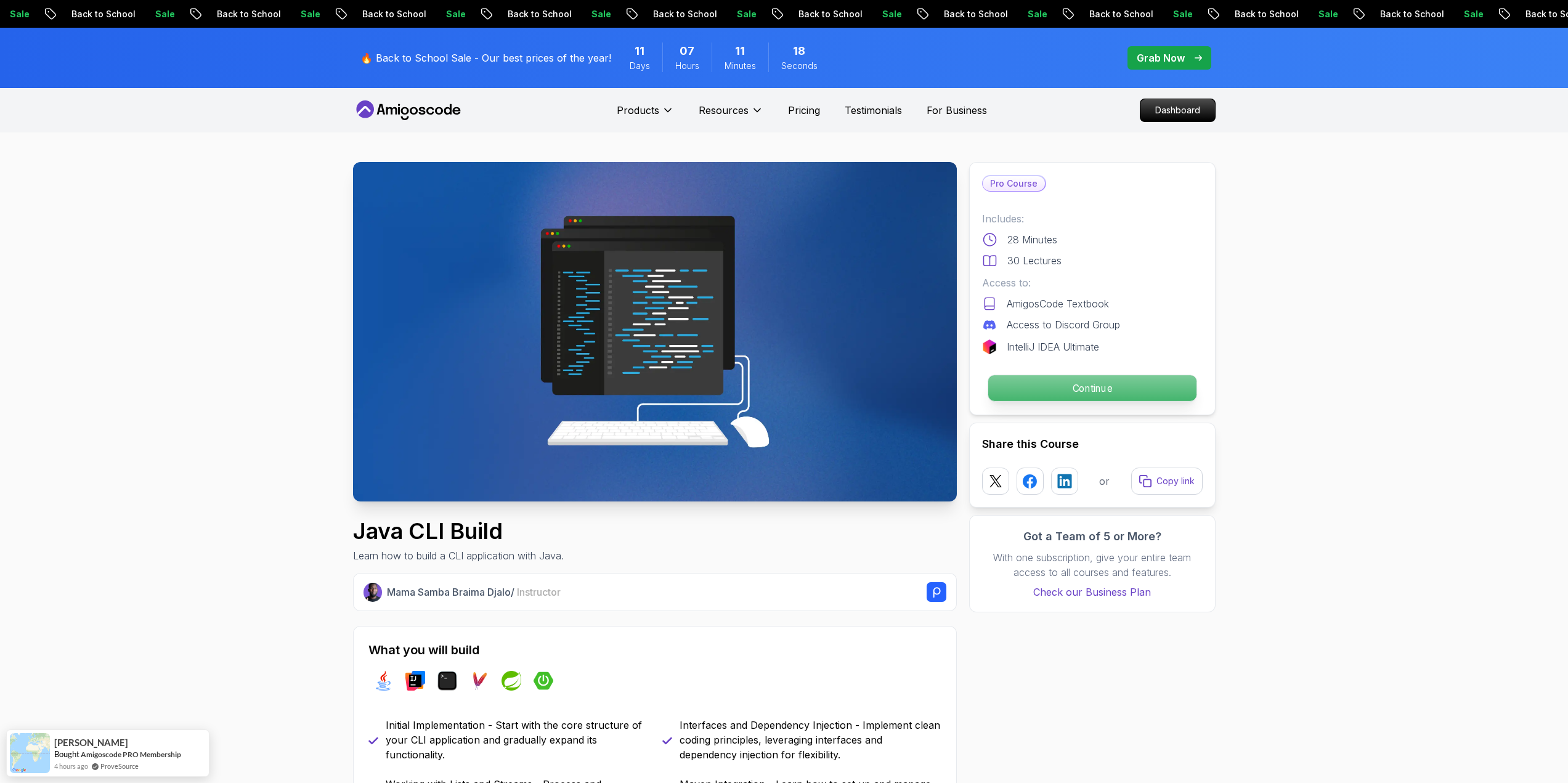
click at [1019, 392] on p "Continue" at bounding box center [1091, 388] width 208 height 25
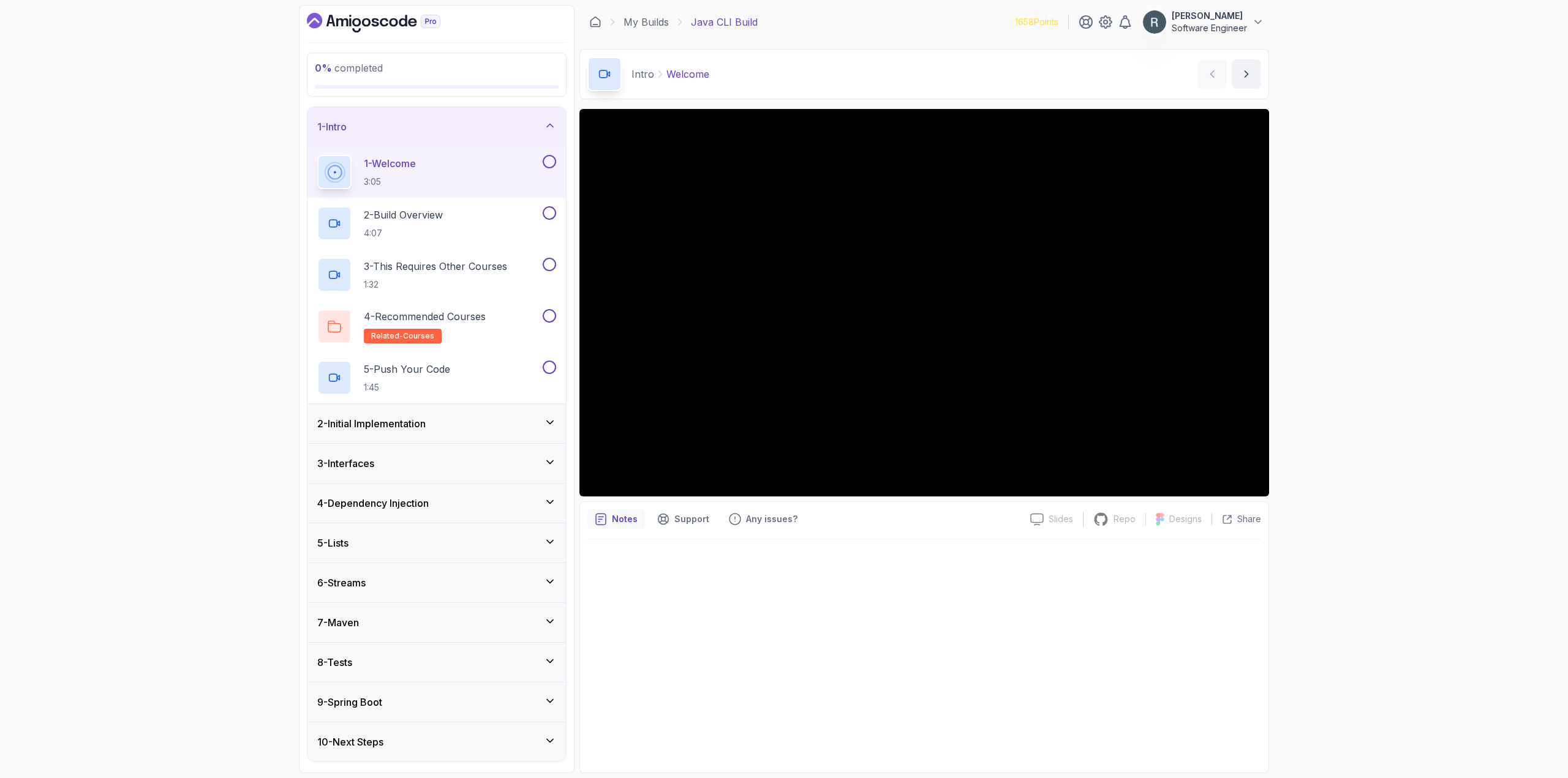
click at [549, 160] on button at bounding box center [549, 161] width 14 height 14
click at [512, 217] on div "2 - Build Overview 4:07" at bounding box center [429, 223] width 223 height 34
click at [551, 216] on button at bounding box center [549, 213] width 14 height 14
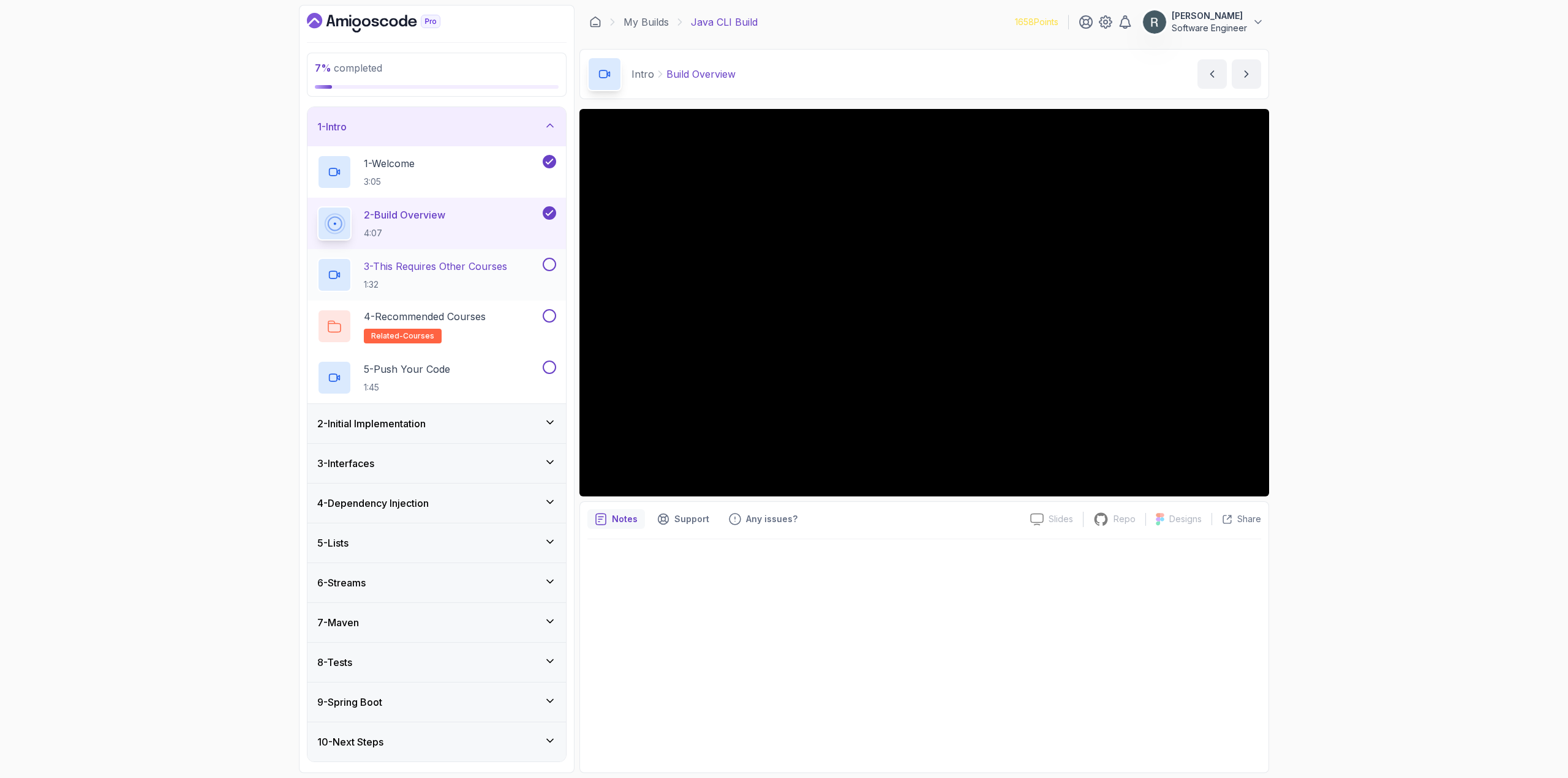
click at [527, 263] on div "3 - This Requires Other Courses 1:32" at bounding box center [429, 275] width 223 height 34
click at [549, 264] on button at bounding box center [549, 264] width 14 height 14
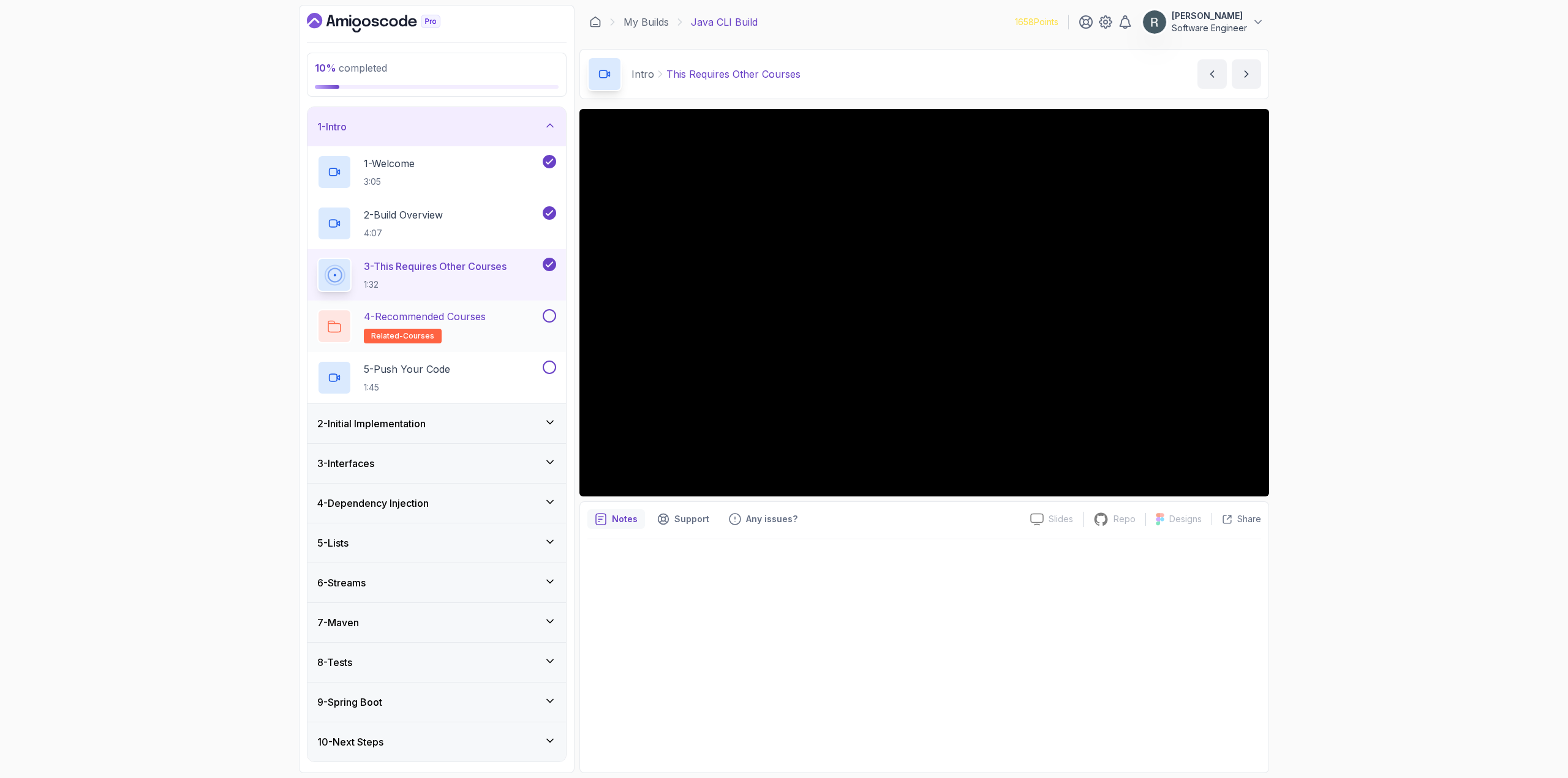
click at [526, 311] on div "4 - Recommended Courses related-courses" at bounding box center [429, 327] width 223 height 34
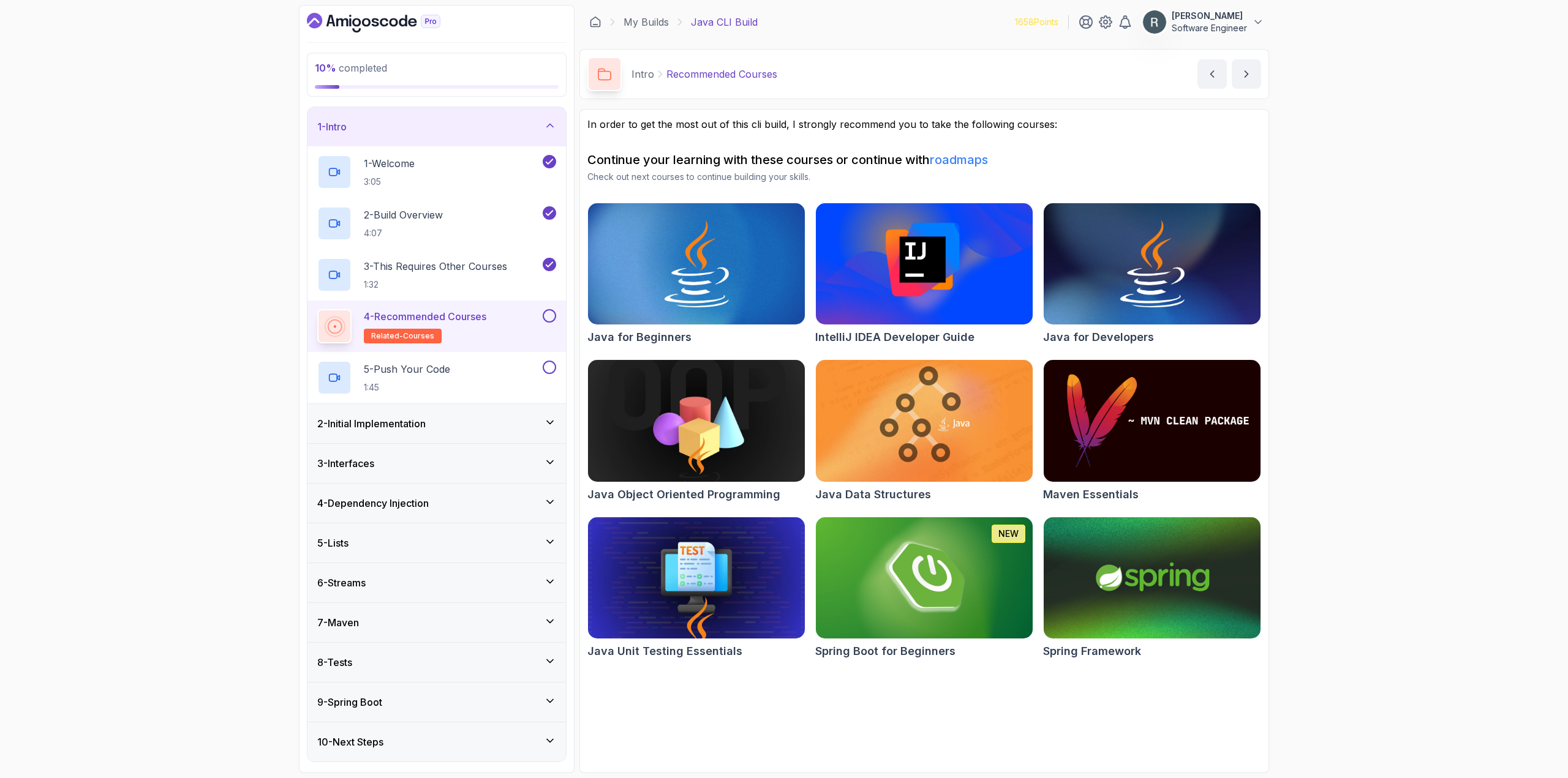
click at [548, 317] on button at bounding box center [549, 316] width 14 height 14
click at [509, 375] on div "5 - Push Your Code 1:45" at bounding box center [429, 378] width 223 height 34
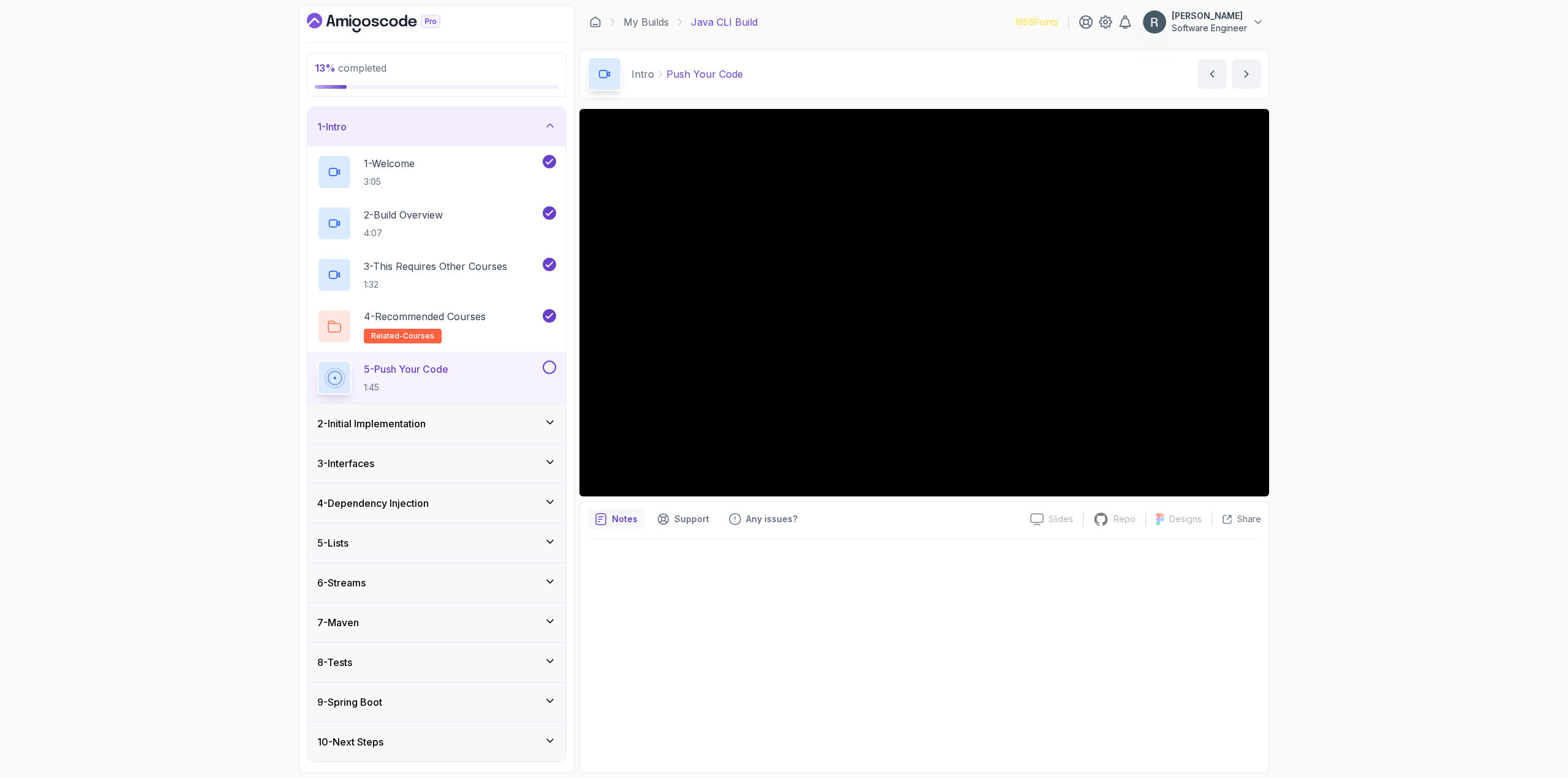
click at [552, 369] on button at bounding box center [549, 367] width 14 height 14
click at [514, 422] on div "2 - Initial Implementation" at bounding box center [437, 423] width 239 height 14
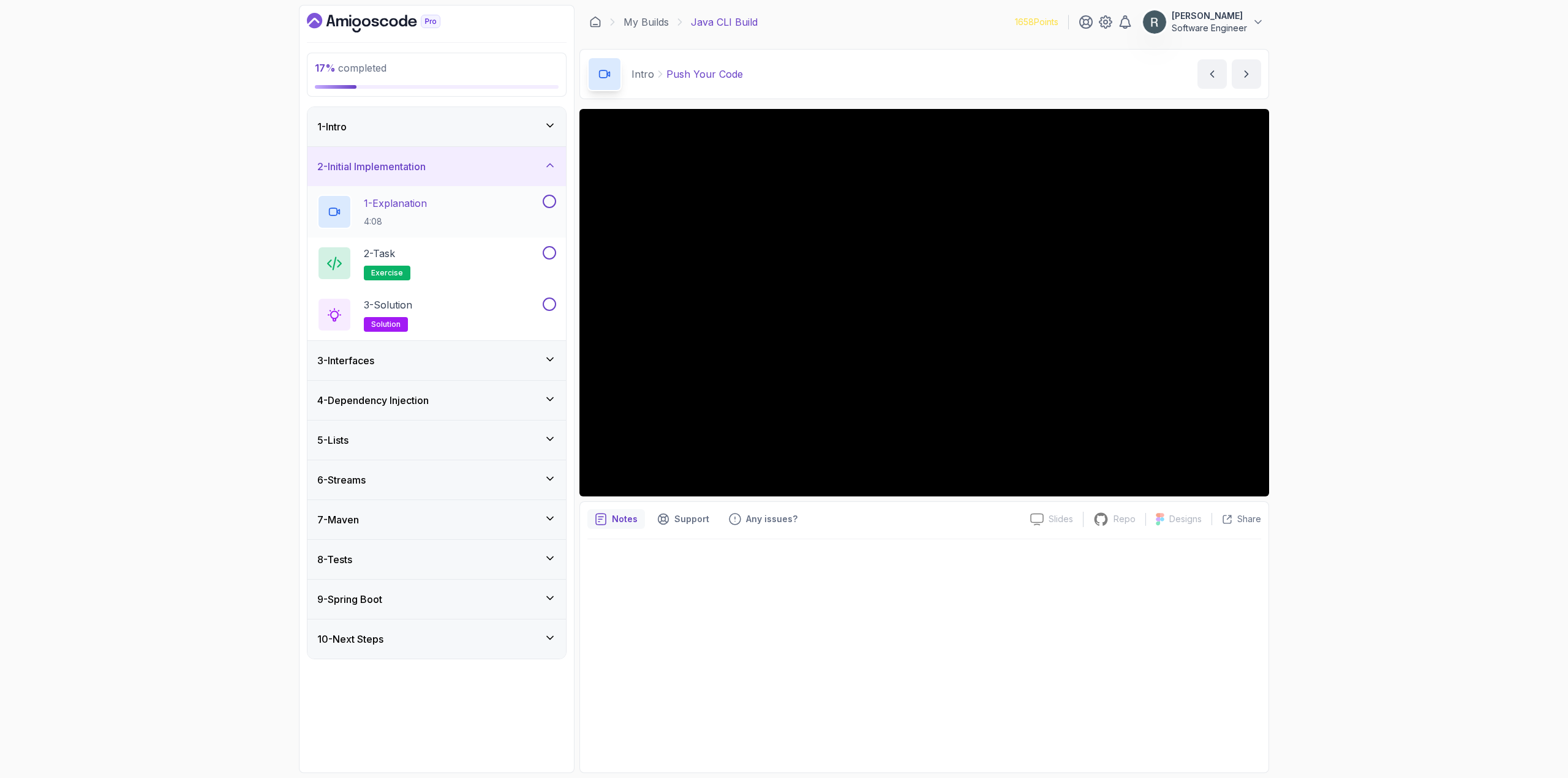
click at [539, 207] on div "1 - Explanation 4:08" at bounding box center [429, 212] width 223 height 34
drag, startPoint x: 537, startPoint y: 242, endPoint x: 532, endPoint y: 245, distance: 5.8
click at [540, 240] on div "2 - Task exercise" at bounding box center [437, 263] width 259 height 52
click at [543, 202] on button at bounding box center [549, 201] width 14 height 14
click at [510, 258] on div "2 - Task exercise" at bounding box center [429, 263] width 223 height 34
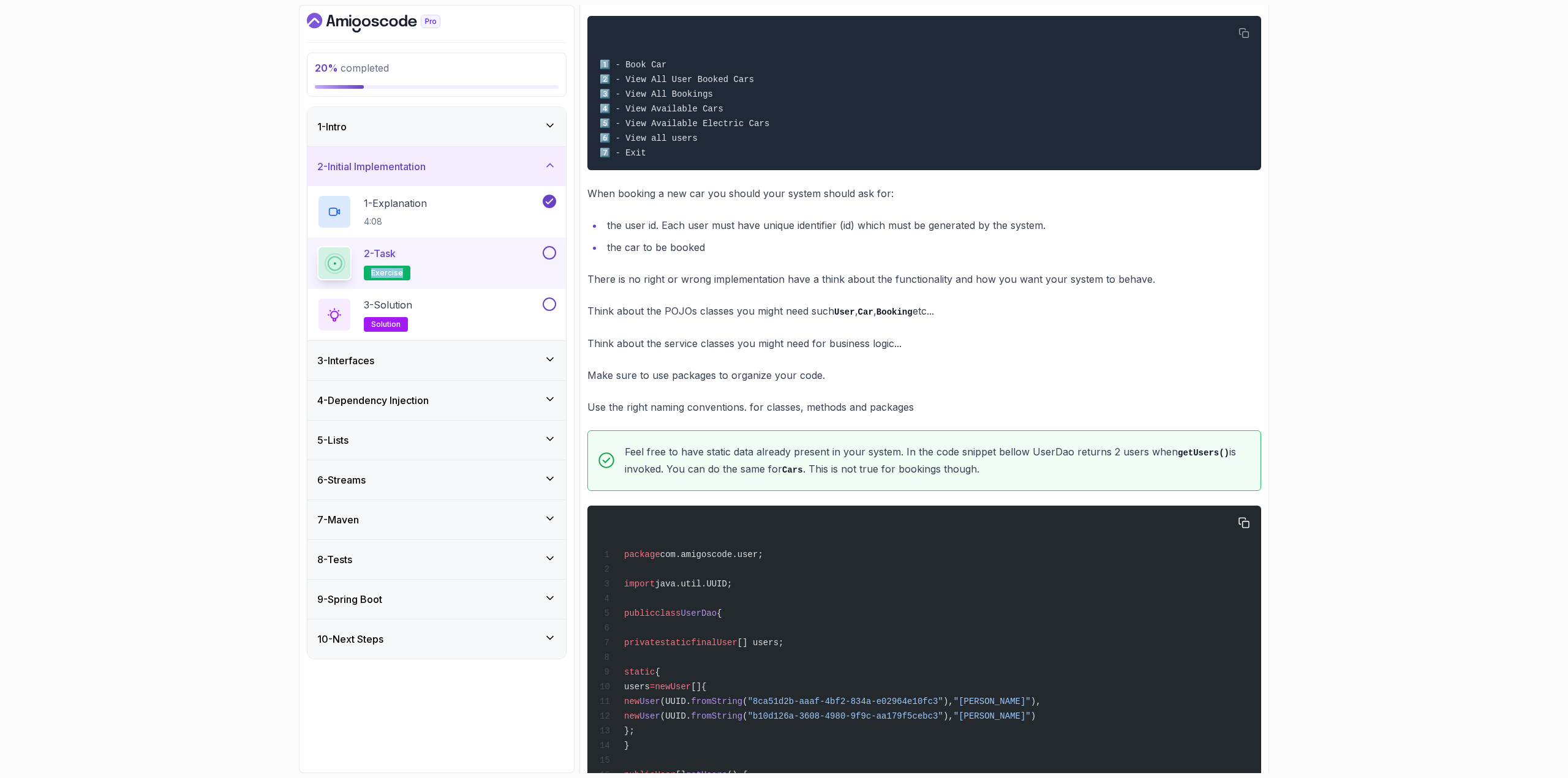
scroll to position [501, 0]
